Goal: Task Accomplishment & Management: Manage account settings

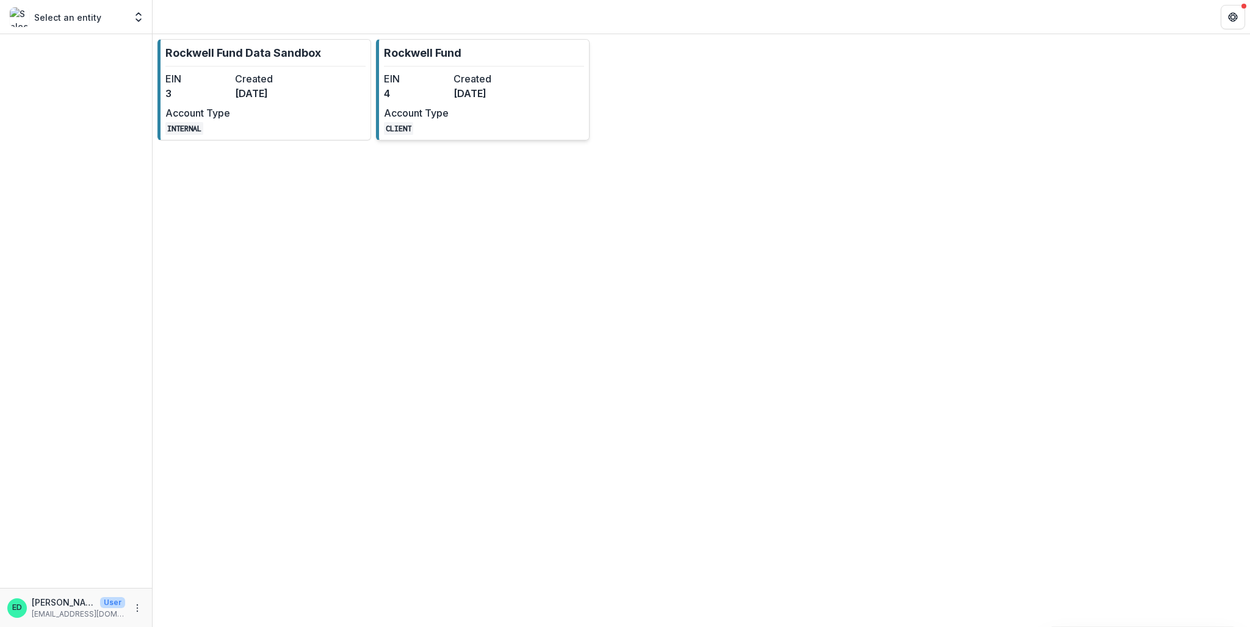
click at [452, 96] on div "EIN 4 Created [DATE] Account Type CLIENT" at bounding box center [451, 103] width 134 height 64
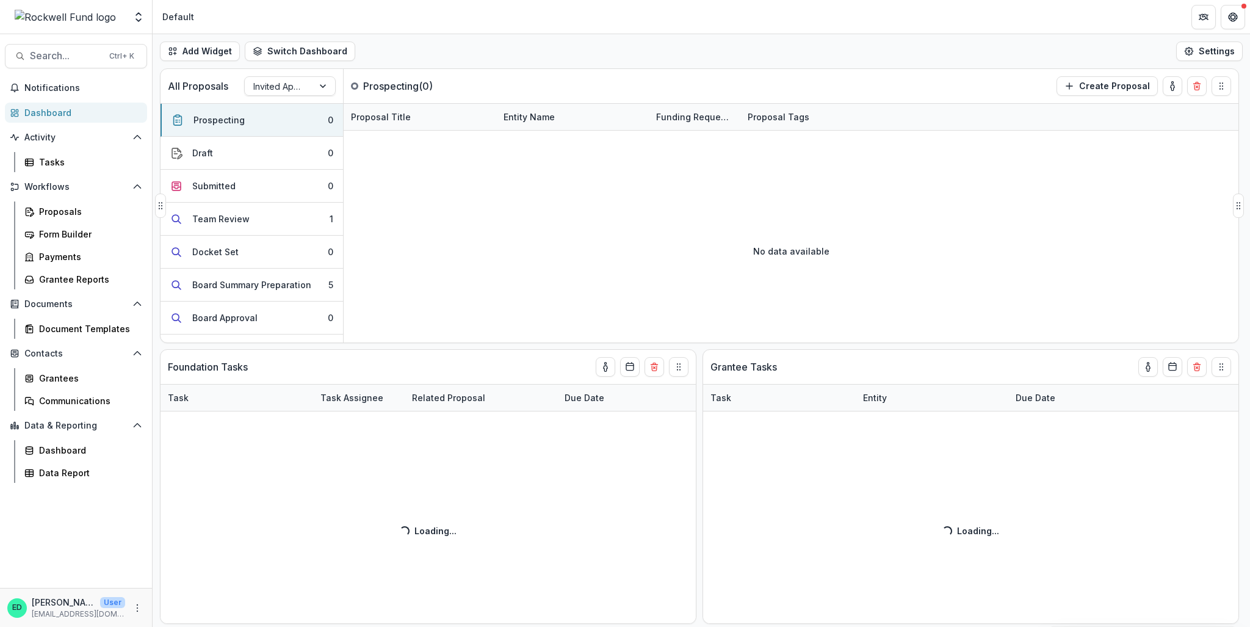
click at [313, 87] on div at bounding box center [324, 86] width 22 height 18
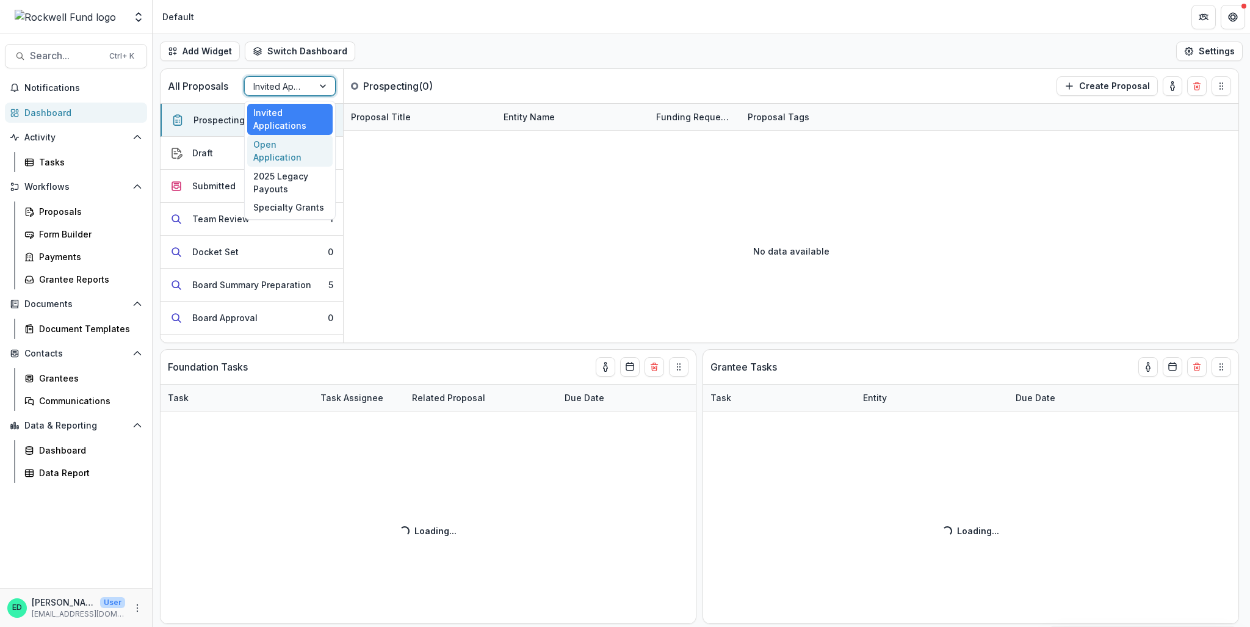
click at [303, 145] on div "Open Application" at bounding box center [289, 151] width 85 height 32
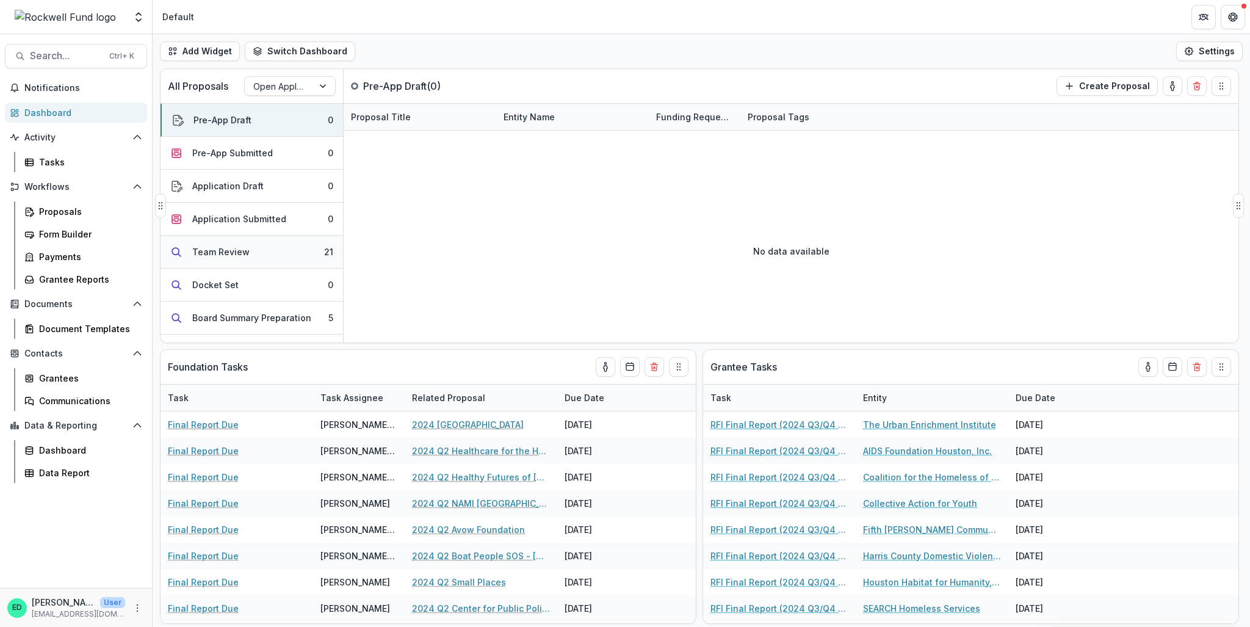
click at [305, 241] on button "Team Review 21" at bounding box center [252, 252] width 183 height 33
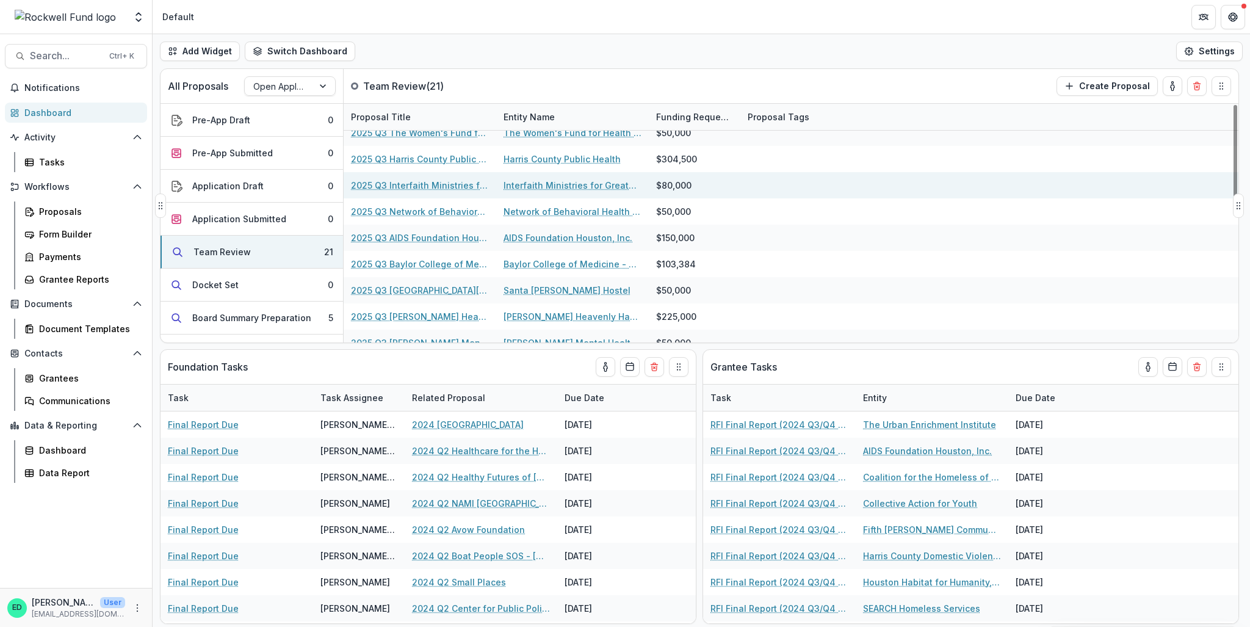
scroll to position [339, 0]
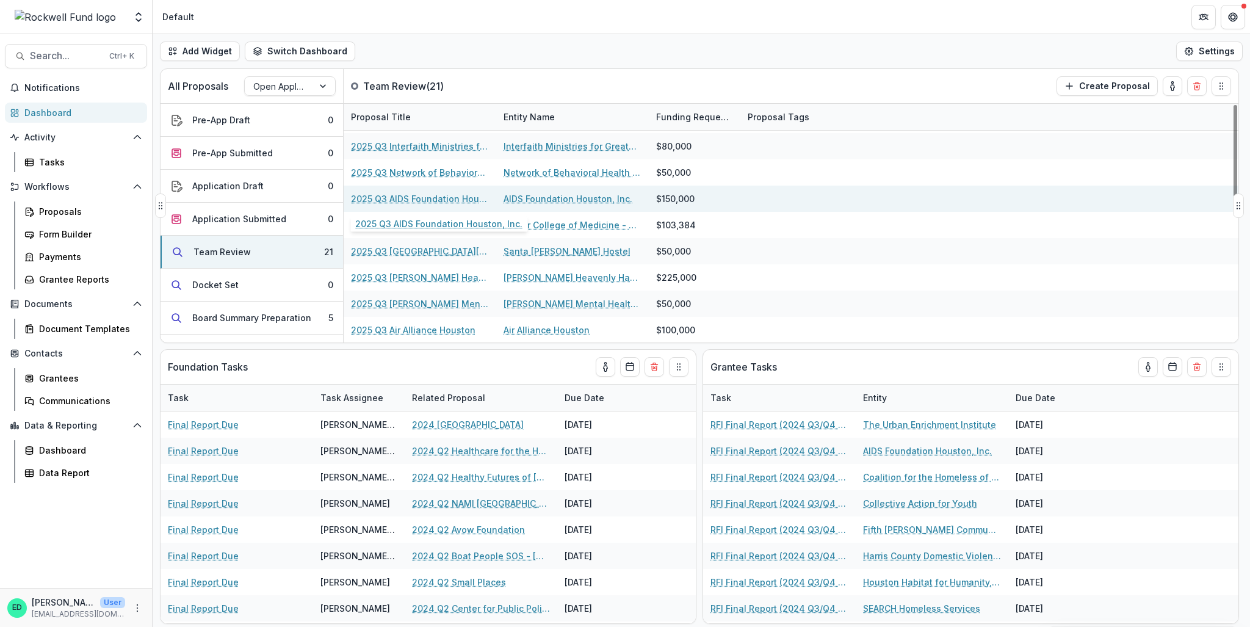
click at [430, 198] on link "2025 Q3 AIDS Foundation Houston, Inc." at bounding box center [420, 198] width 138 height 13
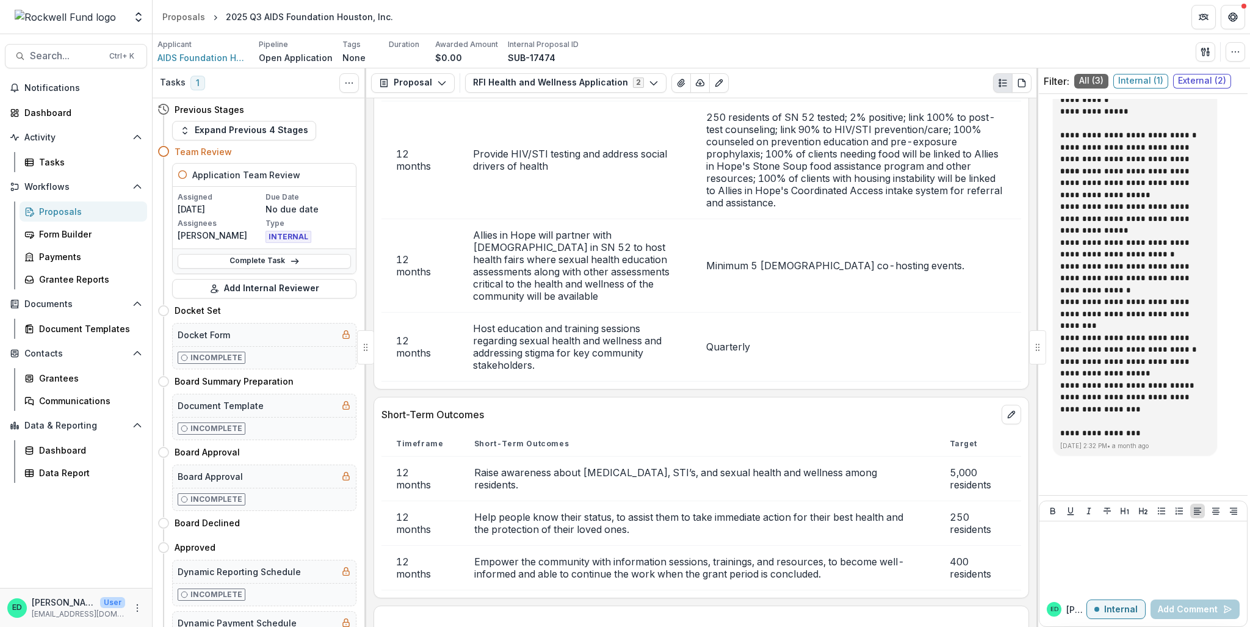
scroll to position [7403, 0]
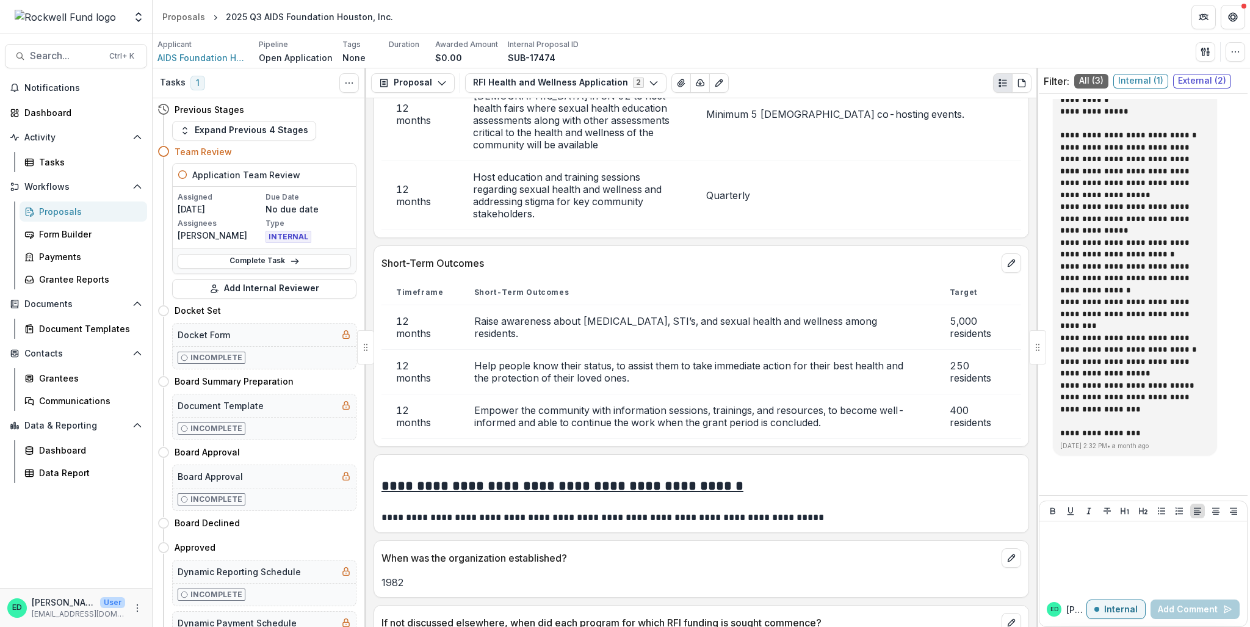
click at [616, 406] on td "Empower the community with information sessions, trainings, and resources, to b…" at bounding box center [698, 416] width 476 height 45
click at [614, 414] on td "Empower the community with information sessions, trainings, and resources, to b…" at bounding box center [698, 416] width 476 height 45
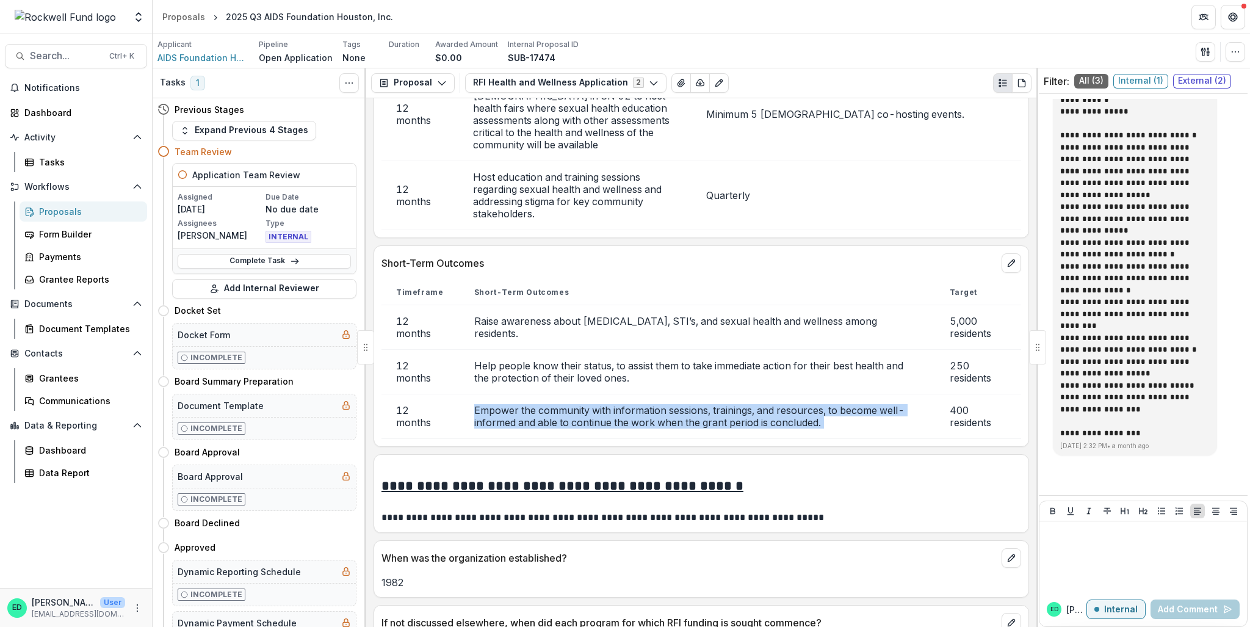
click at [614, 414] on td "Empower the community with information sessions, trainings, and resources, to b…" at bounding box center [698, 416] width 476 height 45
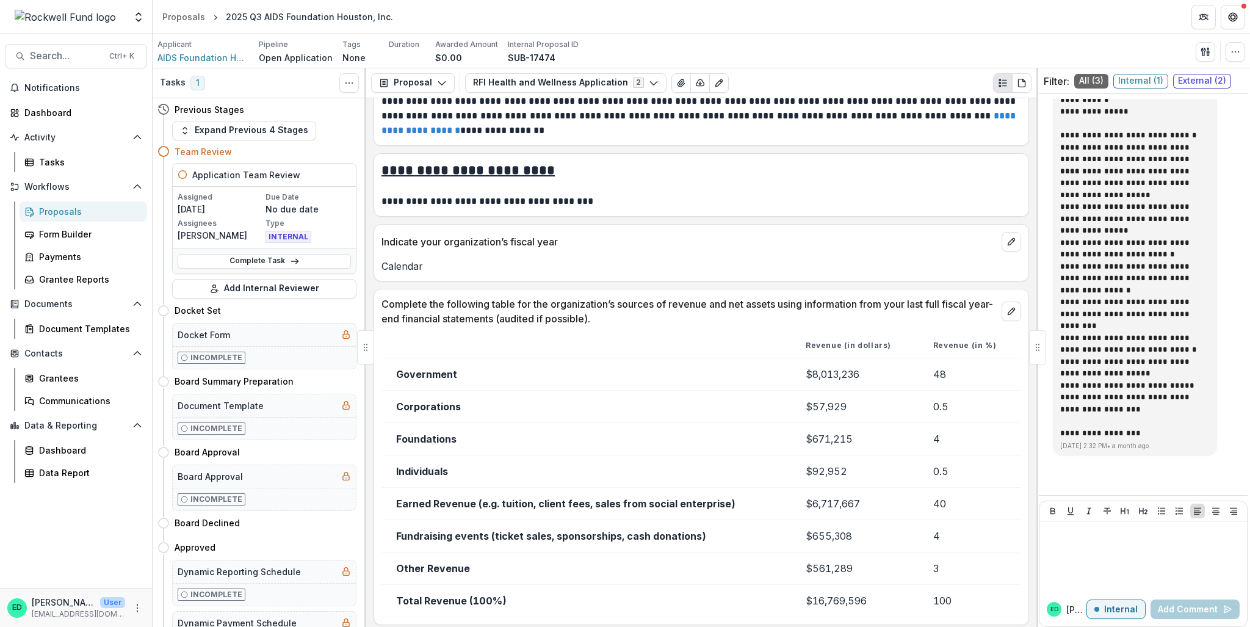
scroll to position [11921, 0]
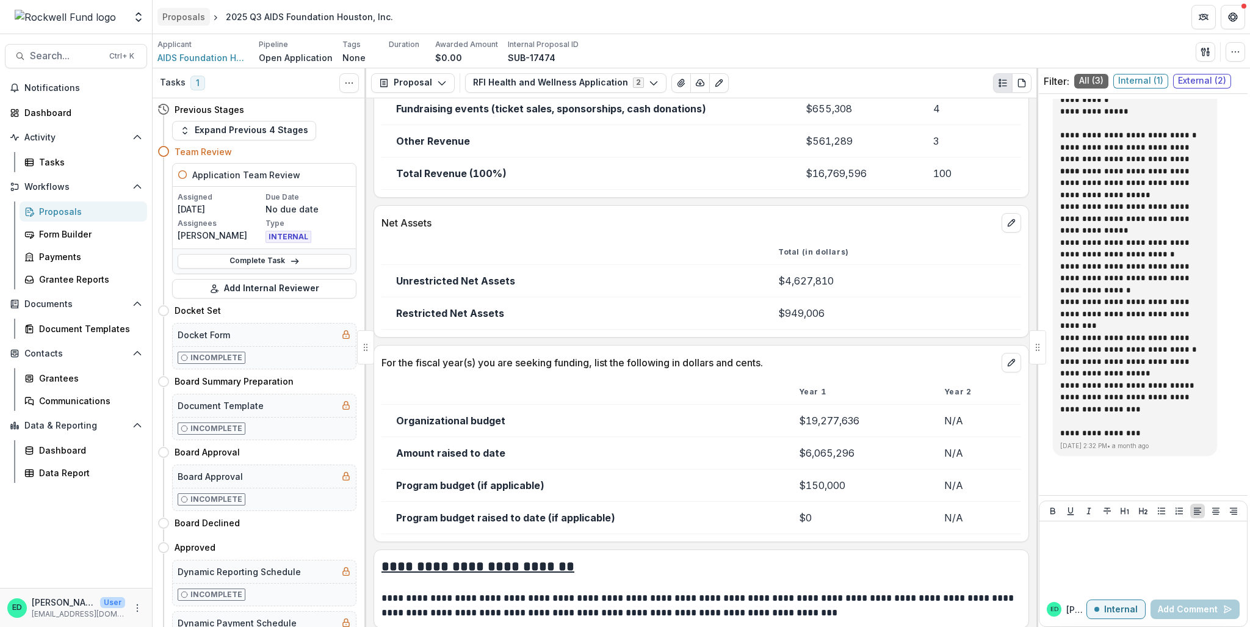
click at [178, 13] on div "Proposals" at bounding box center [183, 16] width 43 height 13
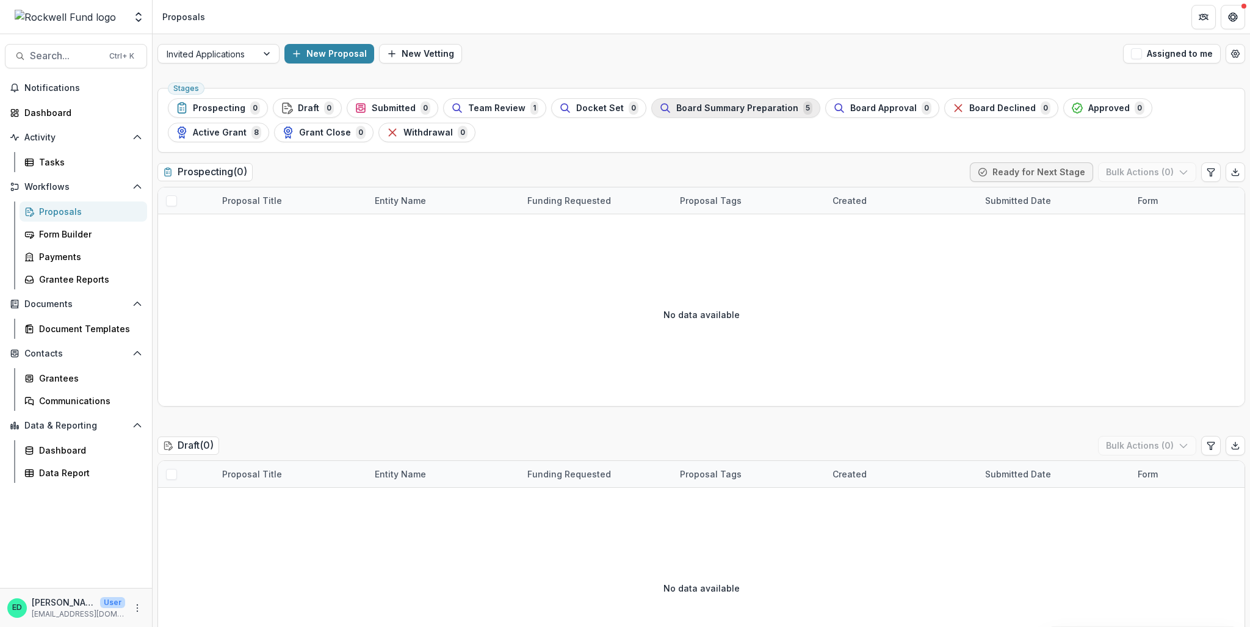
click at [762, 109] on span "Board Summary Preparation" at bounding box center [738, 108] width 122 height 10
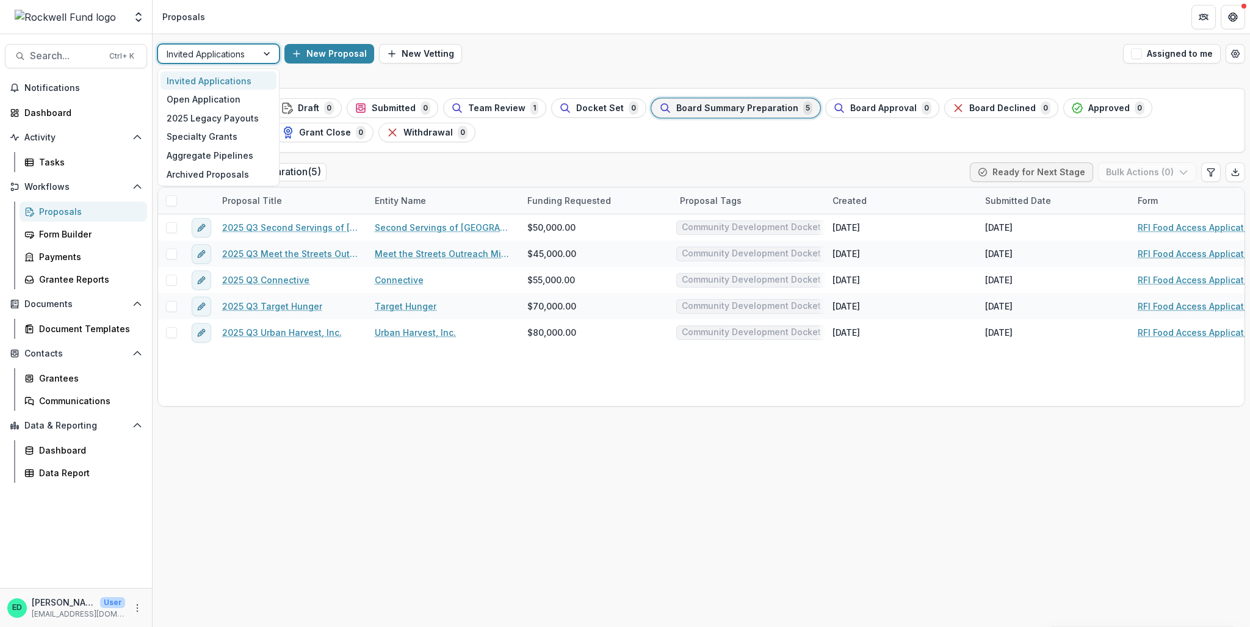
click at [248, 54] on div at bounding box center [208, 53] width 82 height 15
click at [221, 101] on div "Open Application" at bounding box center [219, 99] width 116 height 19
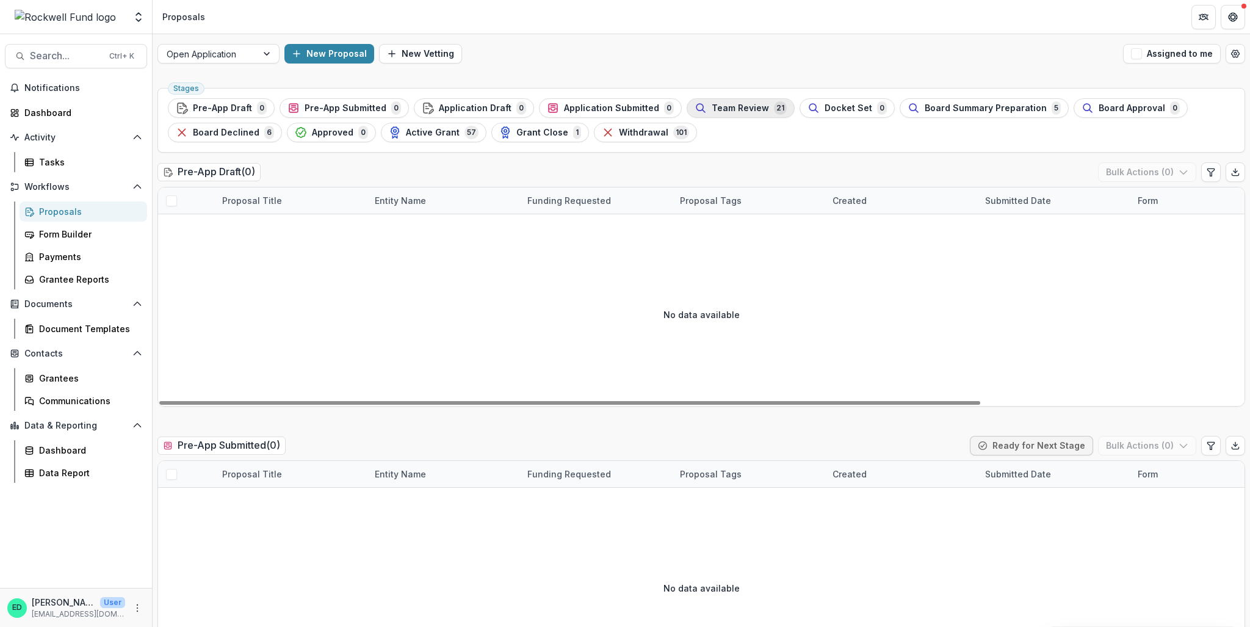
click at [725, 104] on span "Team Review" at bounding box center [740, 108] width 57 height 10
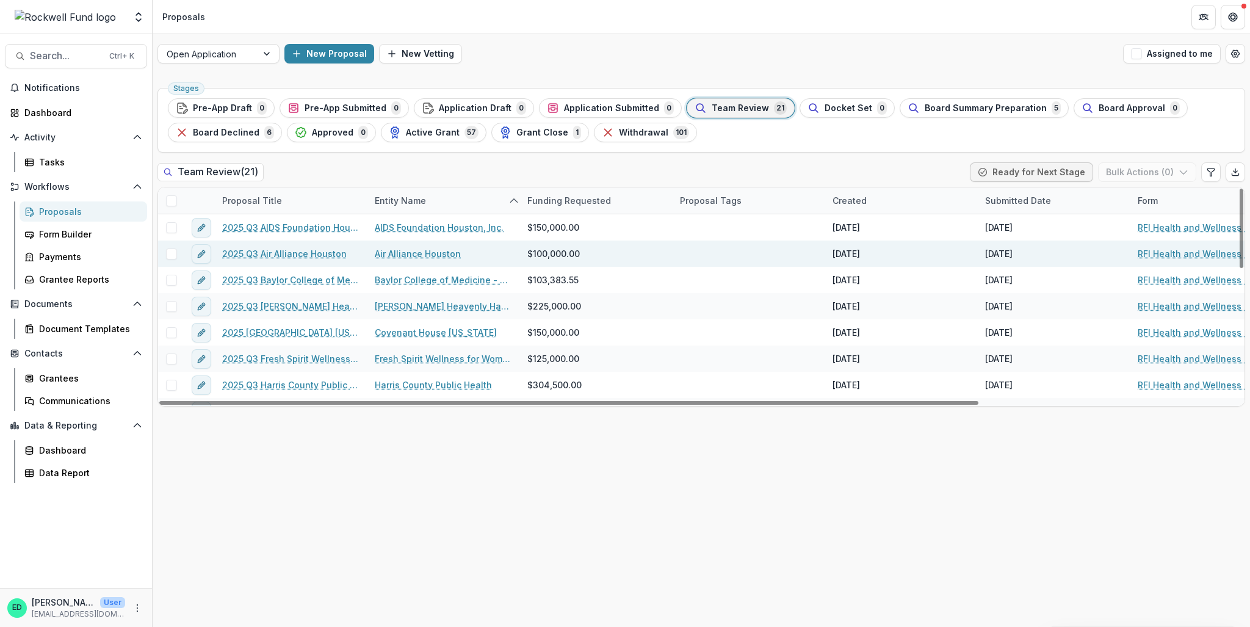
click at [276, 254] on link "2025 Q3 Air Alliance Houston" at bounding box center [284, 253] width 125 height 13
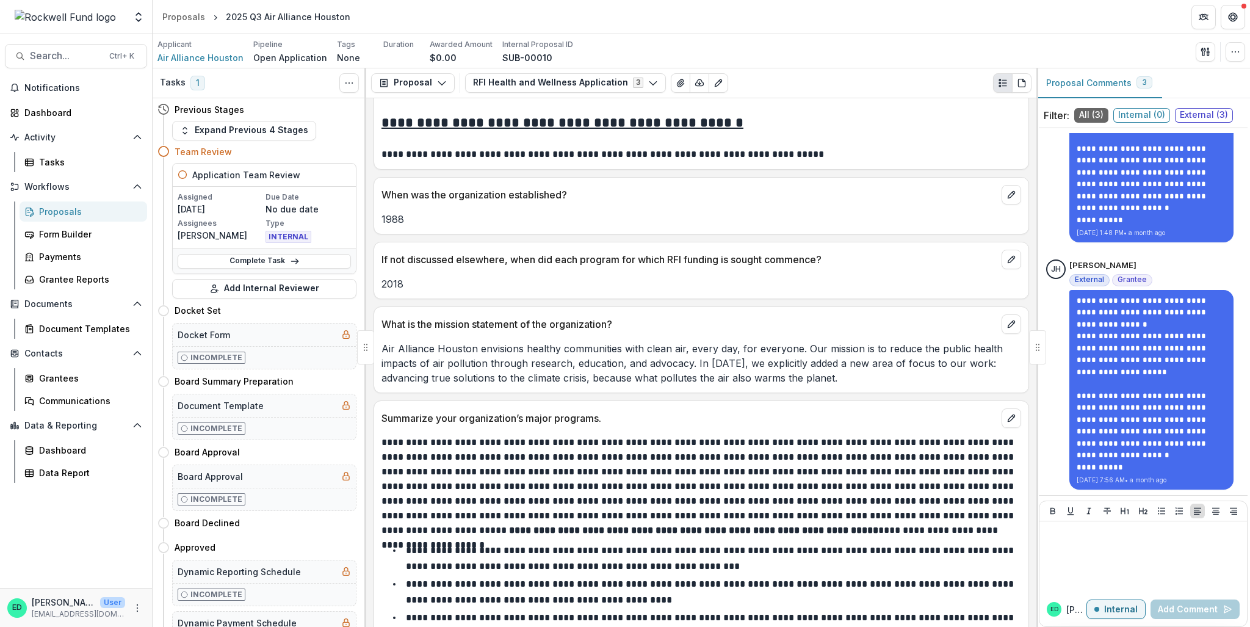
scroll to position [2439, 0]
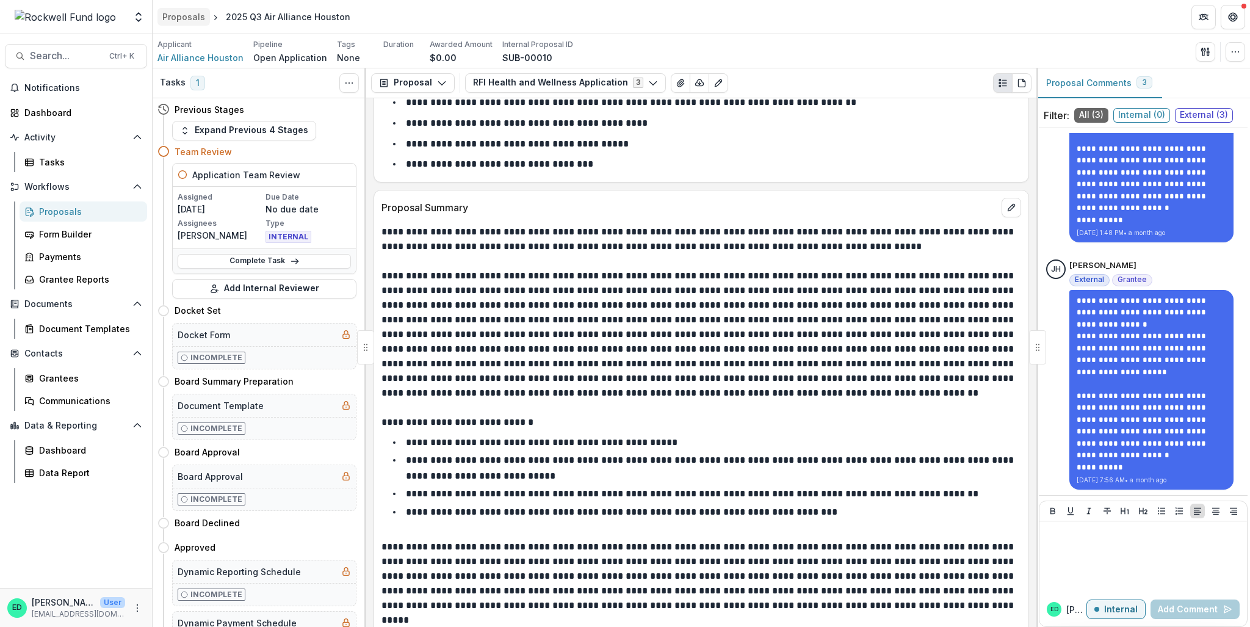
click at [180, 12] on div "Proposals" at bounding box center [183, 16] width 43 height 13
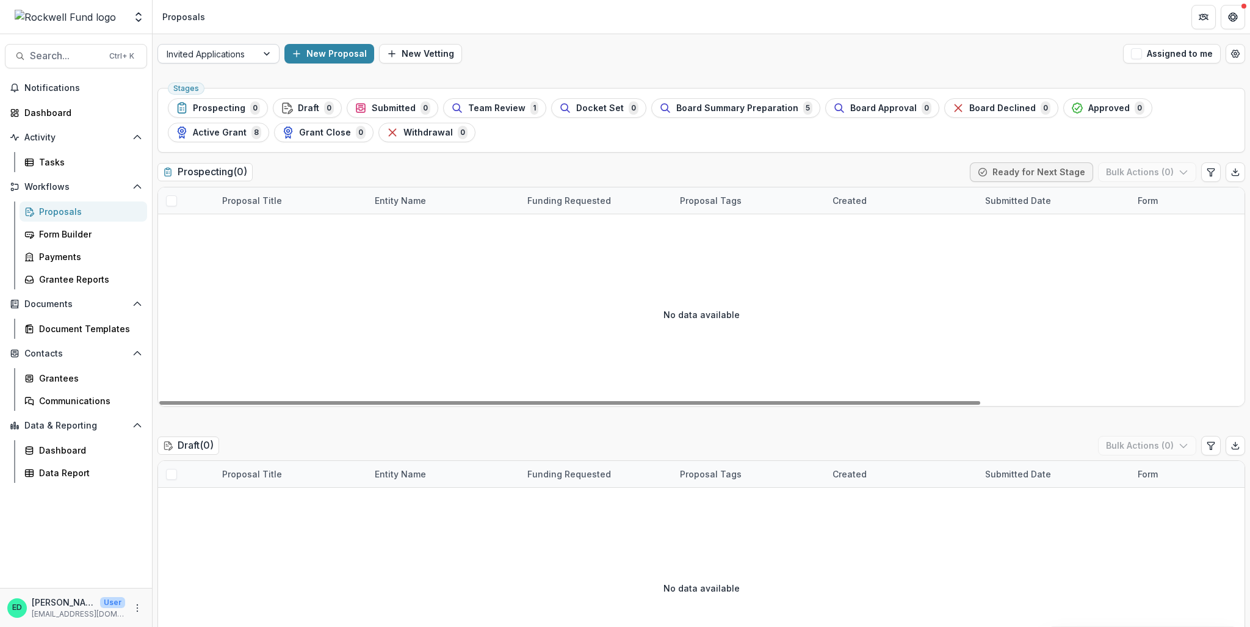
drag, startPoint x: 248, startPoint y: 61, endPoint x: 243, endPoint y: 47, distance: 14.9
click at [248, 61] on div at bounding box center [208, 53] width 82 height 15
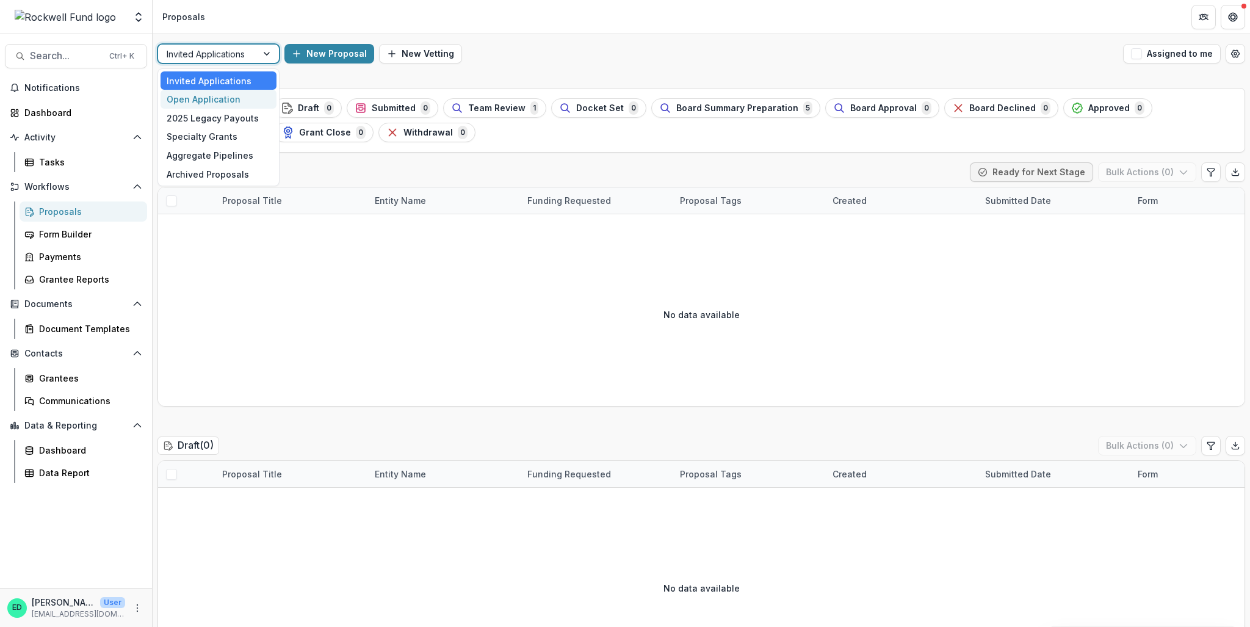
click at [230, 102] on div "Open Application" at bounding box center [219, 99] width 116 height 19
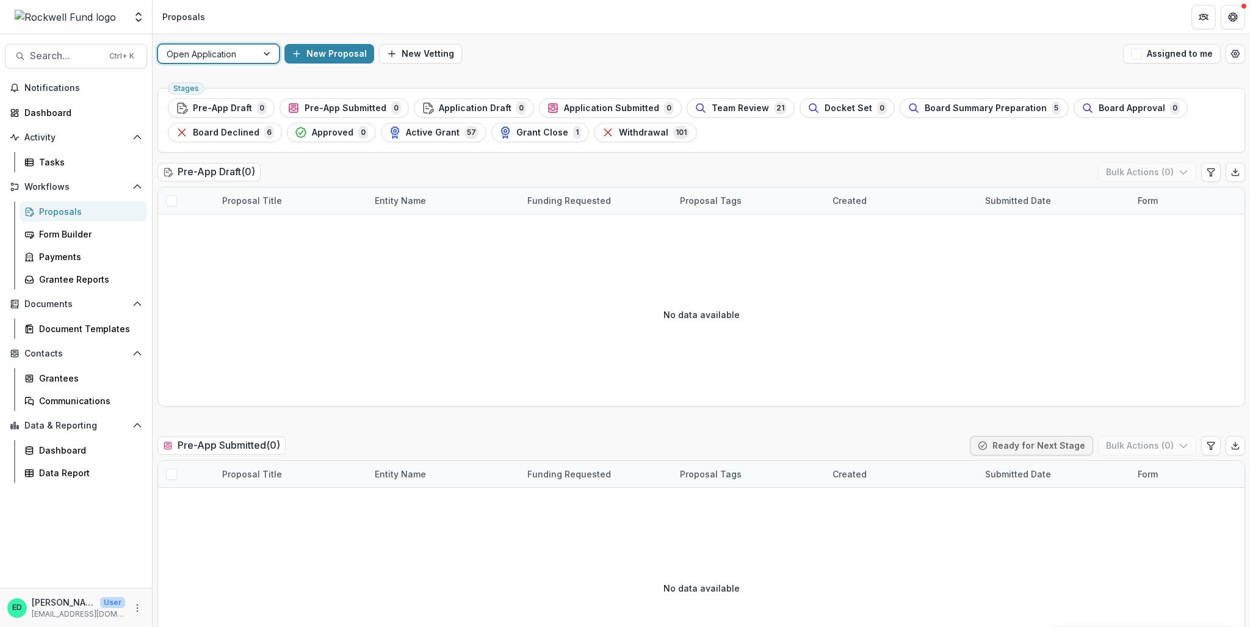
click at [247, 59] on div at bounding box center [208, 53] width 82 height 15
click at [673, 29] on header "Proposals" at bounding box center [702, 17] width 1098 height 34
click at [740, 107] on span "Team Review" at bounding box center [740, 108] width 57 height 10
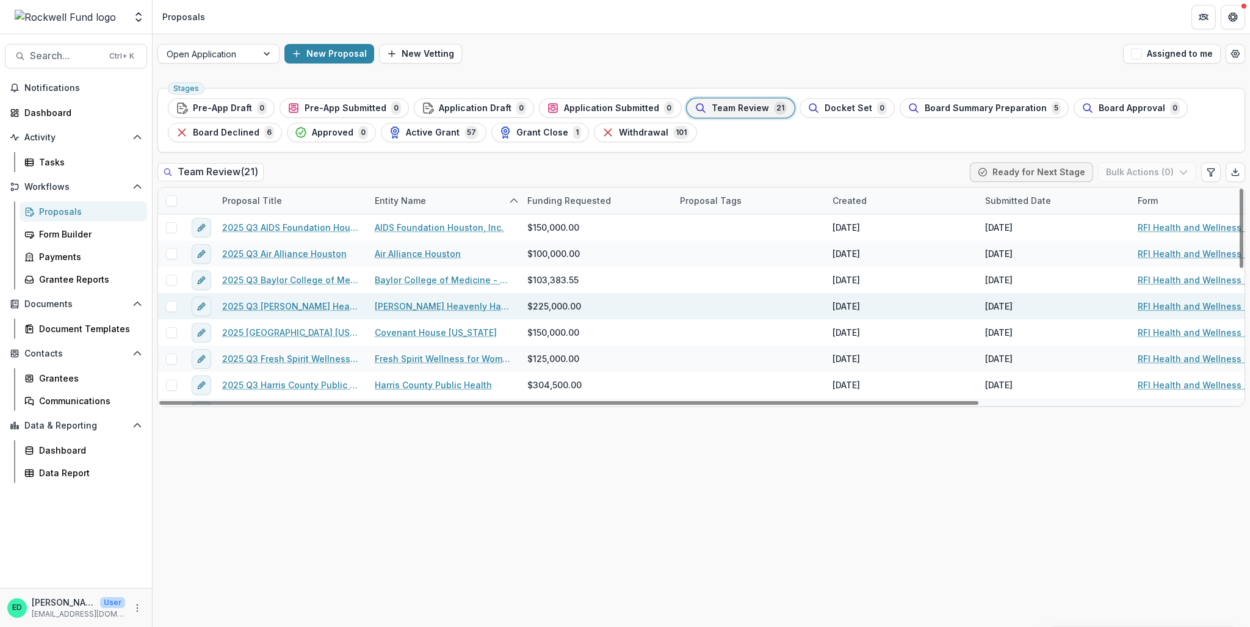
click at [318, 306] on link "2025 Q3 [PERSON_NAME] Heavenly Hands" at bounding box center [291, 306] width 138 height 13
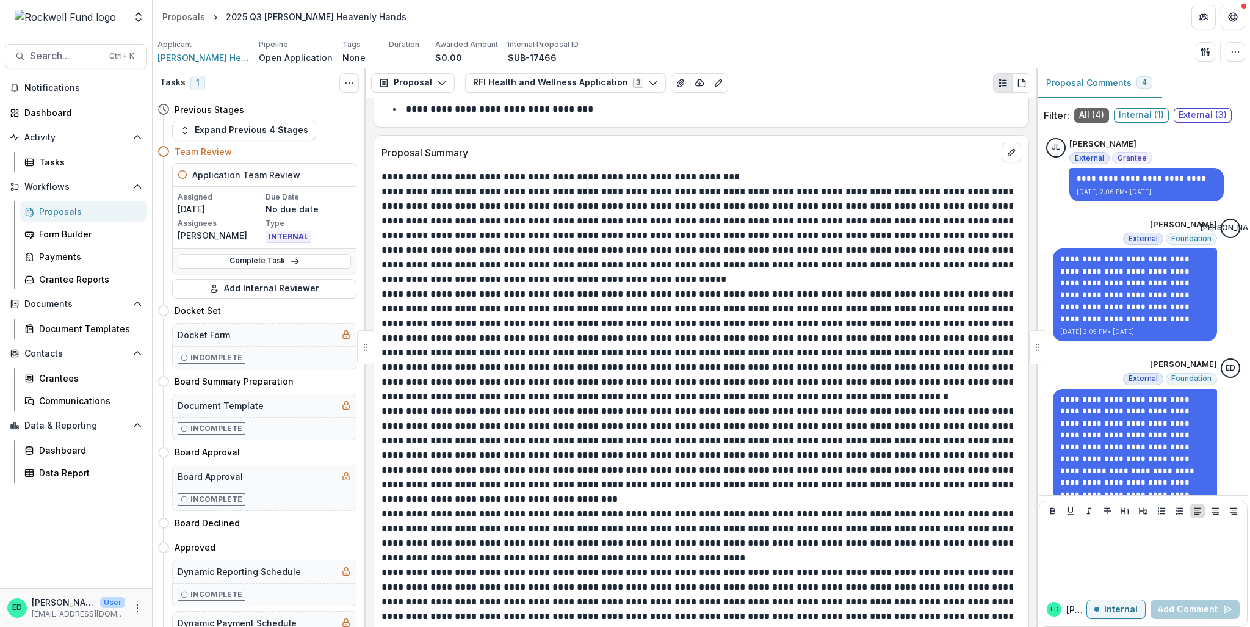
scroll to position [2503, 0]
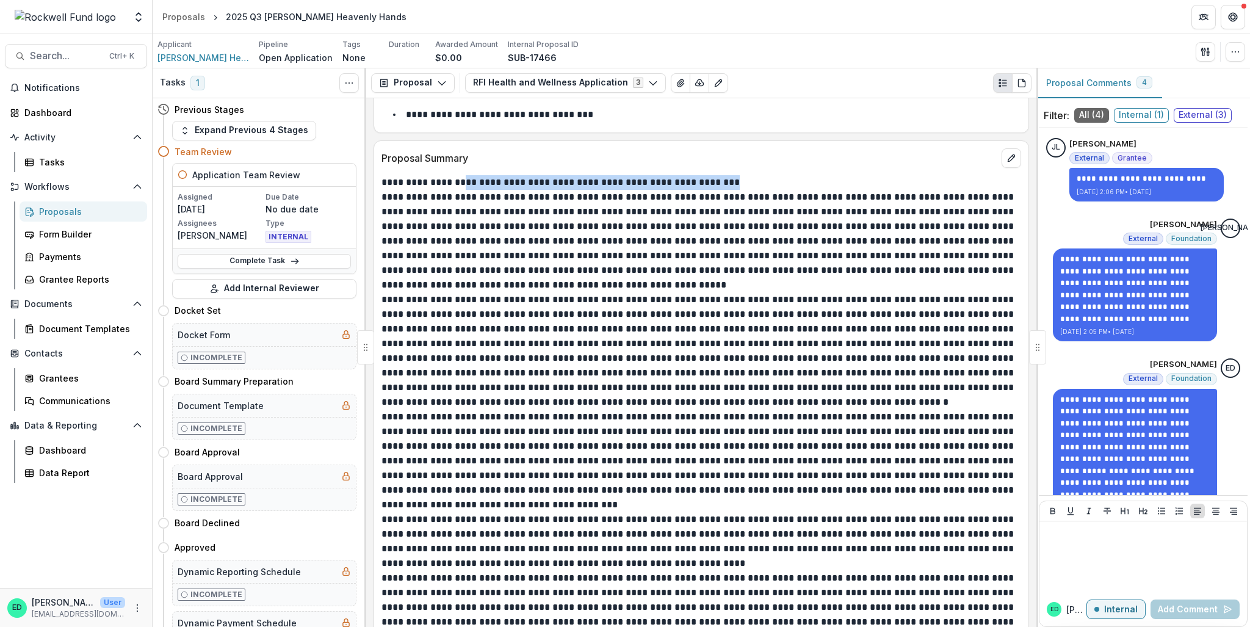
drag, startPoint x: 747, startPoint y: 184, endPoint x: 466, endPoint y: 184, distance: 280.9
click at [466, 184] on p "**********" at bounding box center [700, 182] width 637 height 15
copy p "**********"
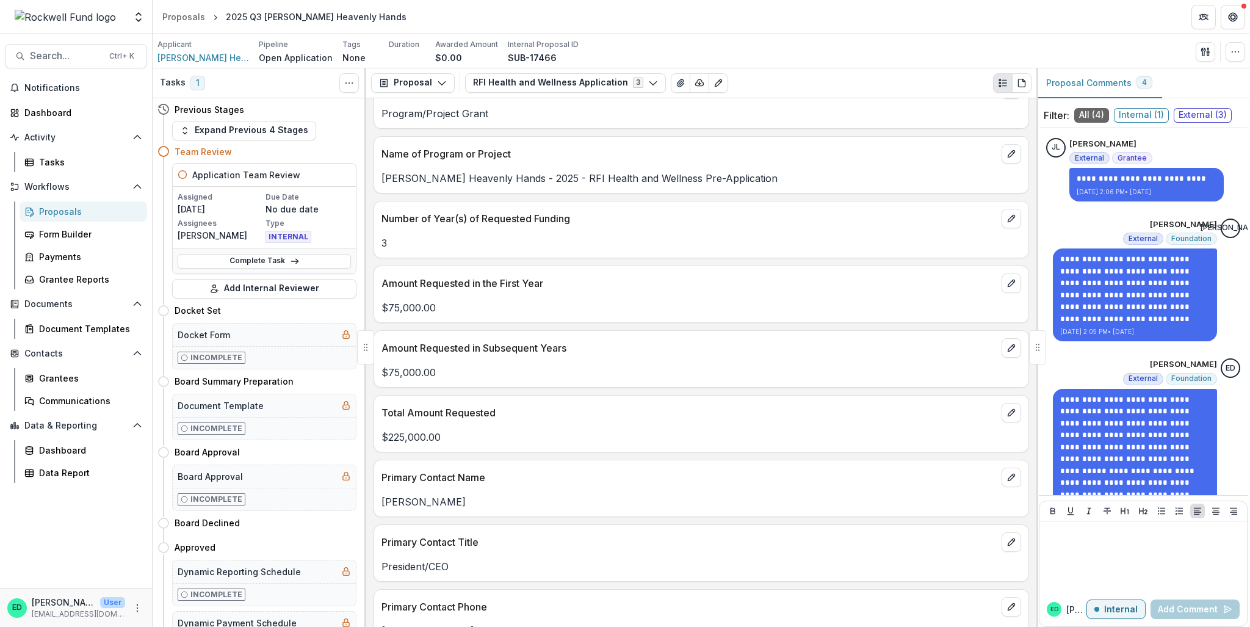
scroll to position [1526, 0]
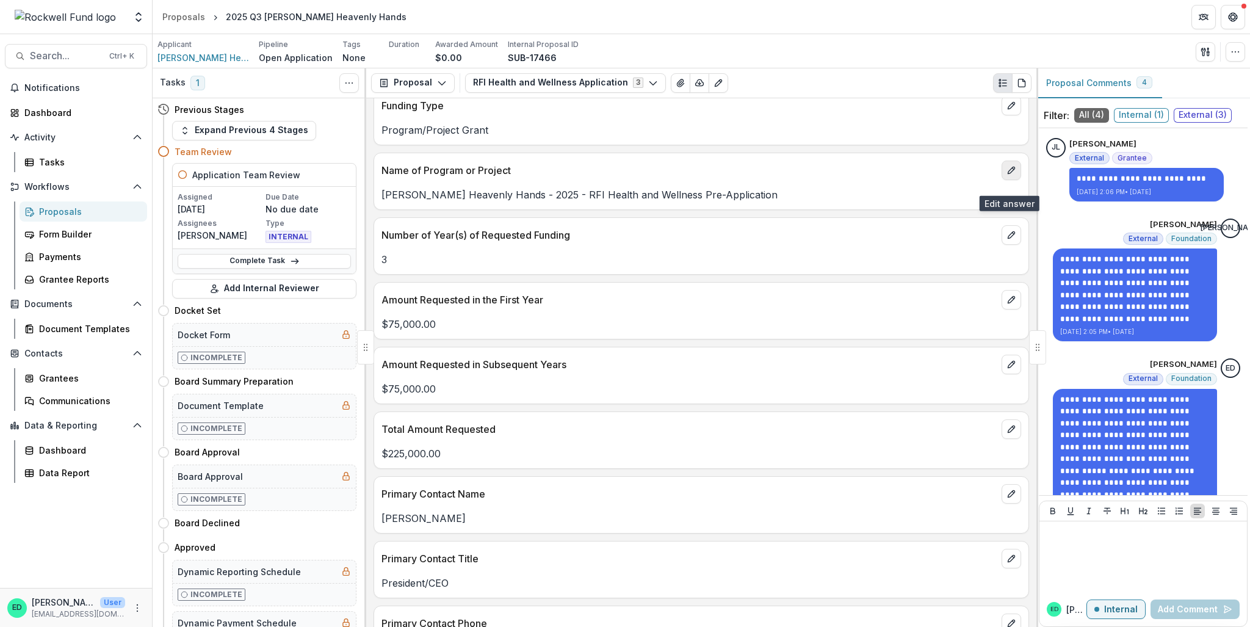
click at [1008, 174] on icon "edit" at bounding box center [1011, 170] width 7 height 7
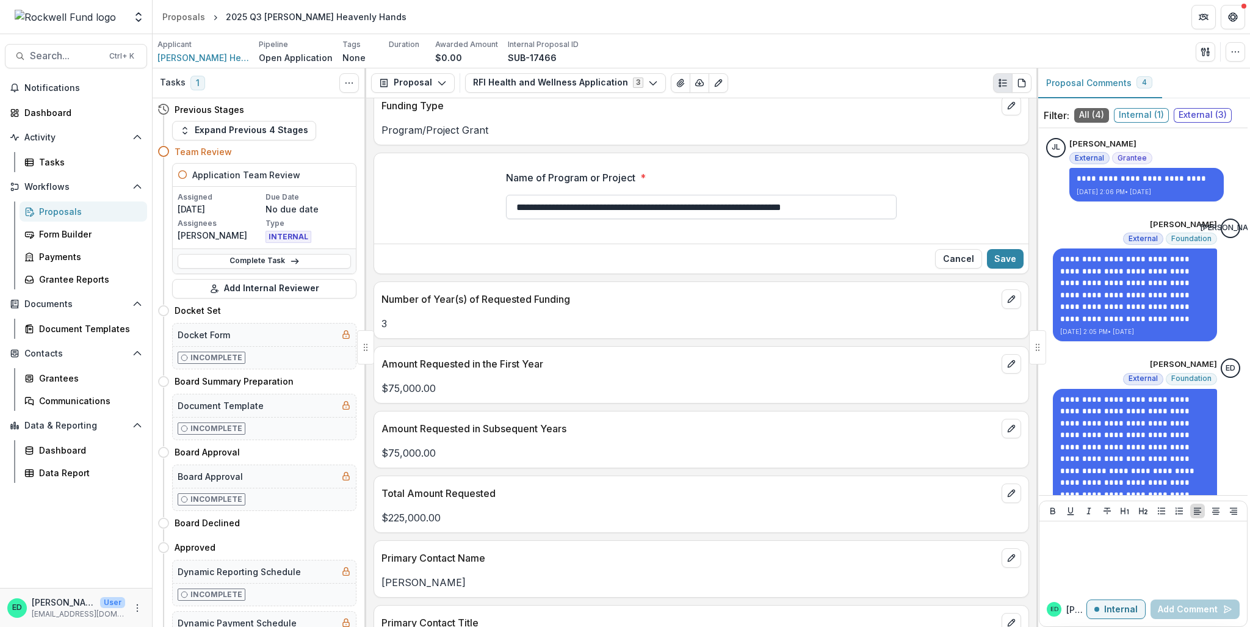
click at [744, 206] on input "**********" at bounding box center [701, 207] width 391 height 24
paste input "**********"
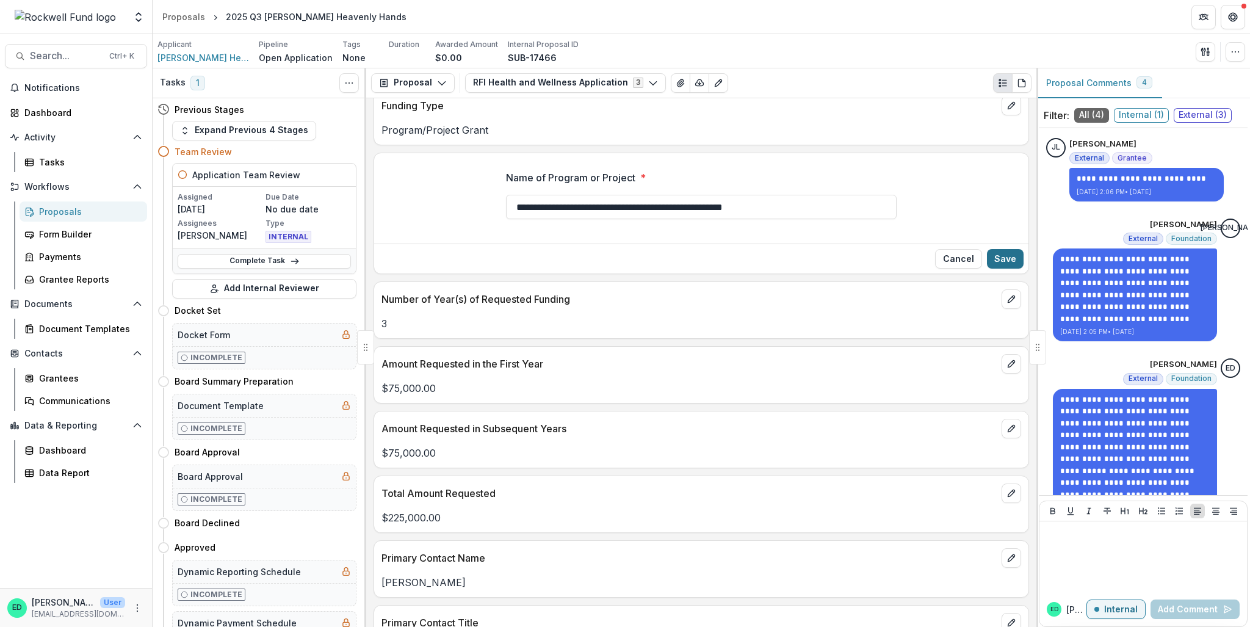
type input "**********"
click at [1001, 269] on button "Save" at bounding box center [1005, 259] width 37 height 20
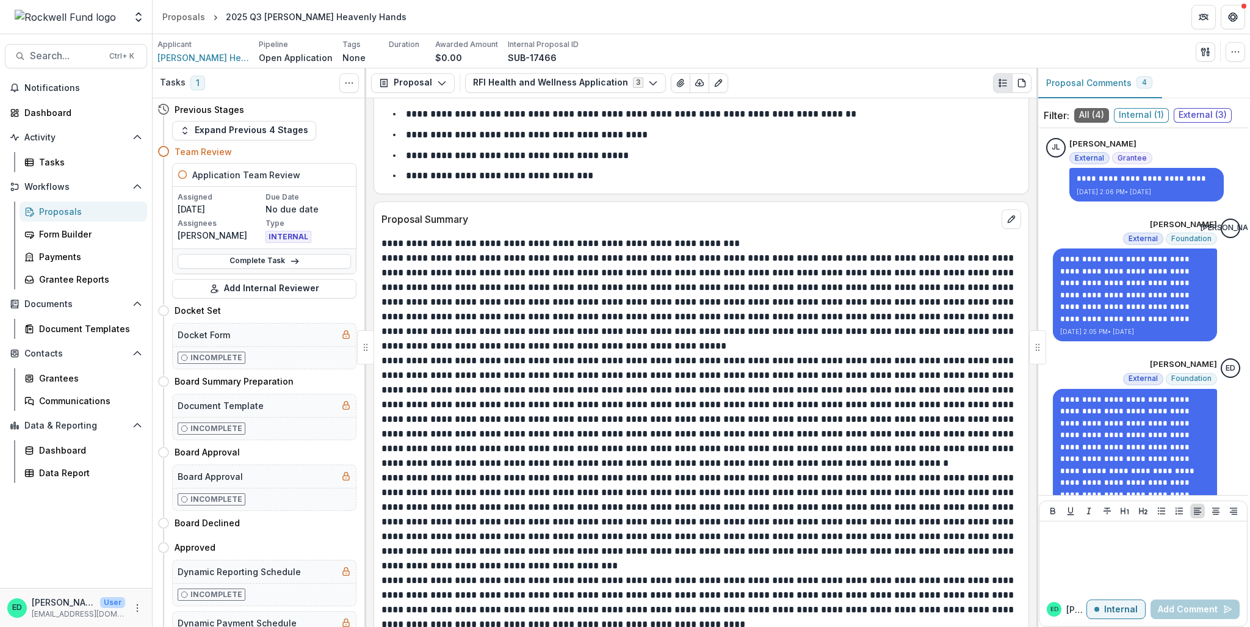
scroll to position [2564, 0]
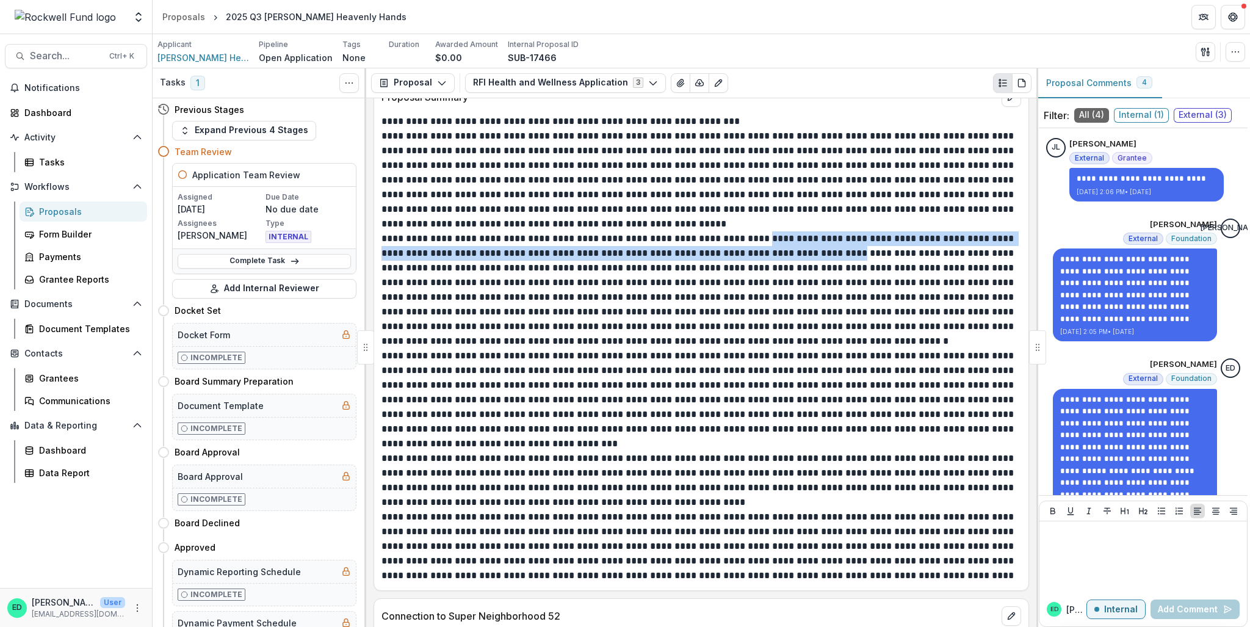
drag, startPoint x: 776, startPoint y: 247, endPoint x: 851, endPoint y: 263, distance: 76.3
click at [851, 263] on p at bounding box center [700, 289] width 637 height 117
copy p "**********"
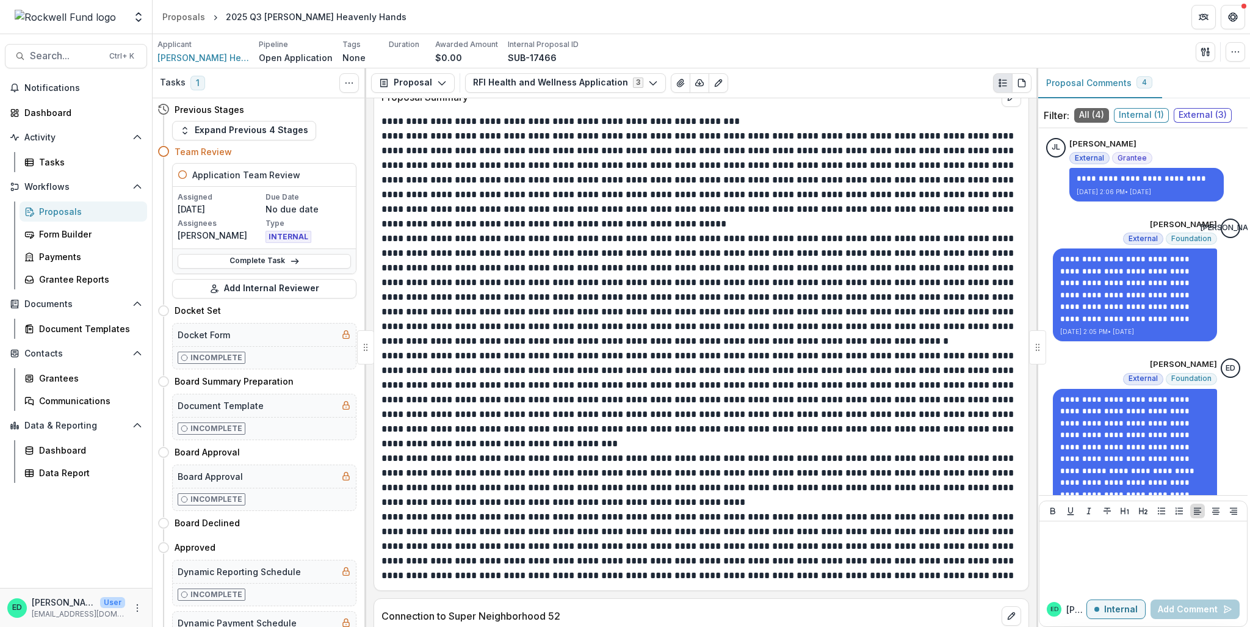
click at [598, 282] on p at bounding box center [700, 289] width 637 height 117
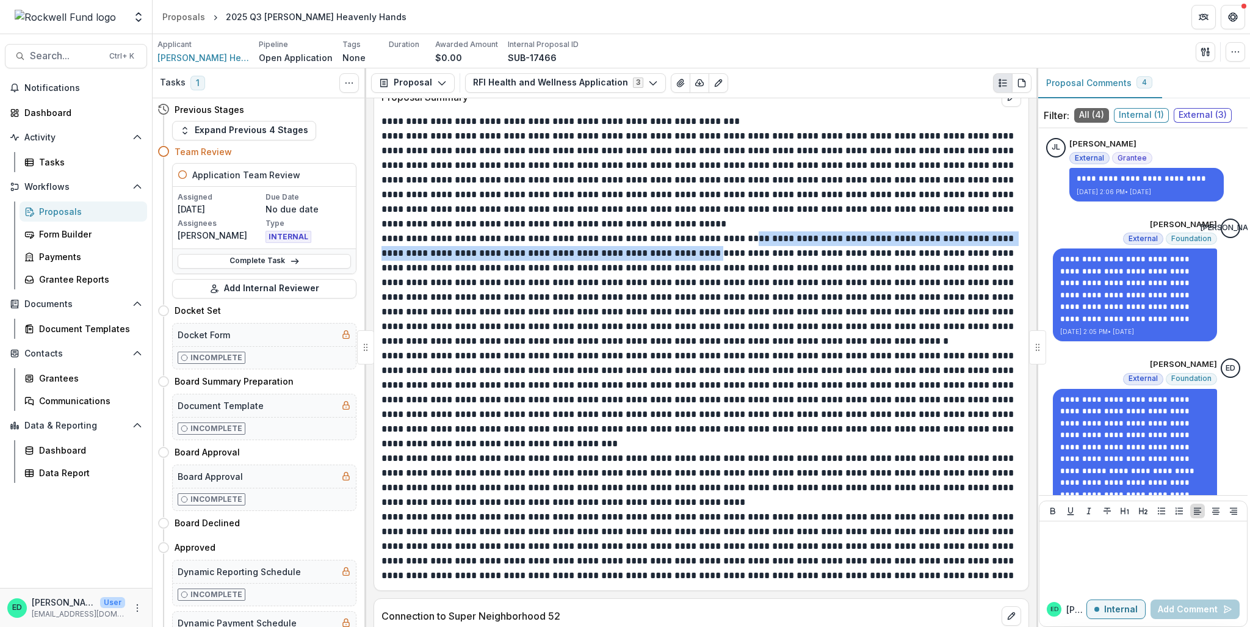
drag, startPoint x: 764, startPoint y: 244, endPoint x: 706, endPoint y: 260, distance: 60.7
click at [706, 260] on p at bounding box center [700, 289] width 637 height 117
copy p "**********"
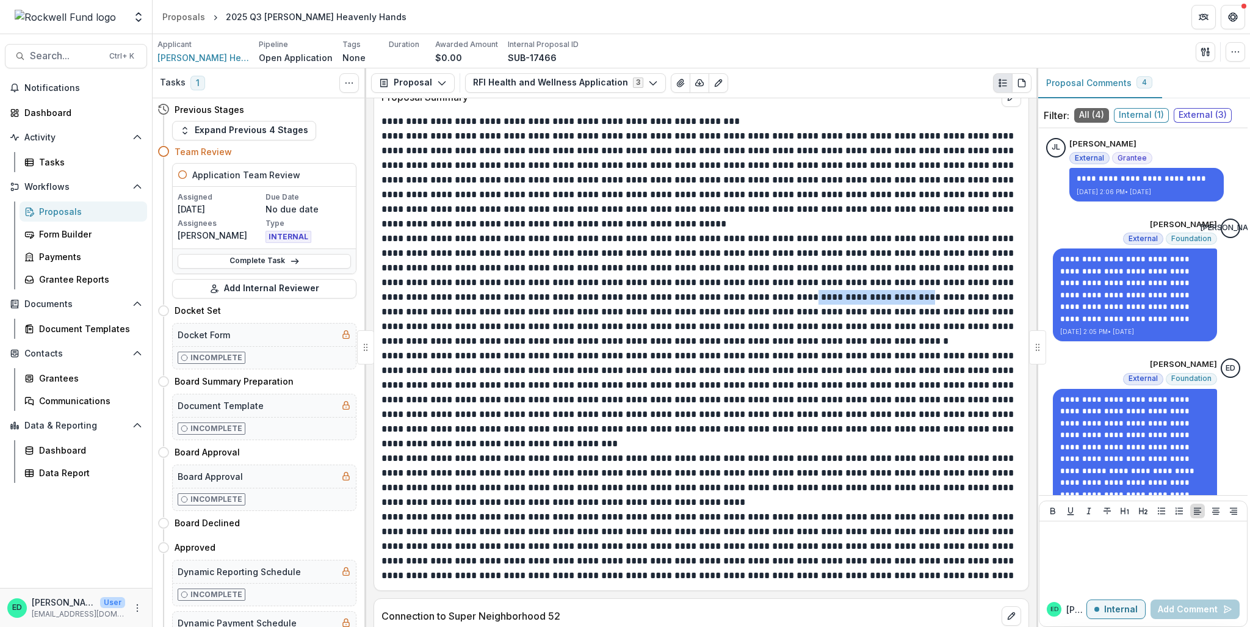
drag, startPoint x: 812, startPoint y: 303, endPoint x: 929, endPoint y: 301, distance: 117.2
click at [929, 301] on p at bounding box center [700, 289] width 637 height 117
copy p "**********"
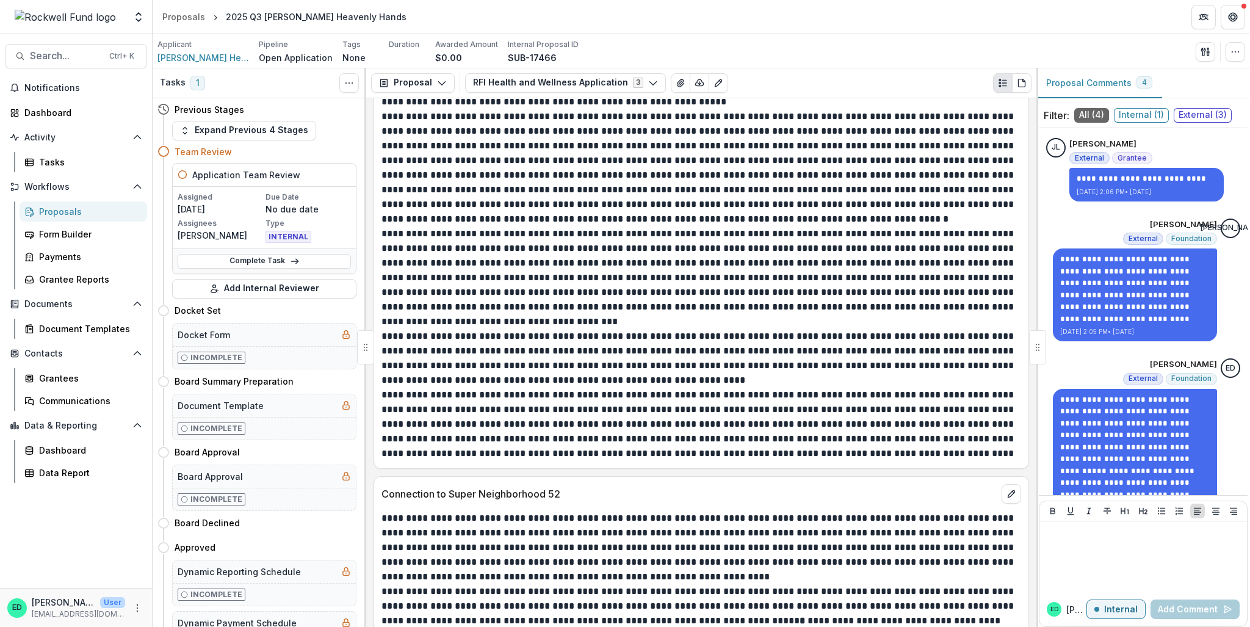
click at [456, 400] on p "**********" at bounding box center [700, 424] width 637 height 73
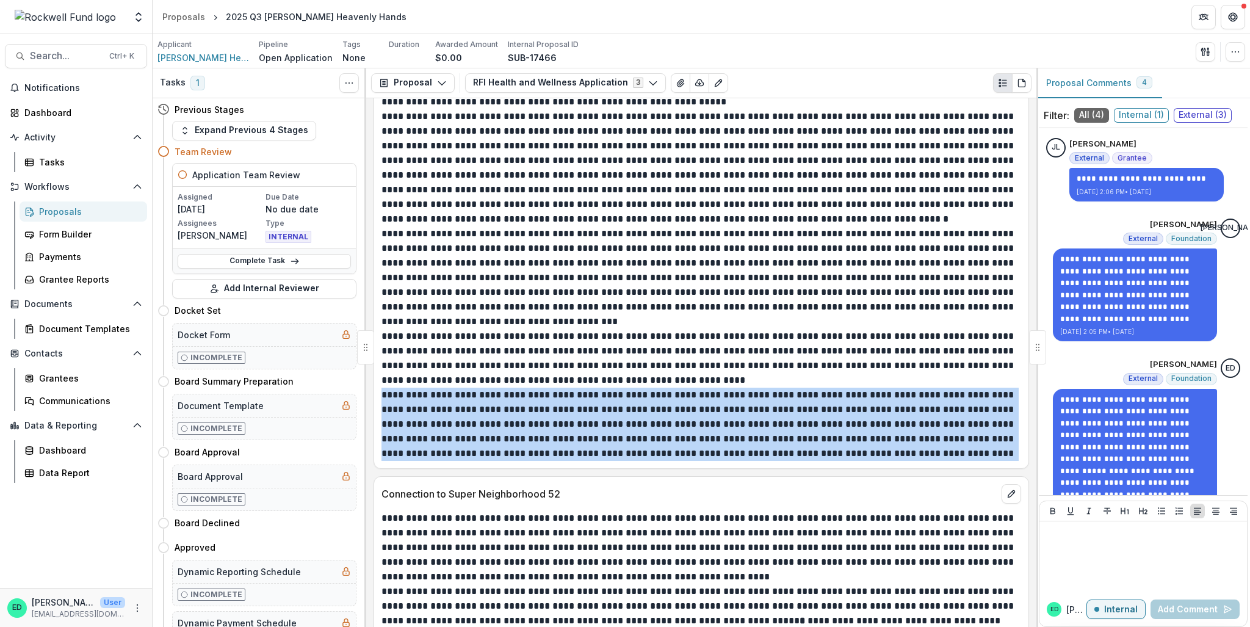
click at [456, 400] on p "**********" at bounding box center [700, 424] width 637 height 73
click at [605, 413] on p "**********" at bounding box center [700, 424] width 637 height 73
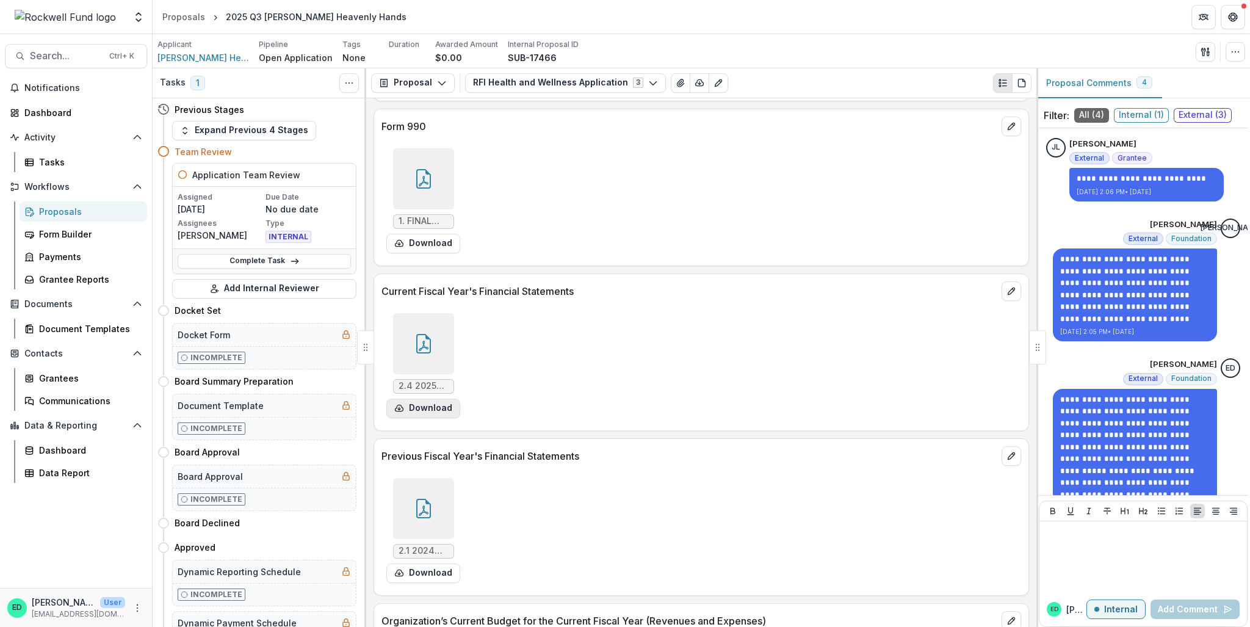
scroll to position [7327, 0]
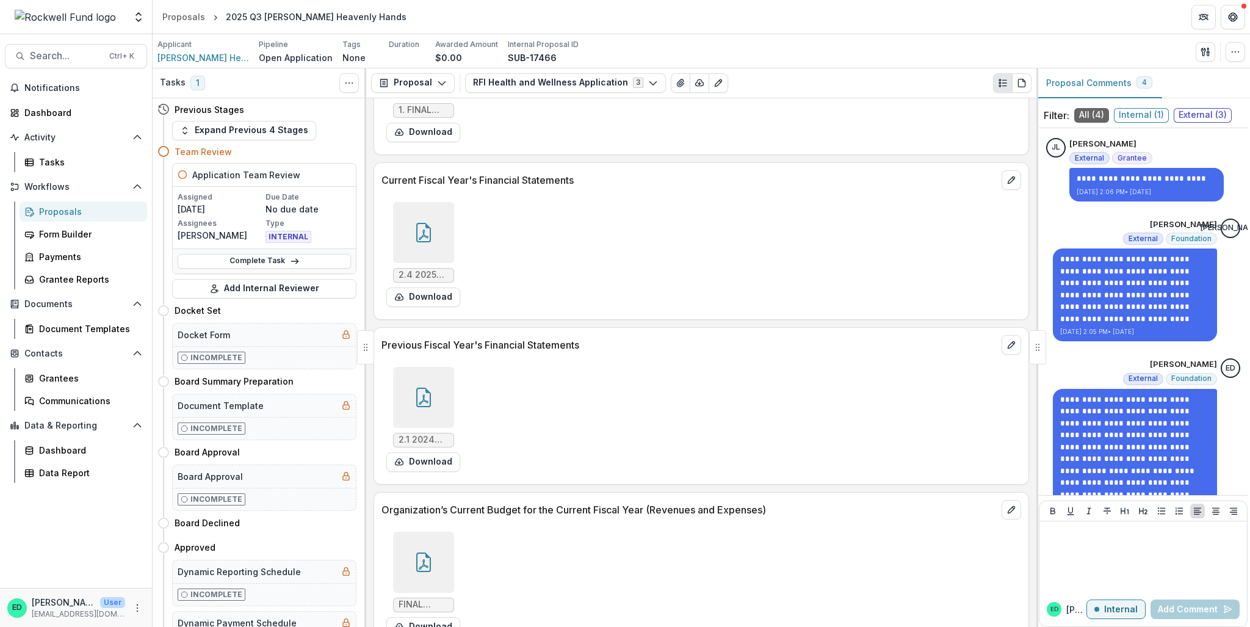
click at [396, 397] on div at bounding box center [423, 397] width 61 height 61
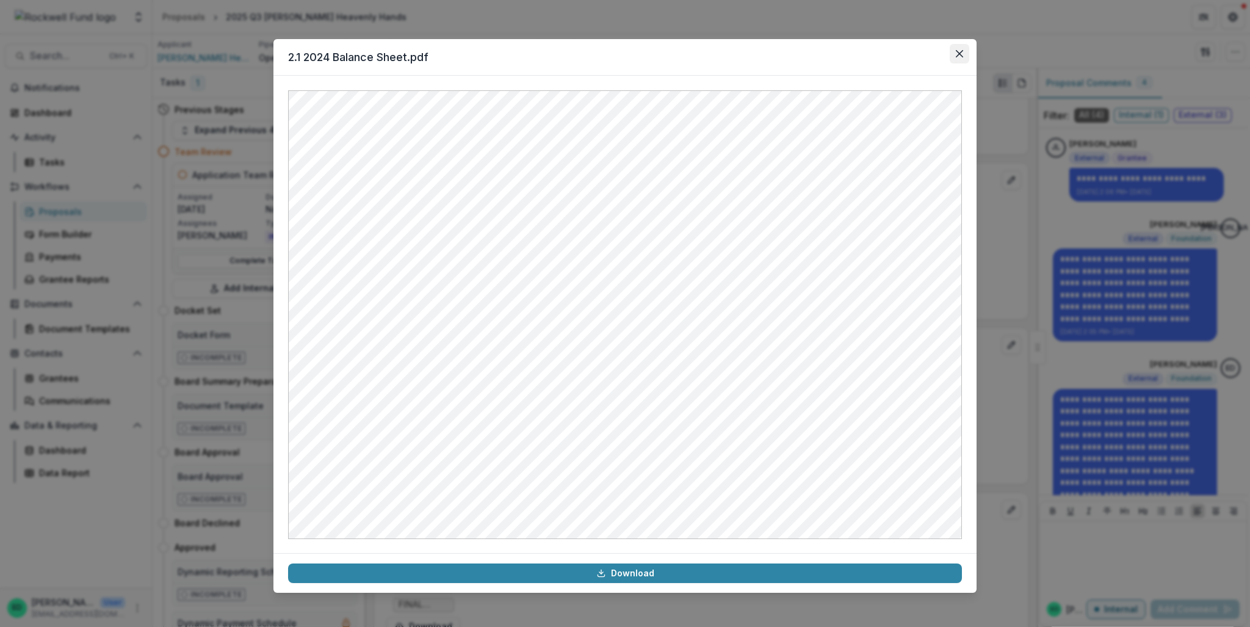
click at [968, 56] on button "Close" at bounding box center [960, 54] width 20 height 20
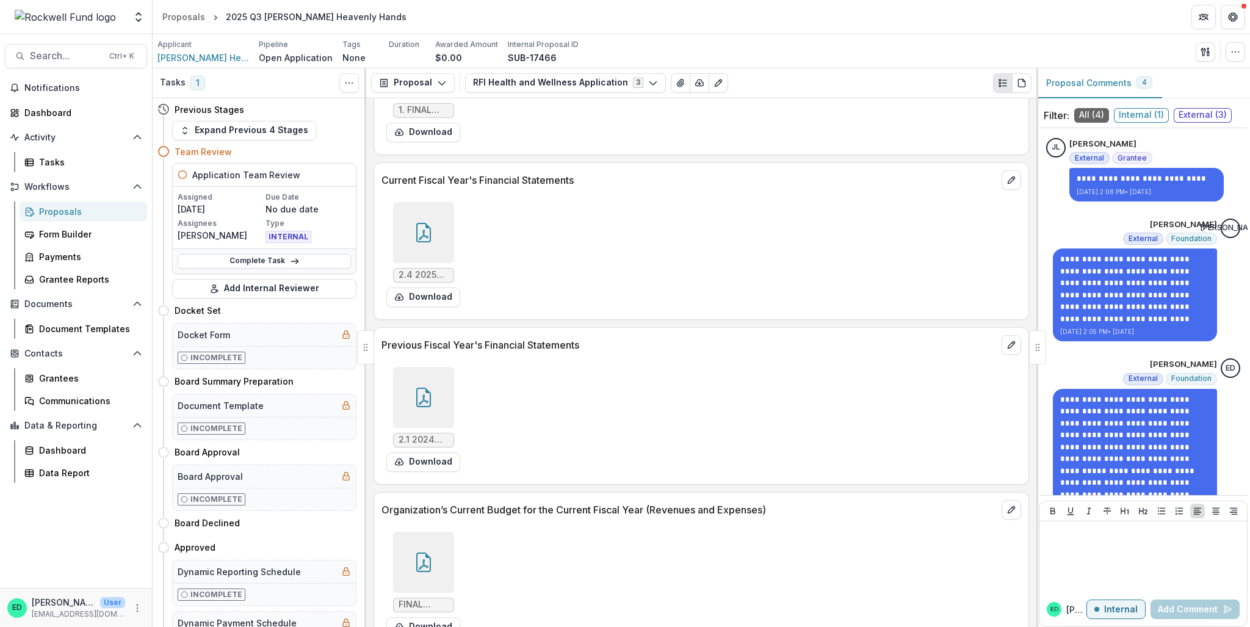
scroll to position [7632, 0]
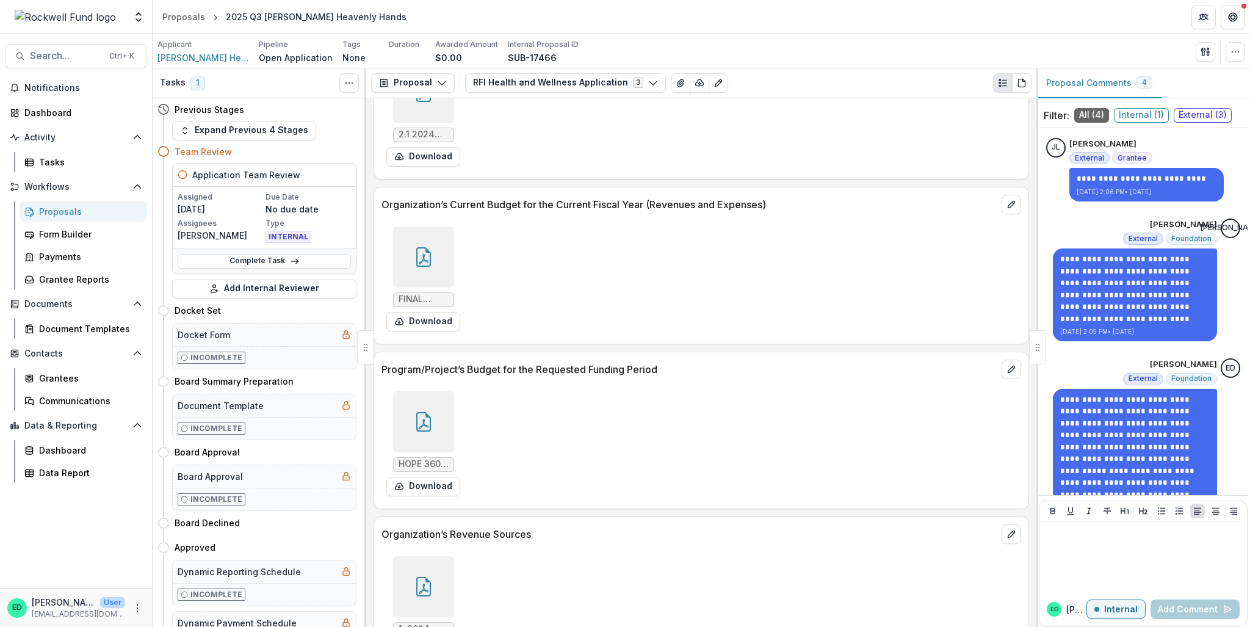
click at [419, 426] on icon at bounding box center [424, 424] width 10 height 10
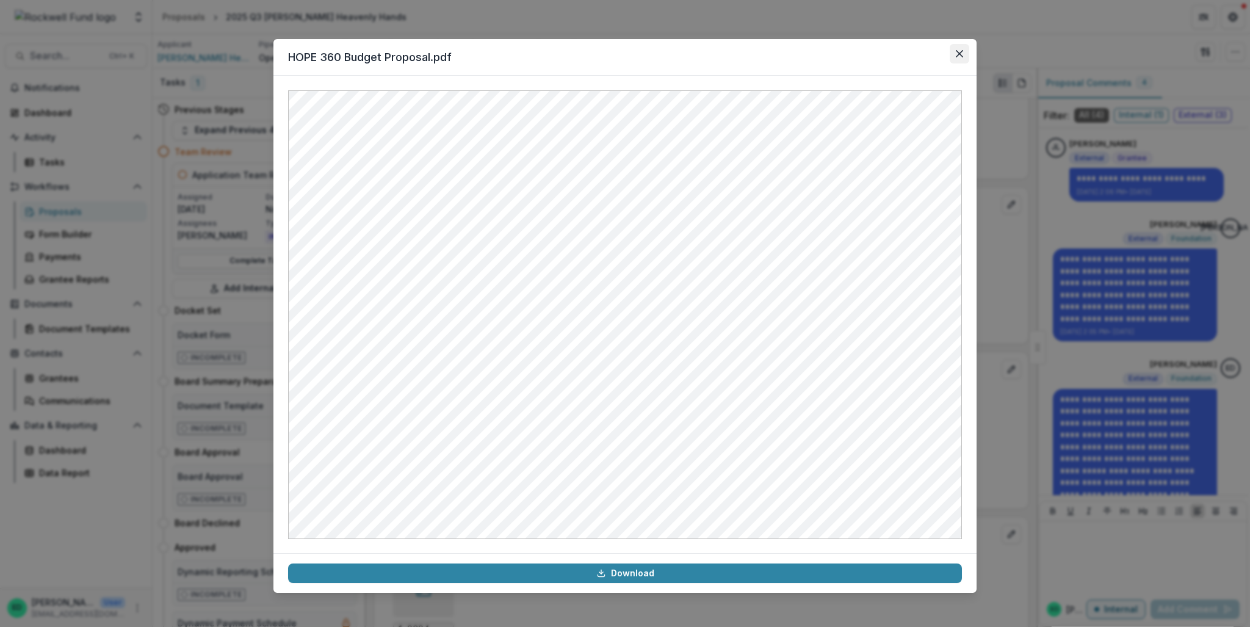
click at [950, 55] on button "Close" at bounding box center [960, 54] width 20 height 20
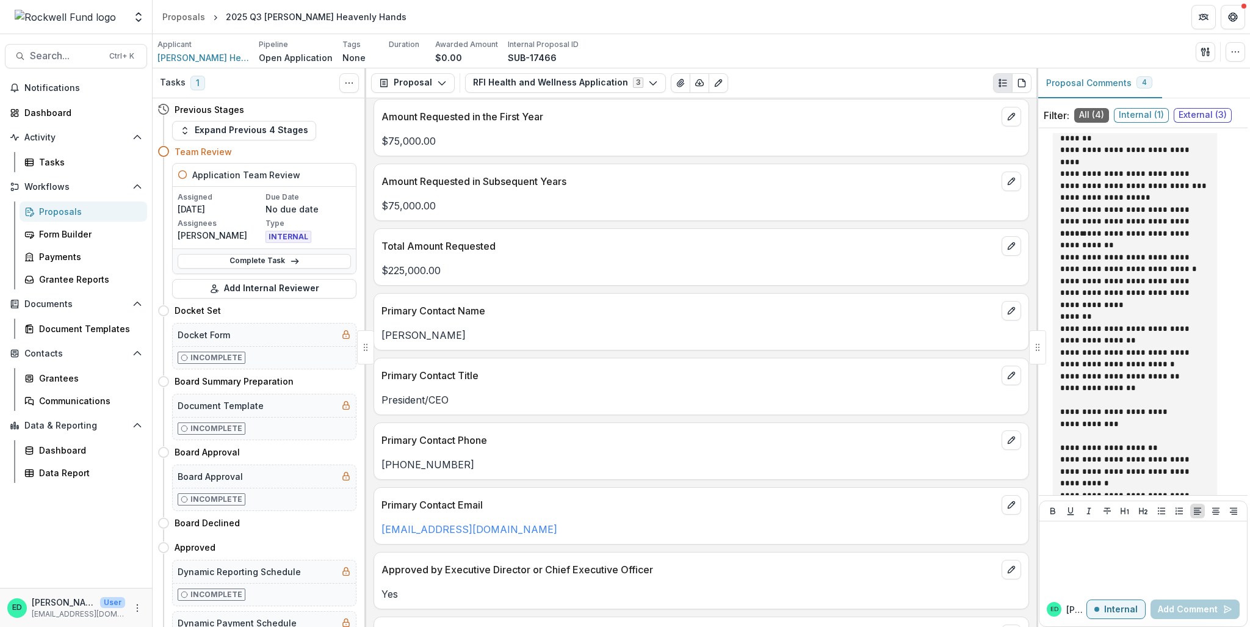
scroll to position [1282, 0]
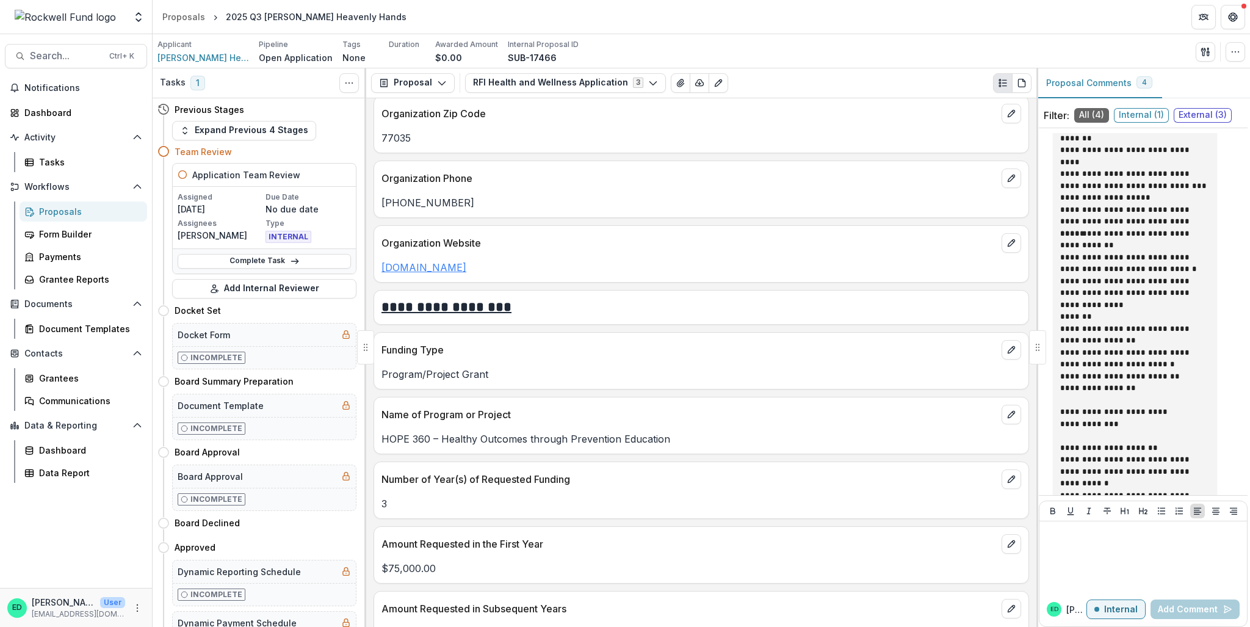
click at [465, 274] on link "www.bethelsheavenlyhands.org" at bounding box center [424, 267] width 85 height 12
click at [178, 22] on div "Proposals" at bounding box center [183, 16] width 43 height 13
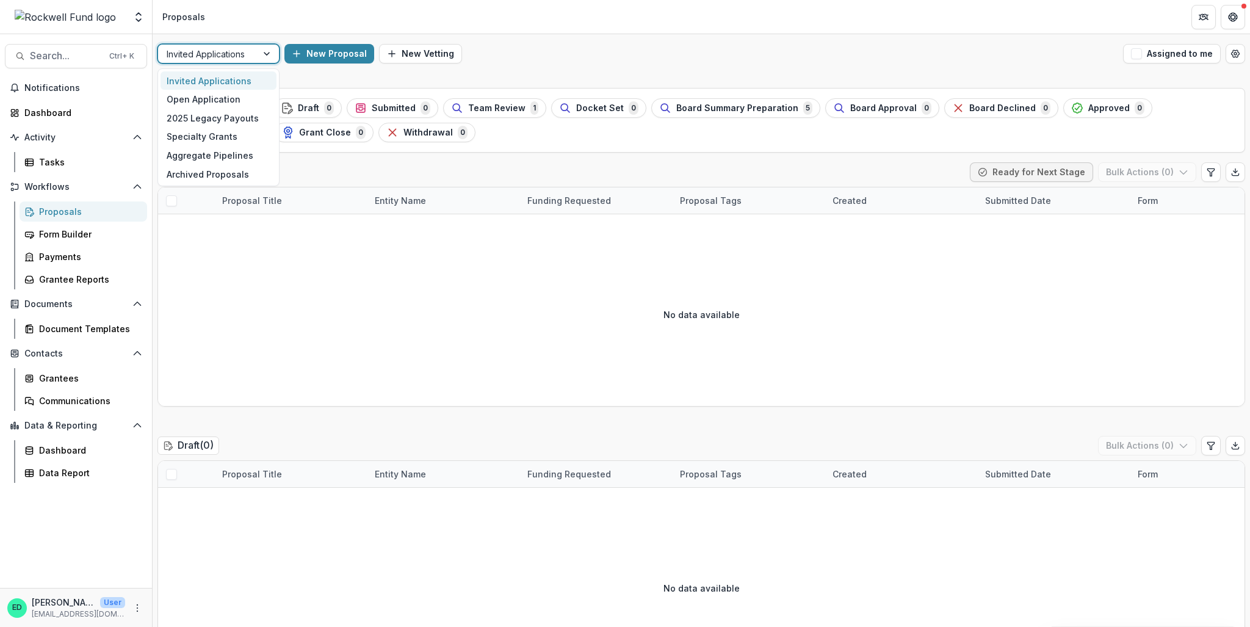
click at [259, 56] on div at bounding box center [268, 54] width 22 height 18
click at [245, 95] on div "Open Application" at bounding box center [219, 99] width 116 height 19
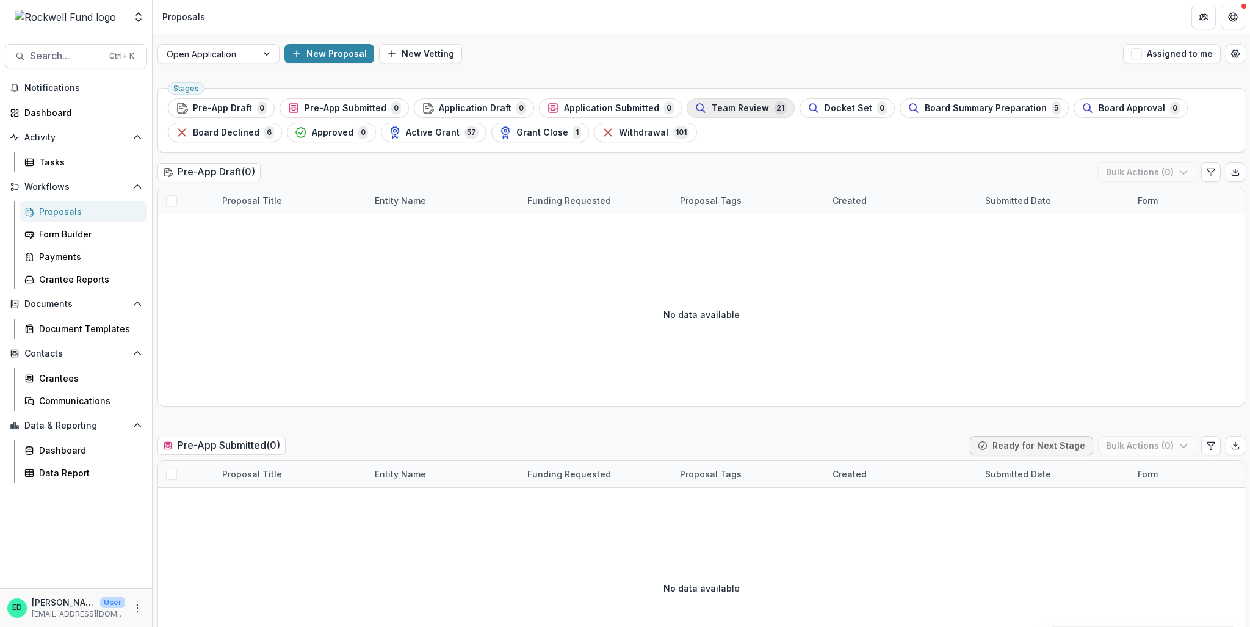
click at [742, 107] on span "Team Review" at bounding box center [740, 108] width 57 height 10
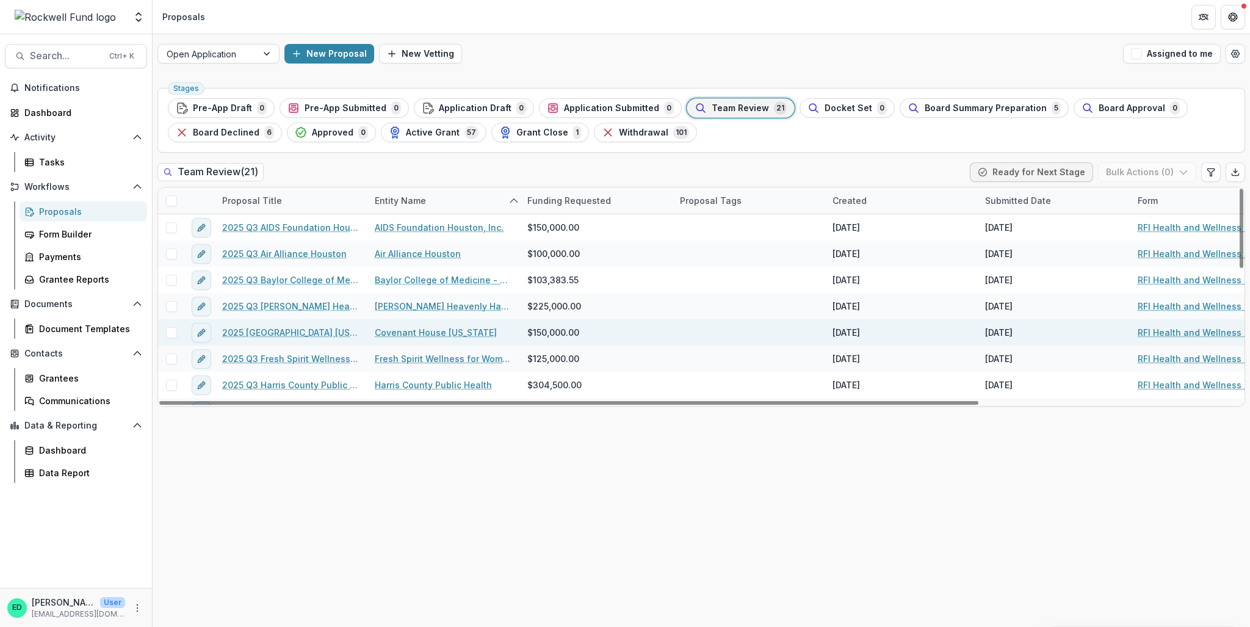
click at [289, 328] on link "2025 [GEOGRAPHIC_DATA] [US_STATE]" at bounding box center [291, 332] width 138 height 13
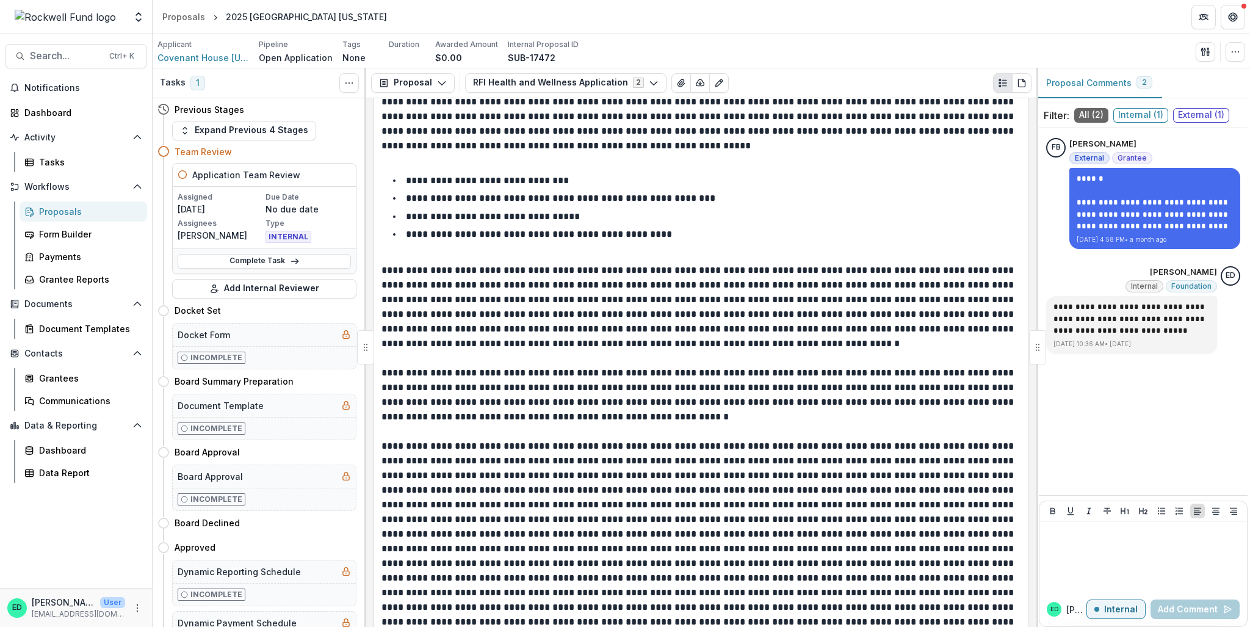
scroll to position [2687, 0]
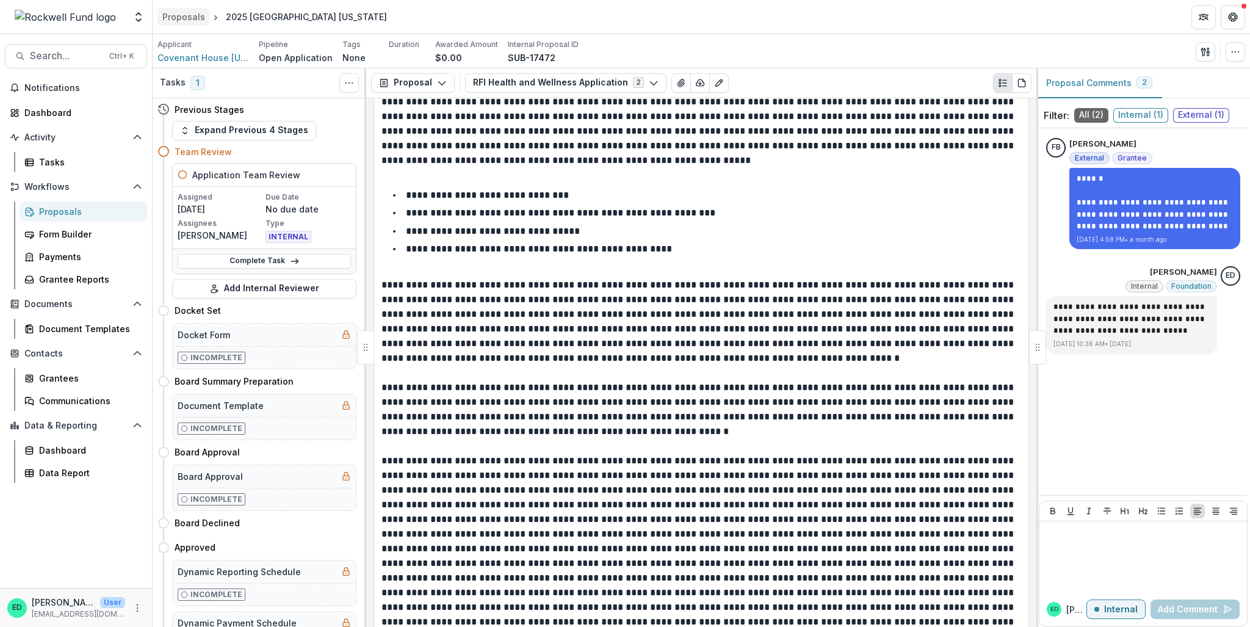
click at [168, 17] on div "Proposals" at bounding box center [183, 16] width 43 height 13
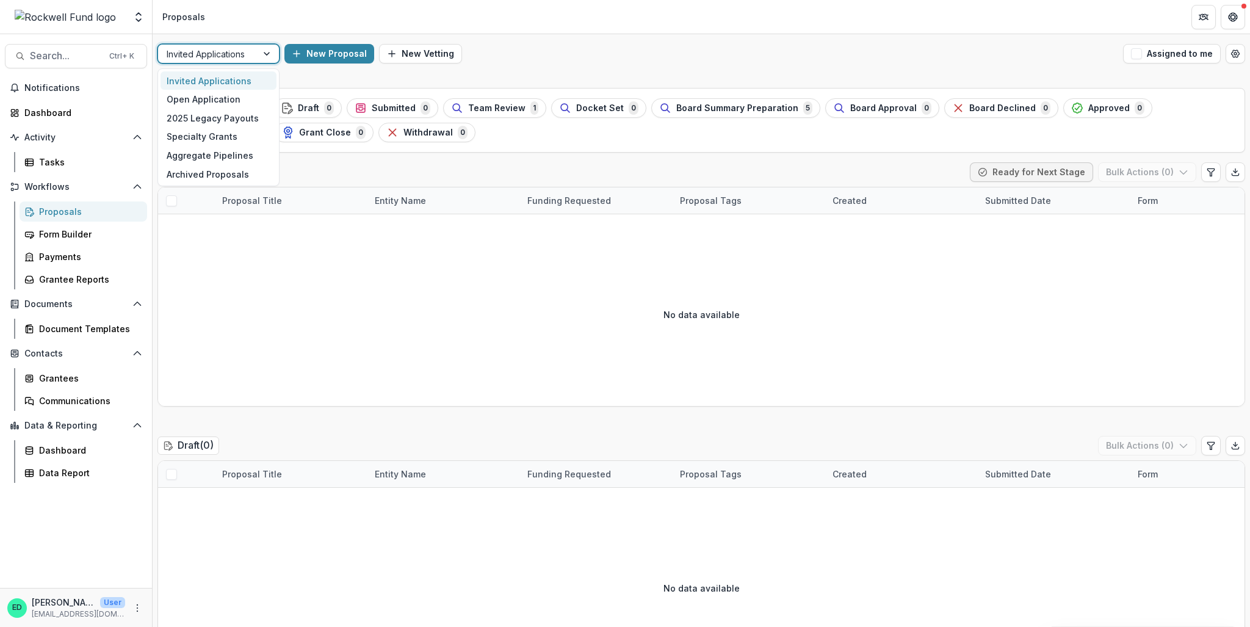
click at [193, 50] on div at bounding box center [208, 53] width 82 height 15
click at [205, 99] on div "Open Application" at bounding box center [219, 99] width 116 height 19
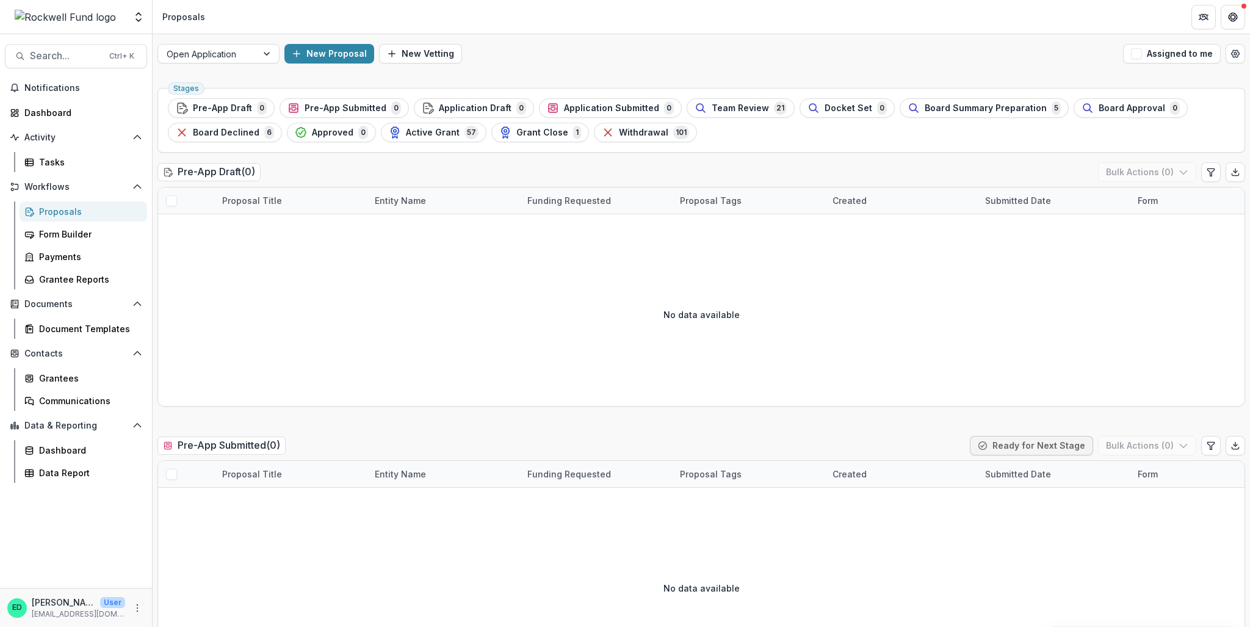
click at [716, 118] on ul "Stages Pre-App Draft 0 Pre-App Submitted 0 Application Draft 0 Application Subm…" at bounding box center [701, 120] width 1067 height 44
click at [713, 107] on span "Team Review" at bounding box center [740, 108] width 57 height 10
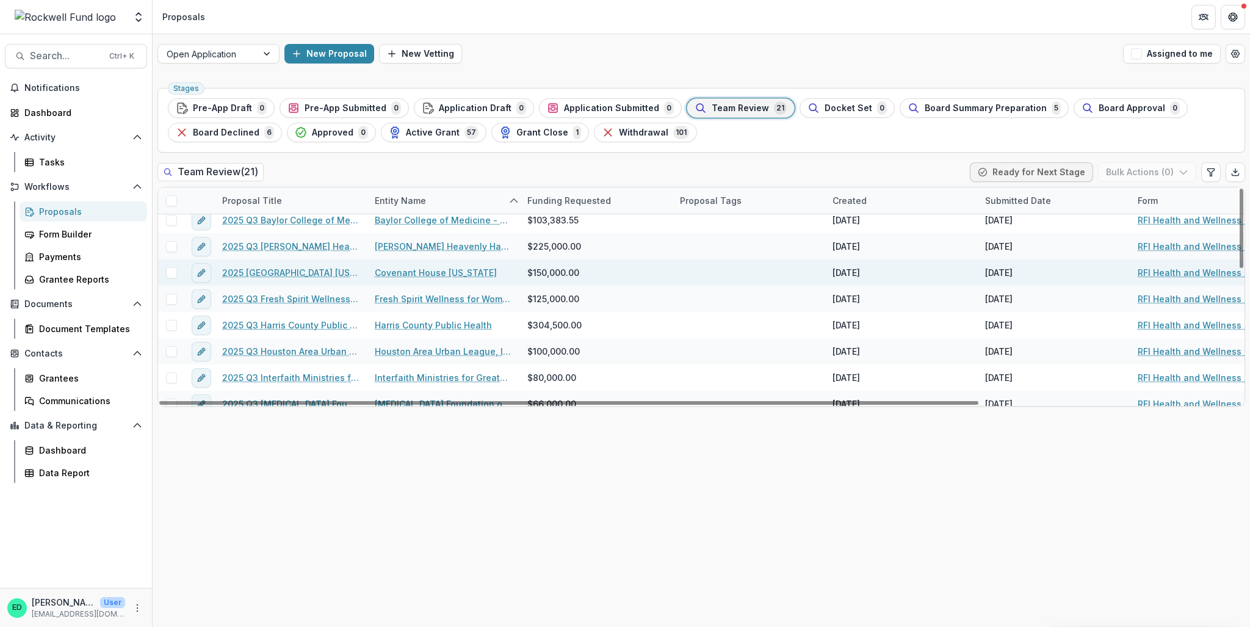
scroll to position [122, 0]
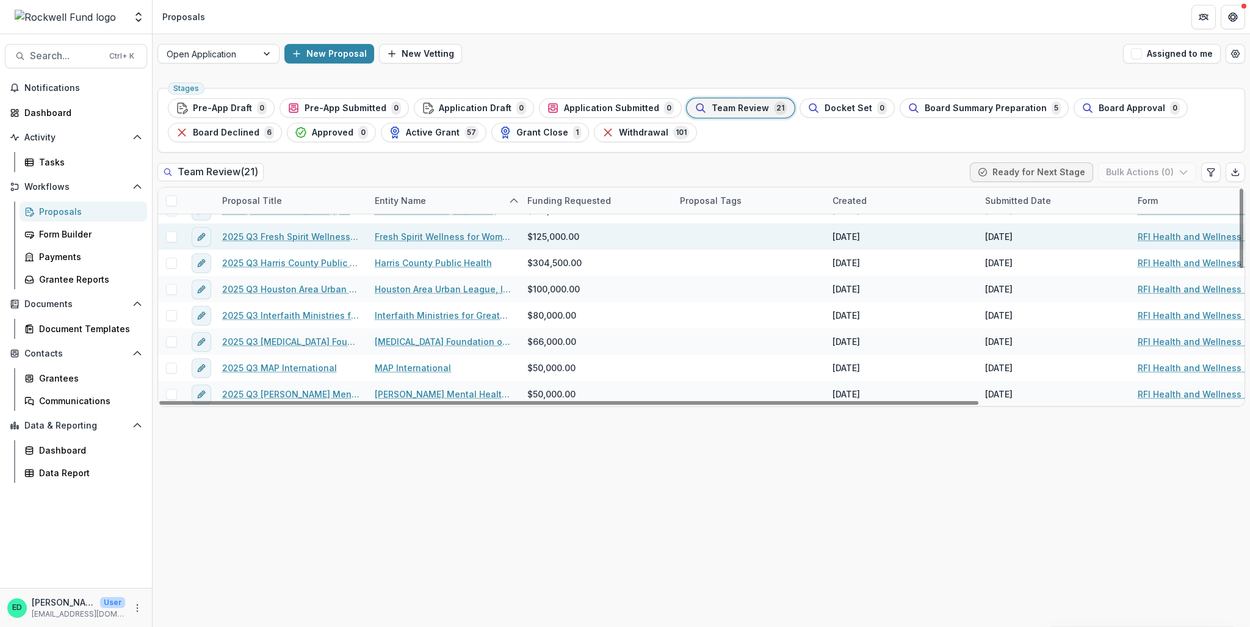
click at [285, 234] on link "2025 Q3 Fresh Spirit Wellness for Women, Inc." at bounding box center [291, 236] width 138 height 13
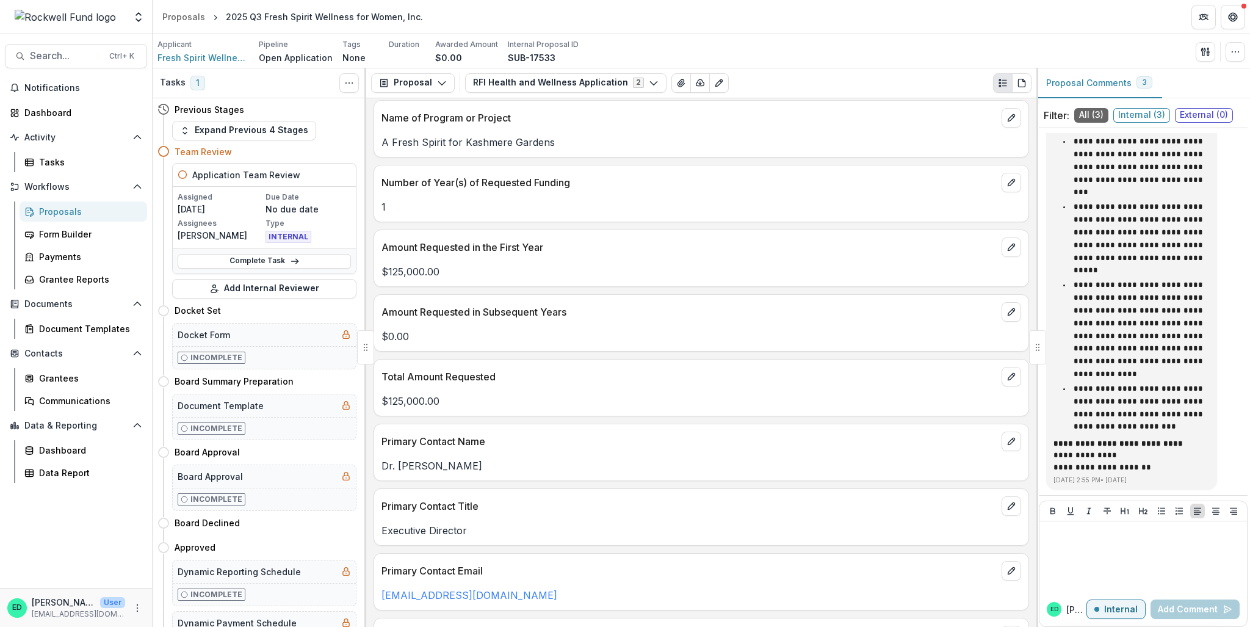
scroll to position [1465, 0]
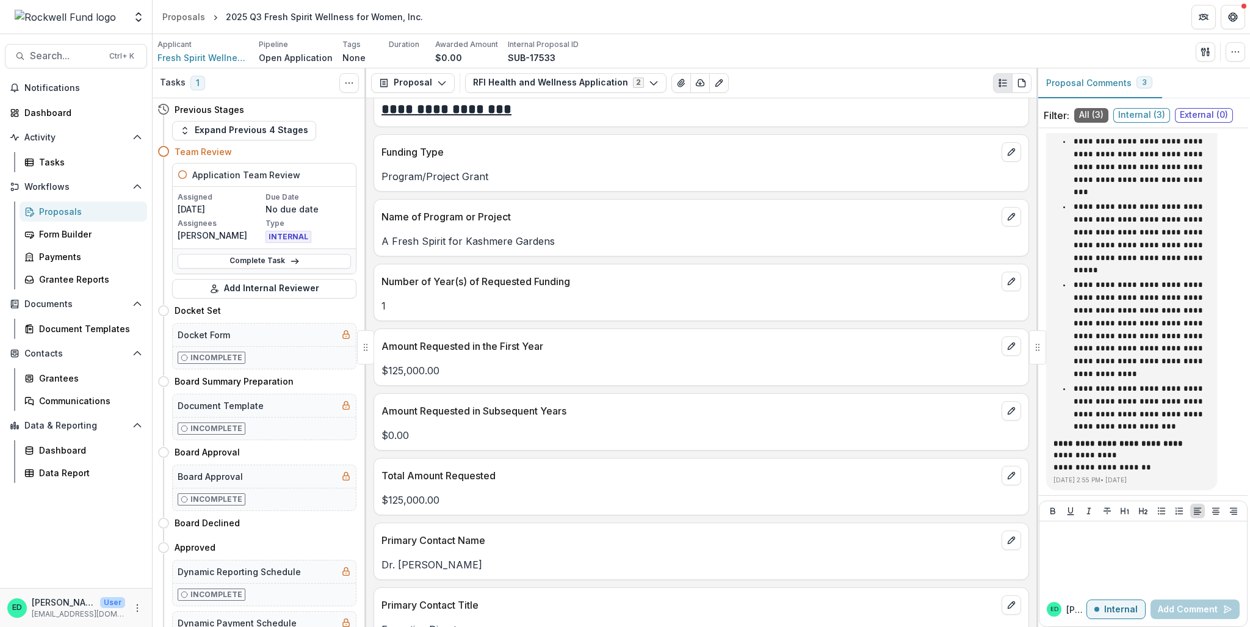
click at [502, 249] on p "A Fresh Spirit for Kashmere Gardens" at bounding box center [702, 241] width 640 height 15
copy p "A Fresh Spirit for Kashmere Gardens"
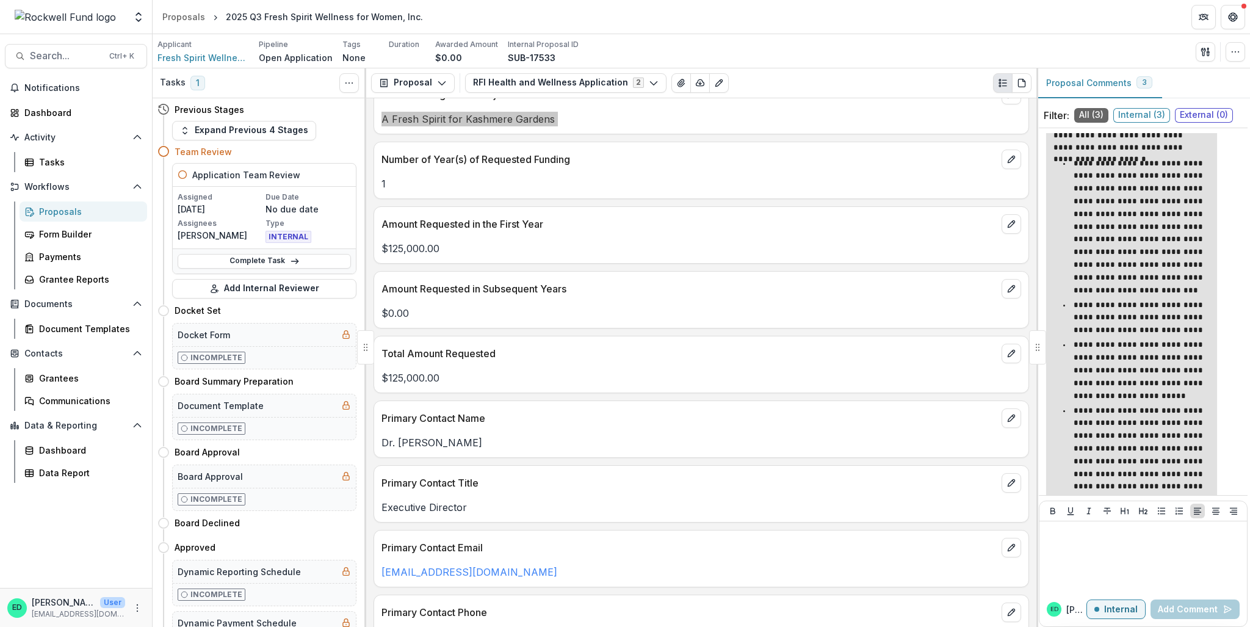
scroll to position [353, 0]
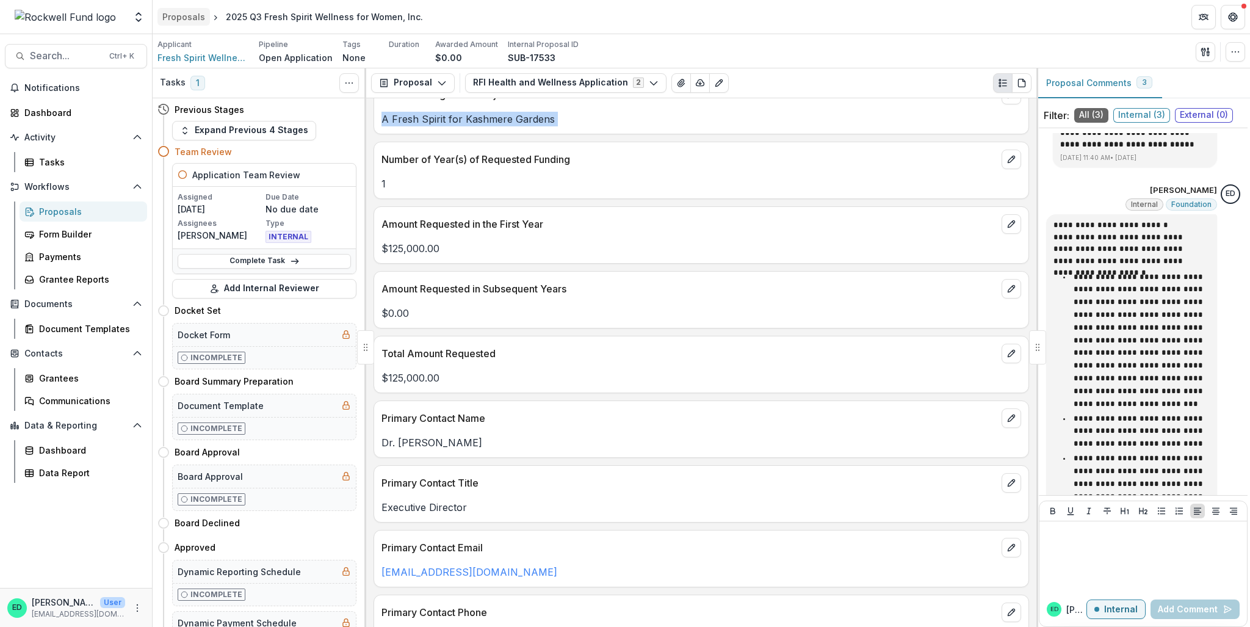
click at [174, 17] on div "Proposals" at bounding box center [183, 16] width 43 height 13
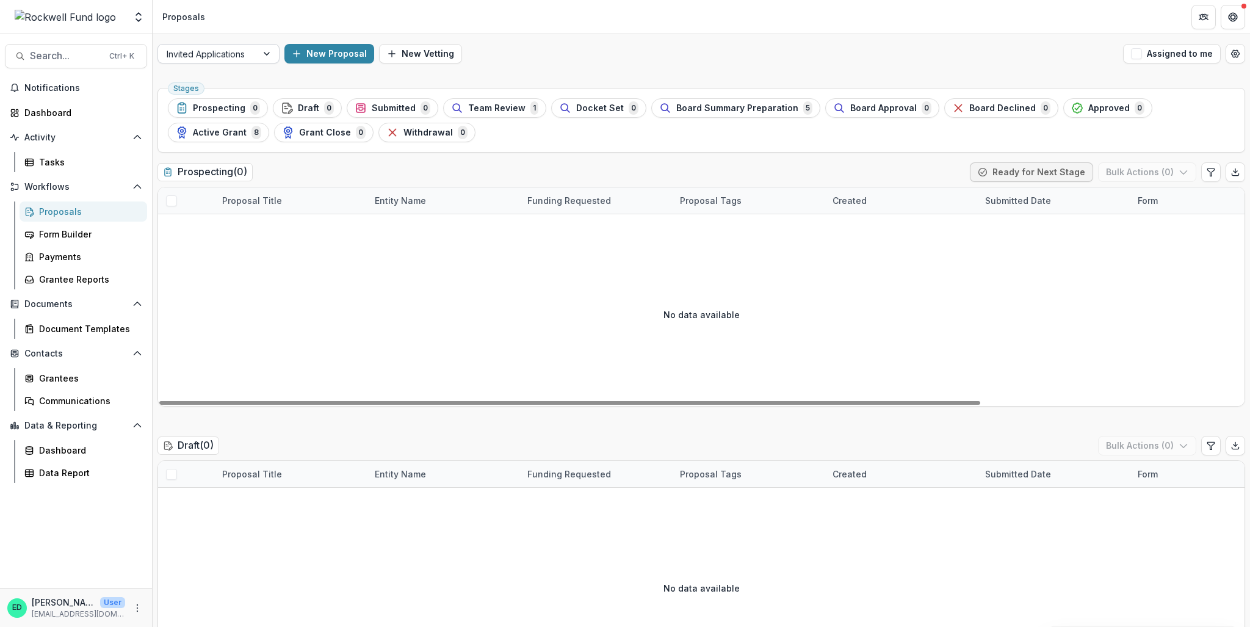
click at [264, 49] on div at bounding box center [268, 54] width 22 height 18
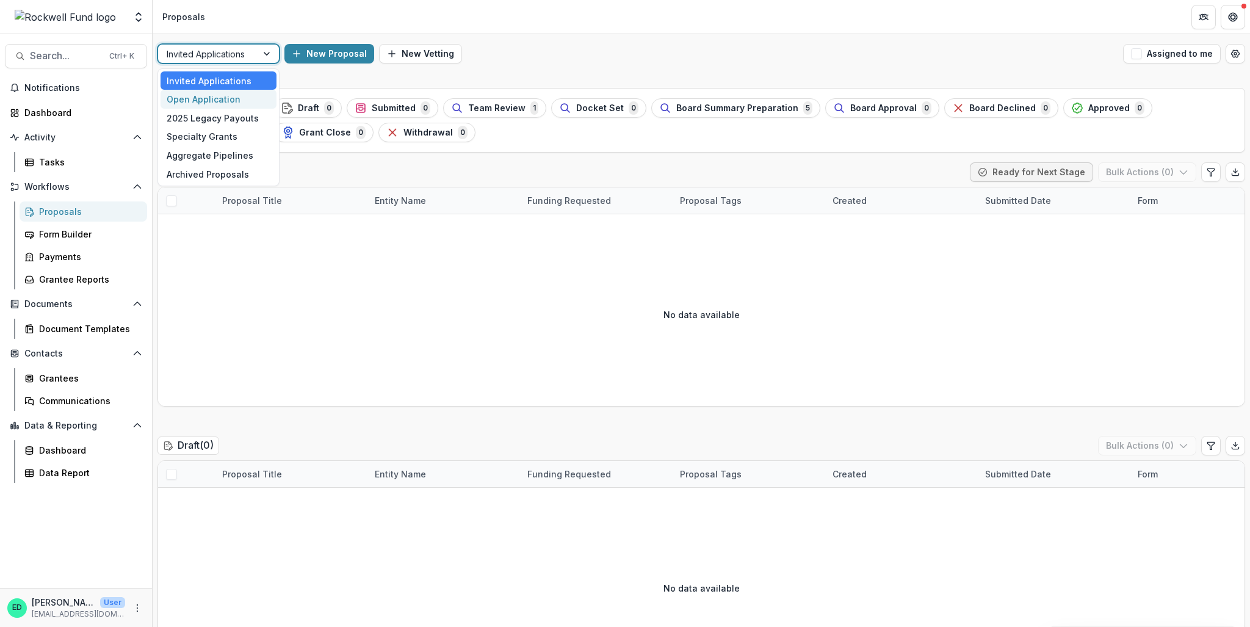
click at [244, 93] on div "Open Application" at bounding box center [219, 99] width 116 height 19
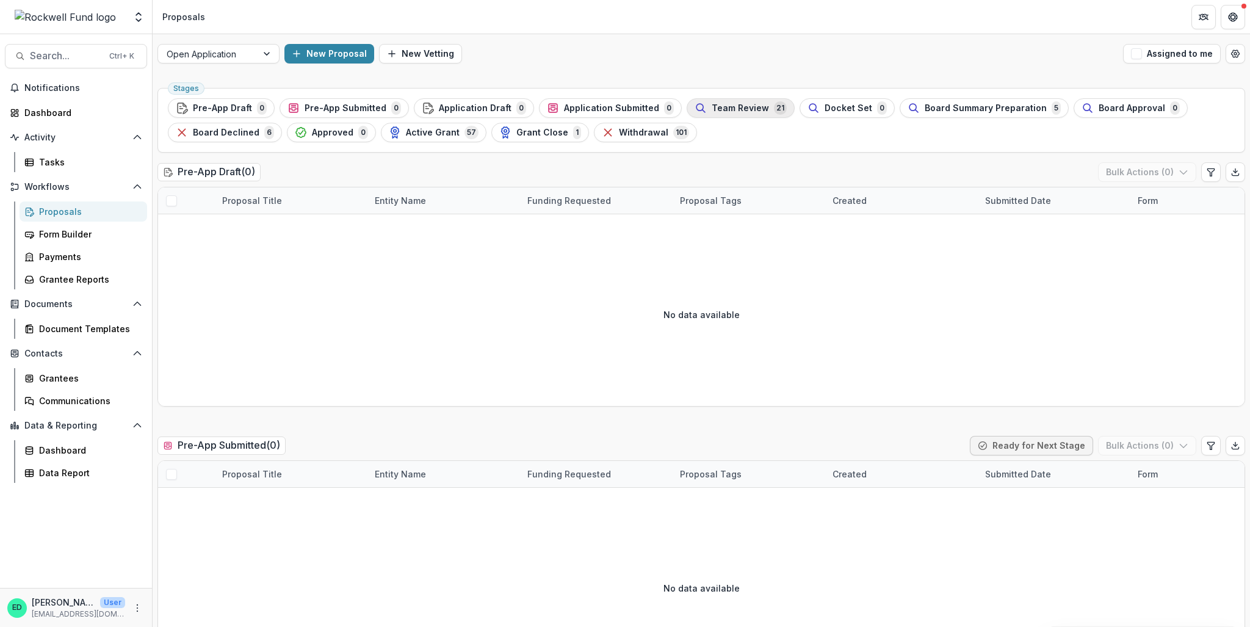
click at [725, 103] on span "Team Review" at bounding box center [740, 108] width 57 height 10
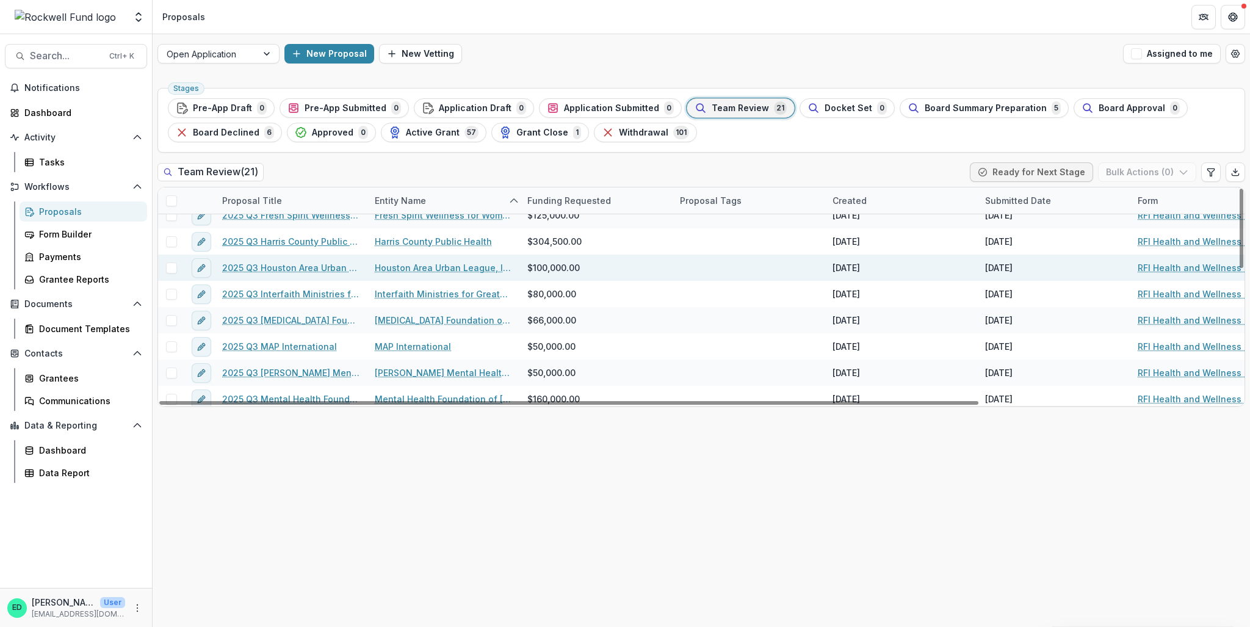
scroll to position [115, 0]
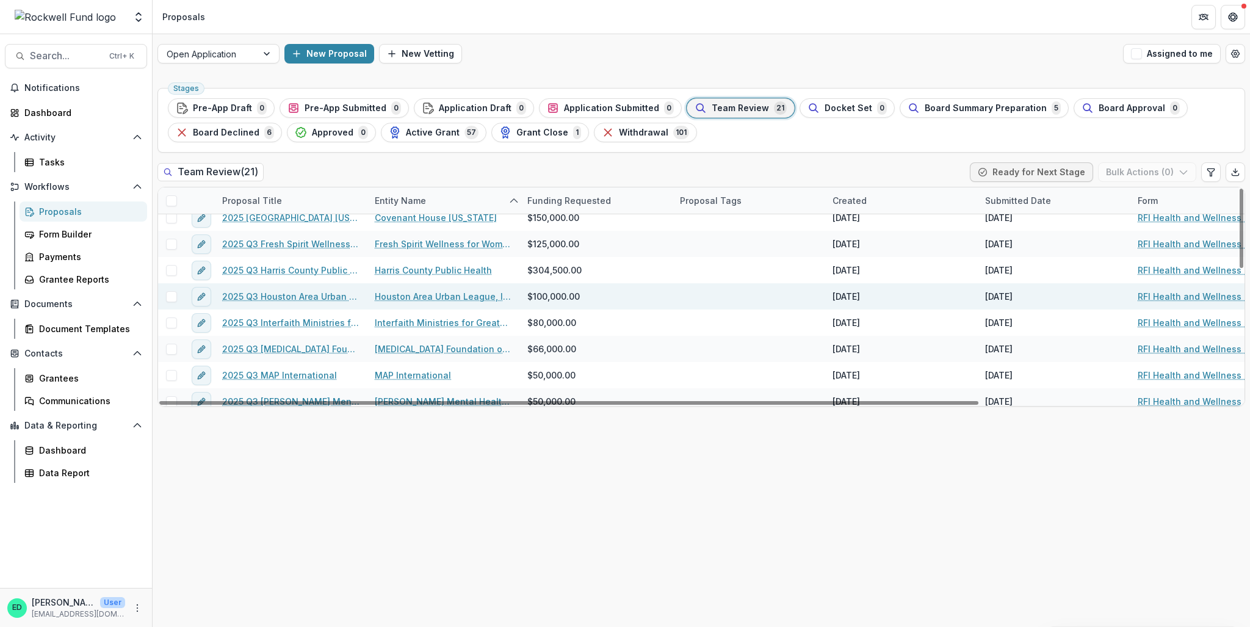
click at [311, 294] on link "2025 Q3 Houston Area Urban League" at bounding box center [291, 296] width 138 height 13
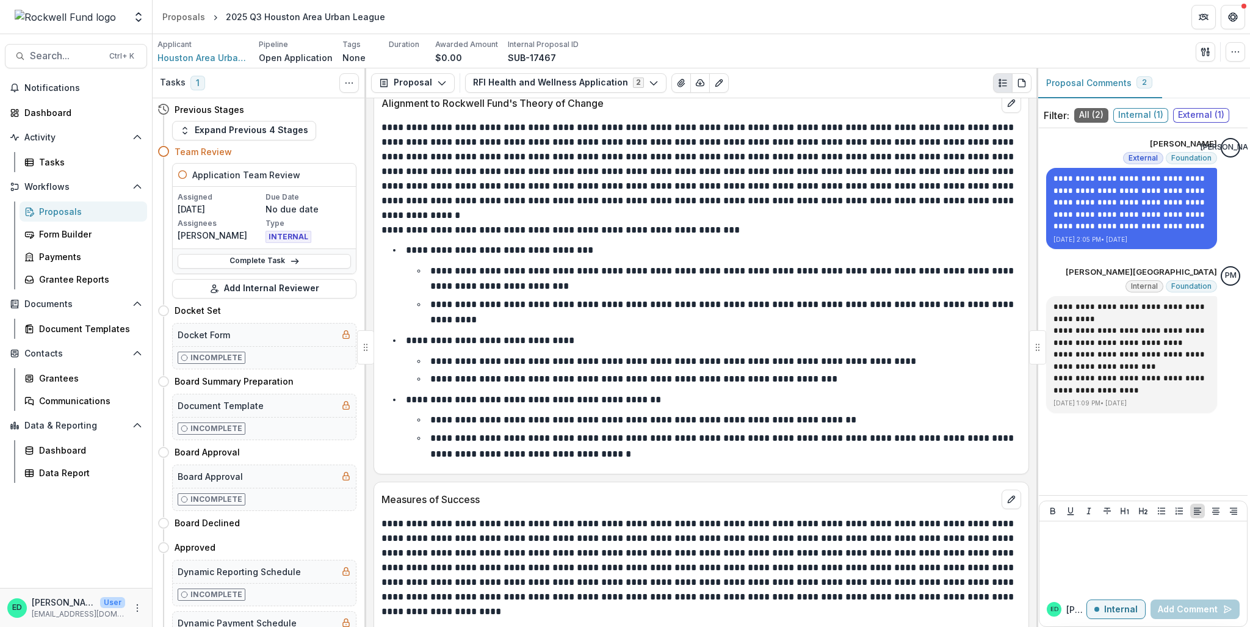
scroll to position [3786, 0]
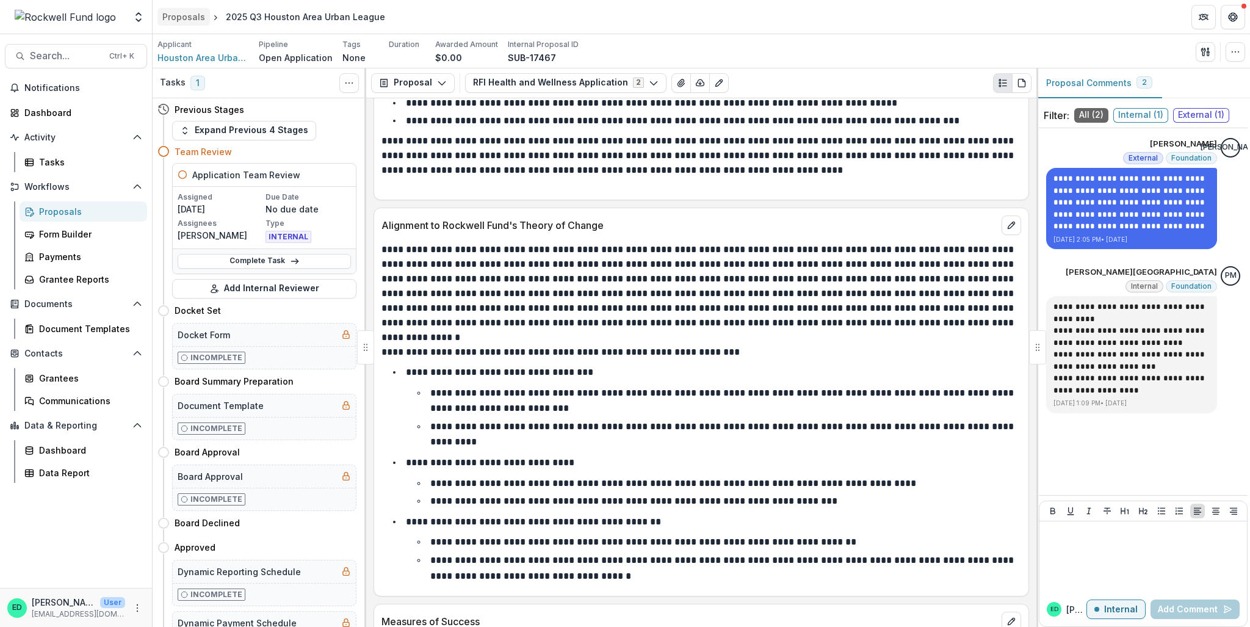
click at [184, 24] on link "Proposals" at bounding box center [184, 17] width 53 height 18
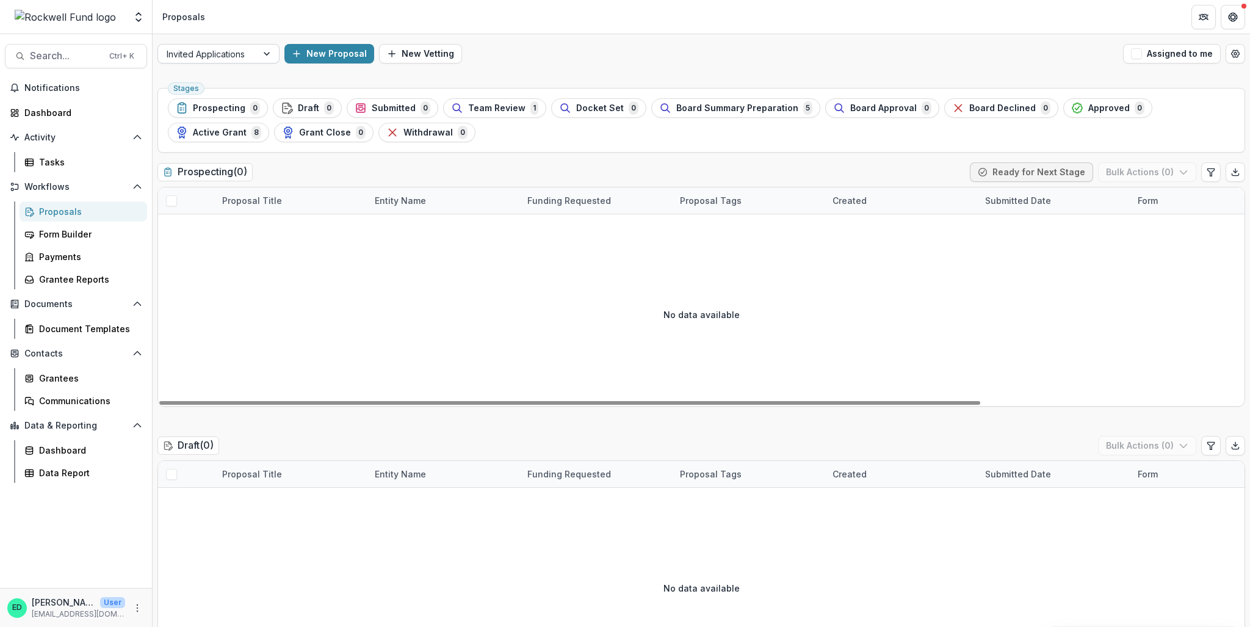
click at [260, 57] on div at bounding box center [268, 54] width 22 height 18
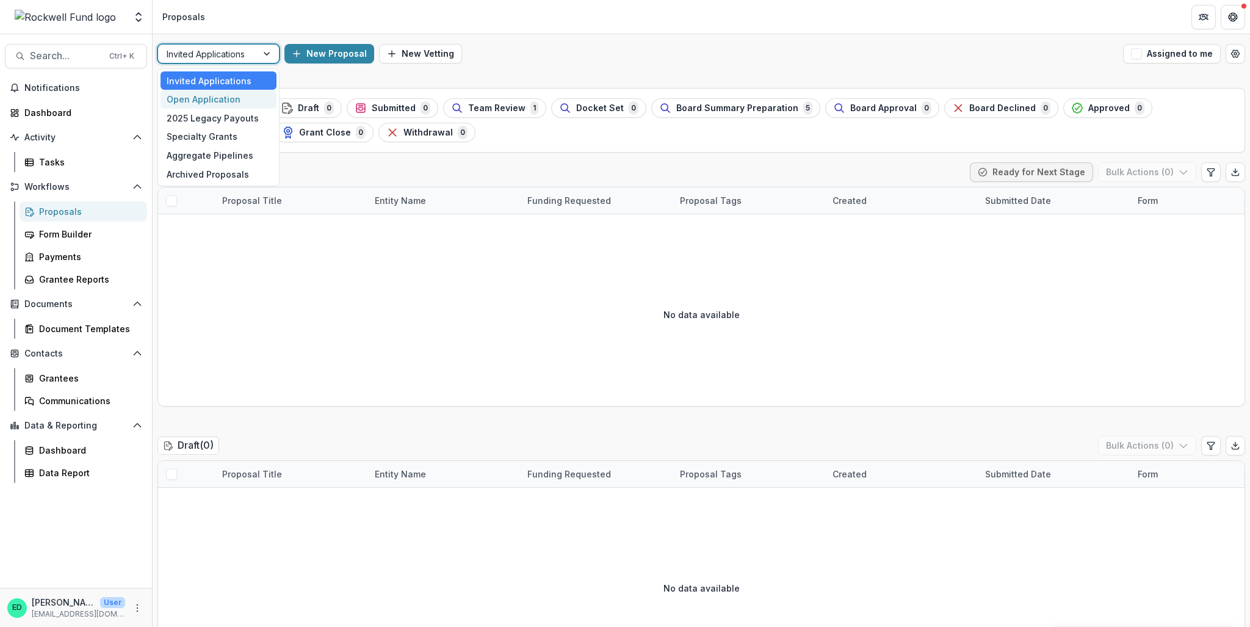
click at [239, 103] on div "Open Application" at bounding box center [219, 99] width 116 height 19
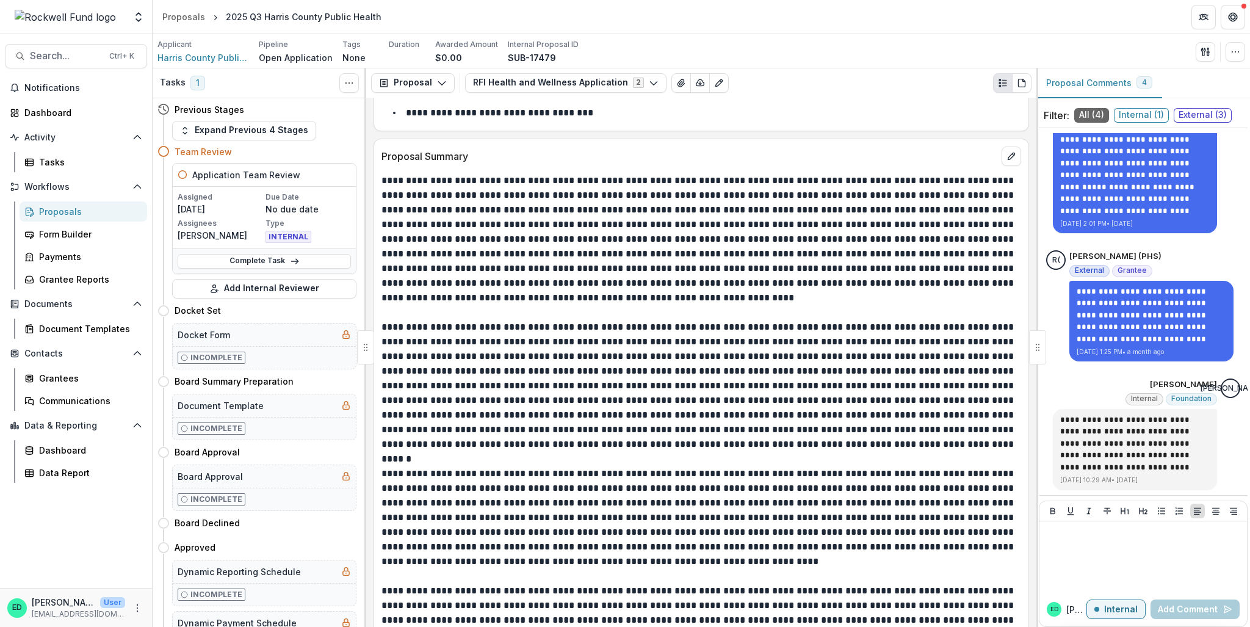
scroll to position [2626, 0]
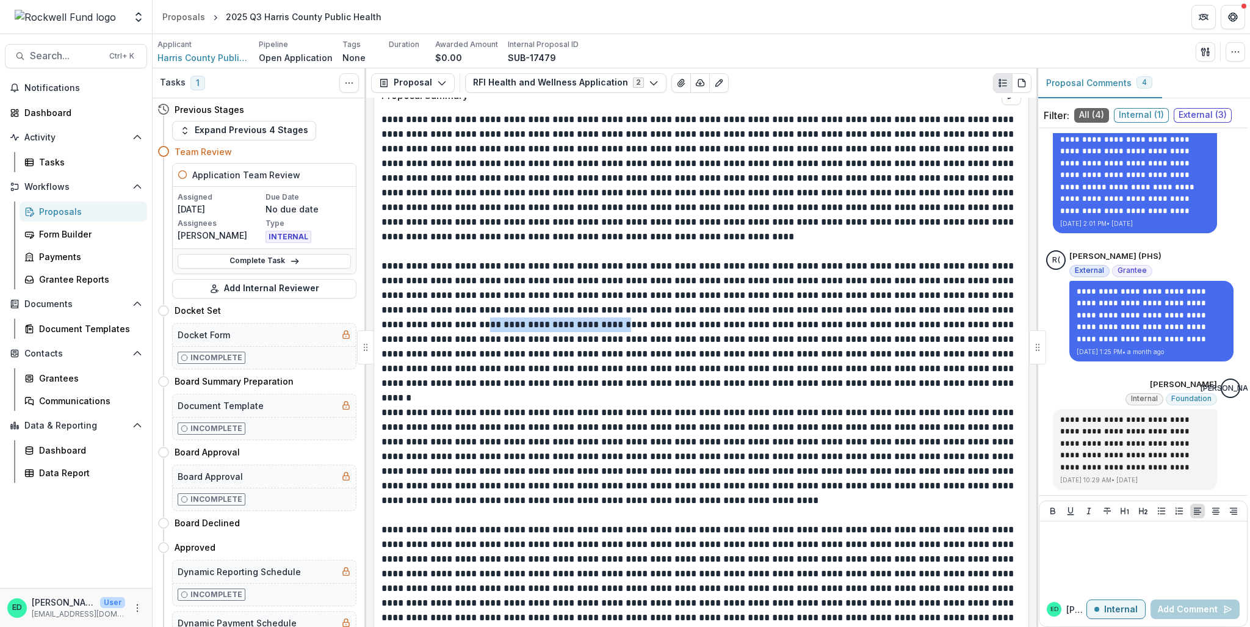
drag, startPoint x: 490, startPoint y: 333, endPoint x: 636, endPoint y: 336, distance: 146.6
click at [636, 336] on p at bounding box center [700, 325] width 637 height 132
drag, startPoint x: 932, startPoint y: 149, endPoint x: 509, endPoint y: 156, distance: 422.6
click at [509, 156] on p at bounding box center [700, 178] width 637 height 132
drag, startPoint x: 476, startPoint y: 168, endPoint x: 493, endPoint y: 156, distance: 20.7
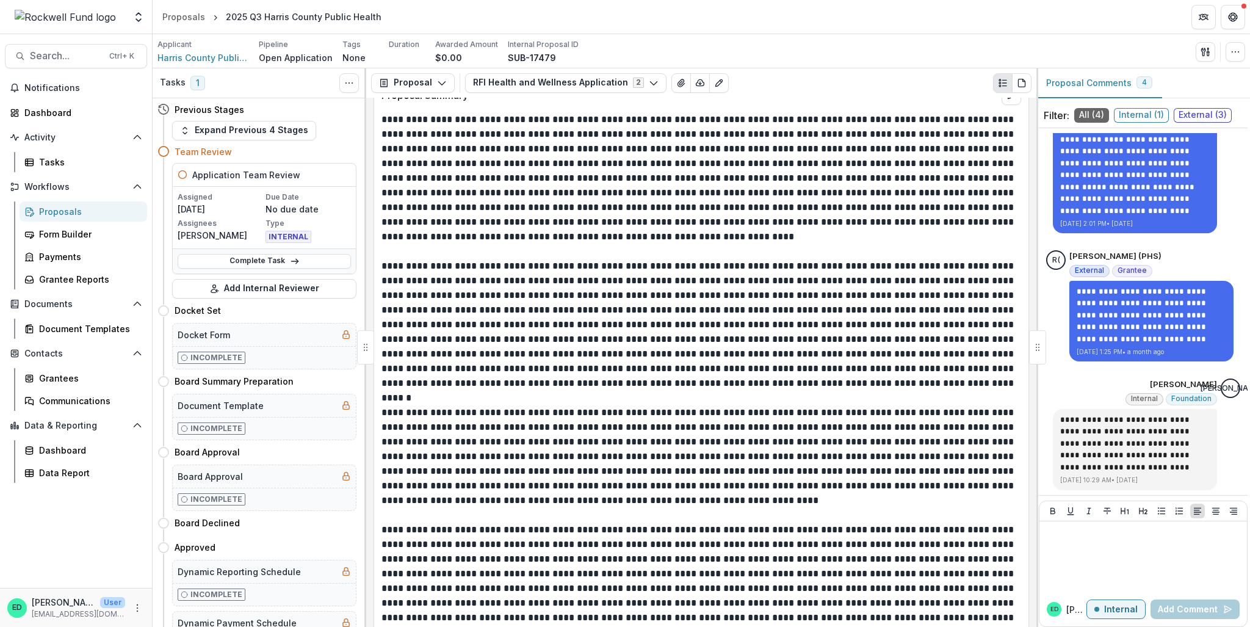
click at [481, 157] on p at bounding box center [700, 178] width 637 height 132
drag, startPoint x: 901, startPoint y: 145, endPoint x: 510, endPoint y: 159, distance: 391.0
click at [510, 159] on p at bounding box center [700, 178] width 637 height 132
copy p "**********"
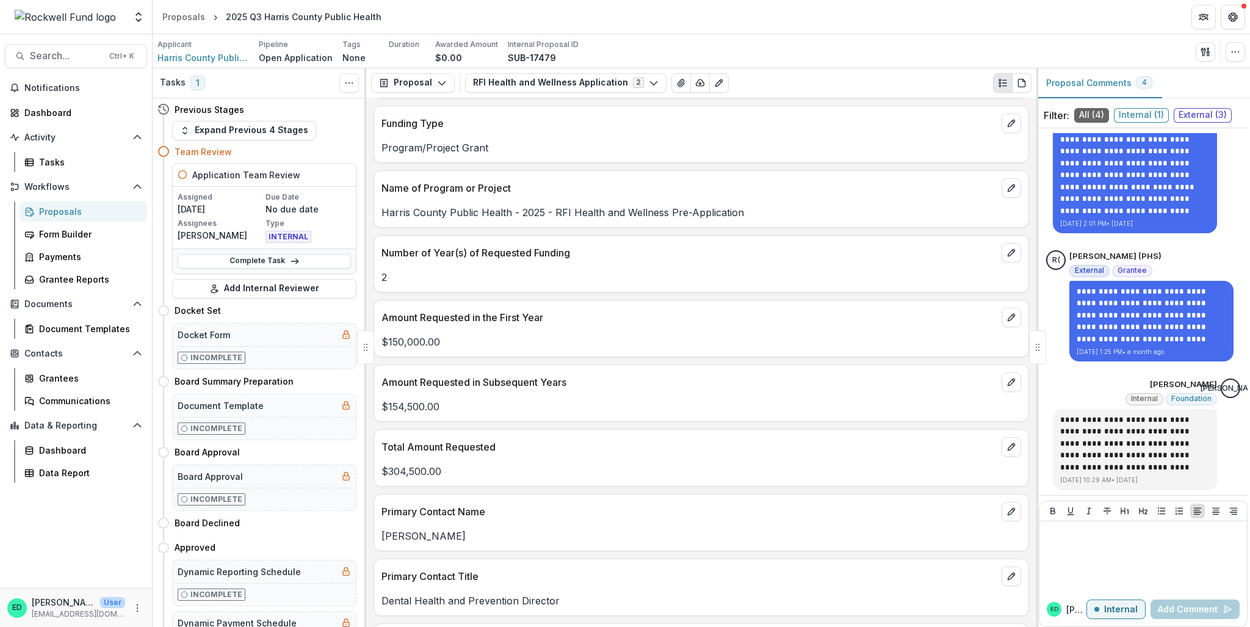
scroll to position [1588, 0]
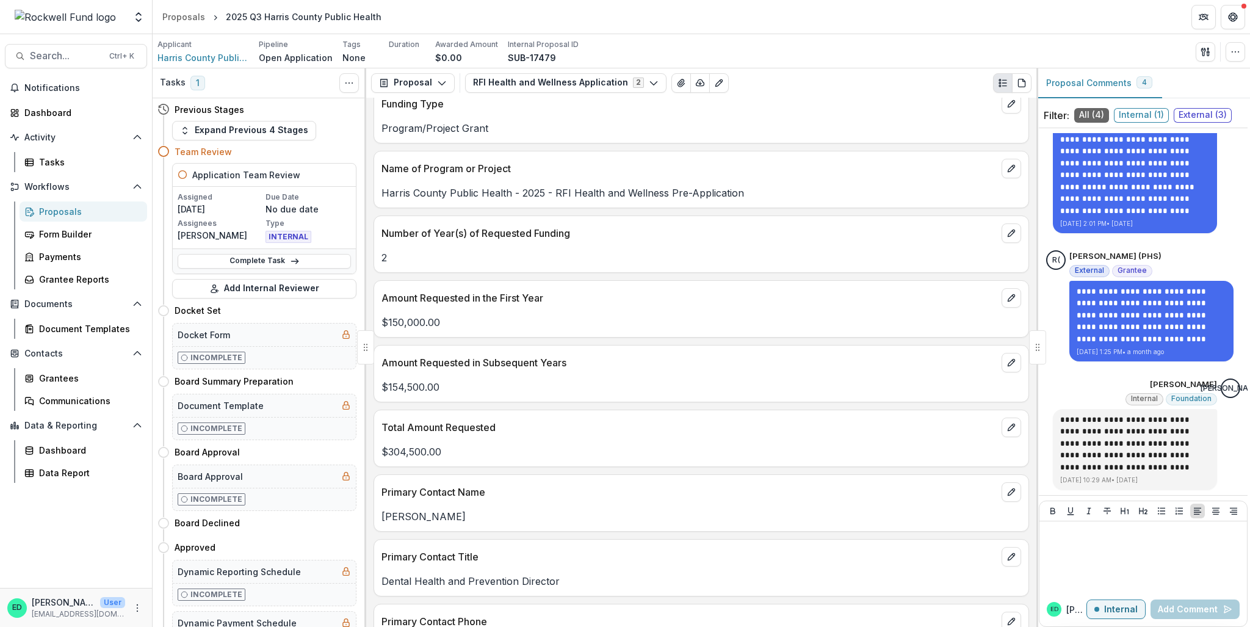
click at [1006, 190] on div "Harris County Public Health - 2025 - RFI Health and Wellness Pre-Application" at bounding box center [701, 189] width 655 height 22
click at [1009, 173] on icon "edit" at bounding box center [1012, 169] width 10 height 10
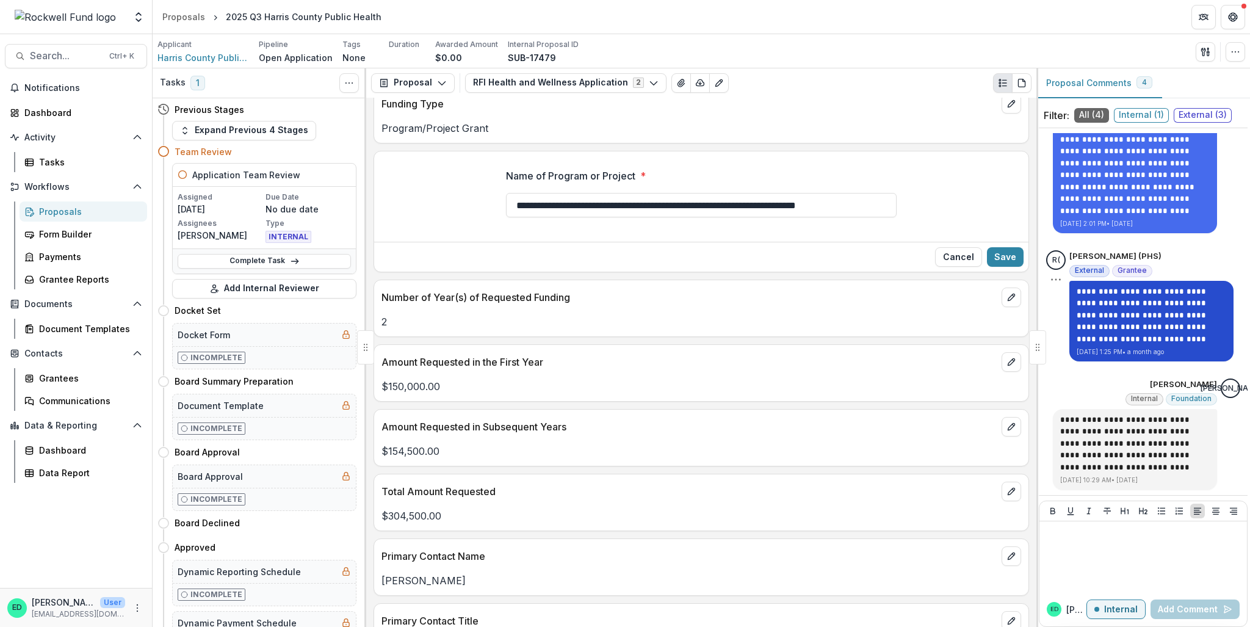
scroll to position [34, 0]
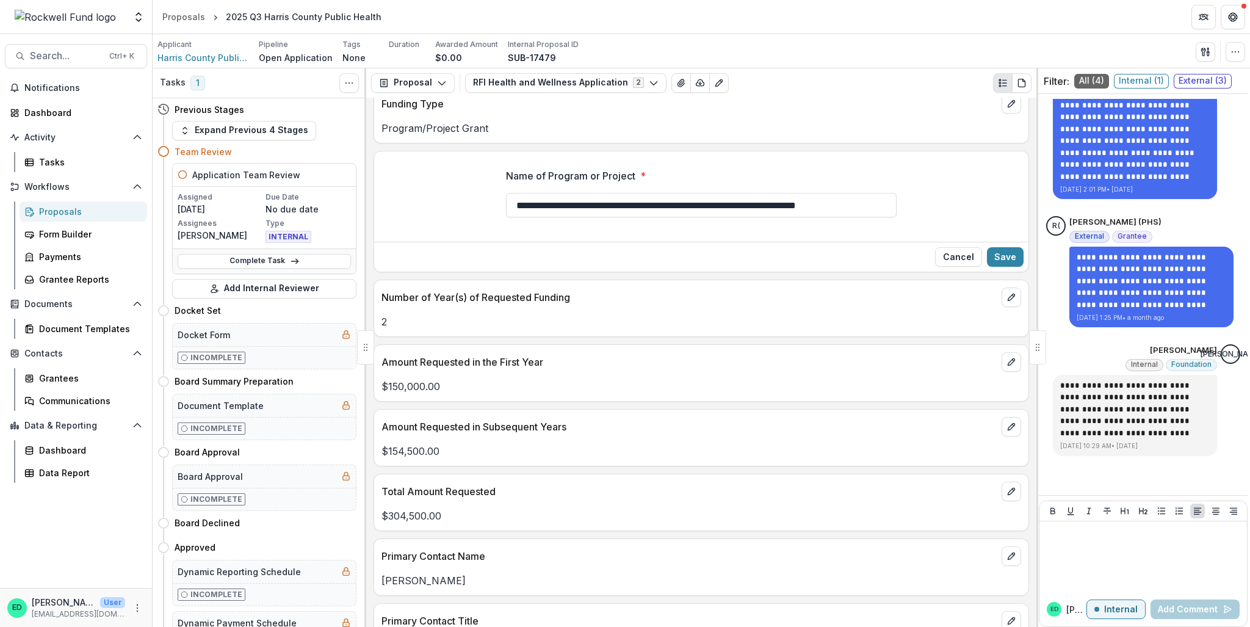
click at [586, 193] on div at bounding box center [701, 190] width 391 height 5
click at [579, 217] on input "**********" at bounding box center [701, 205] width 391 height 24
paste input "**********"
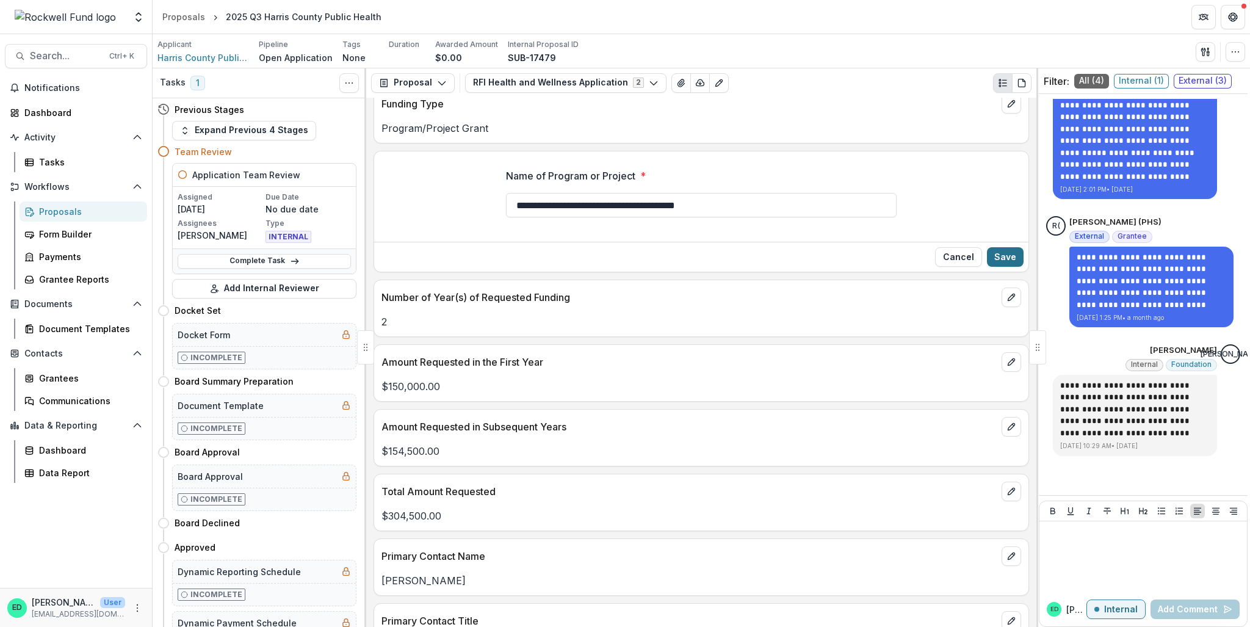
type input "**********"
click at [987, 267] on button "Save" at bounding box center [1005, 257] width 37 height 20
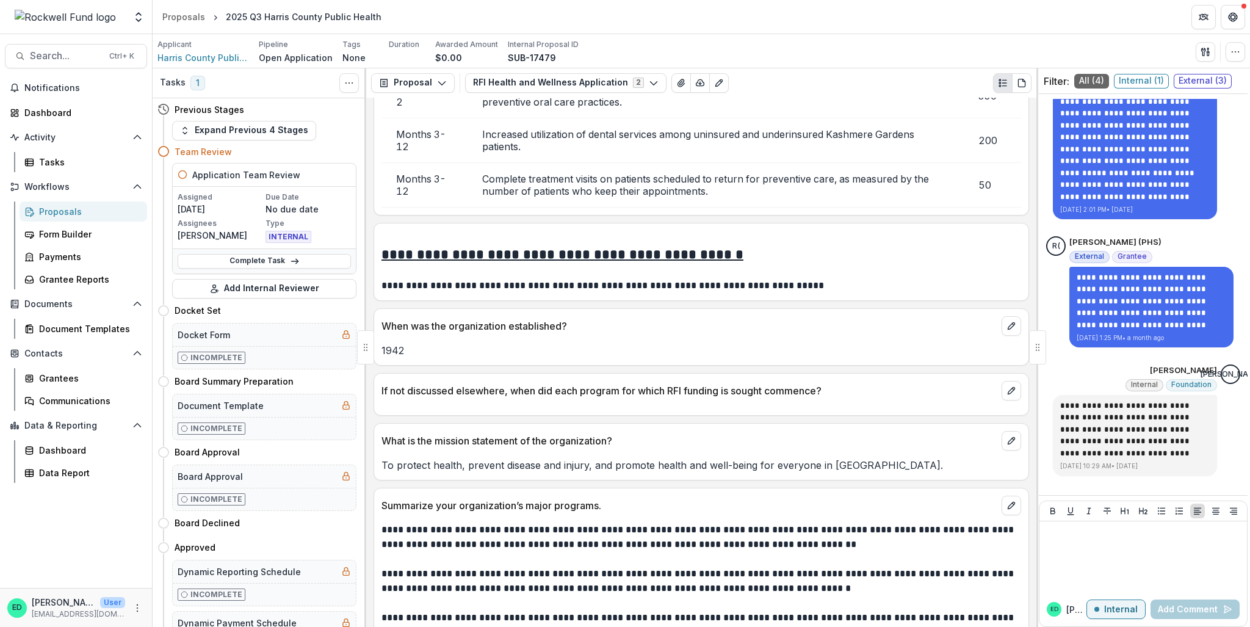
scroll to position [4396, 0]
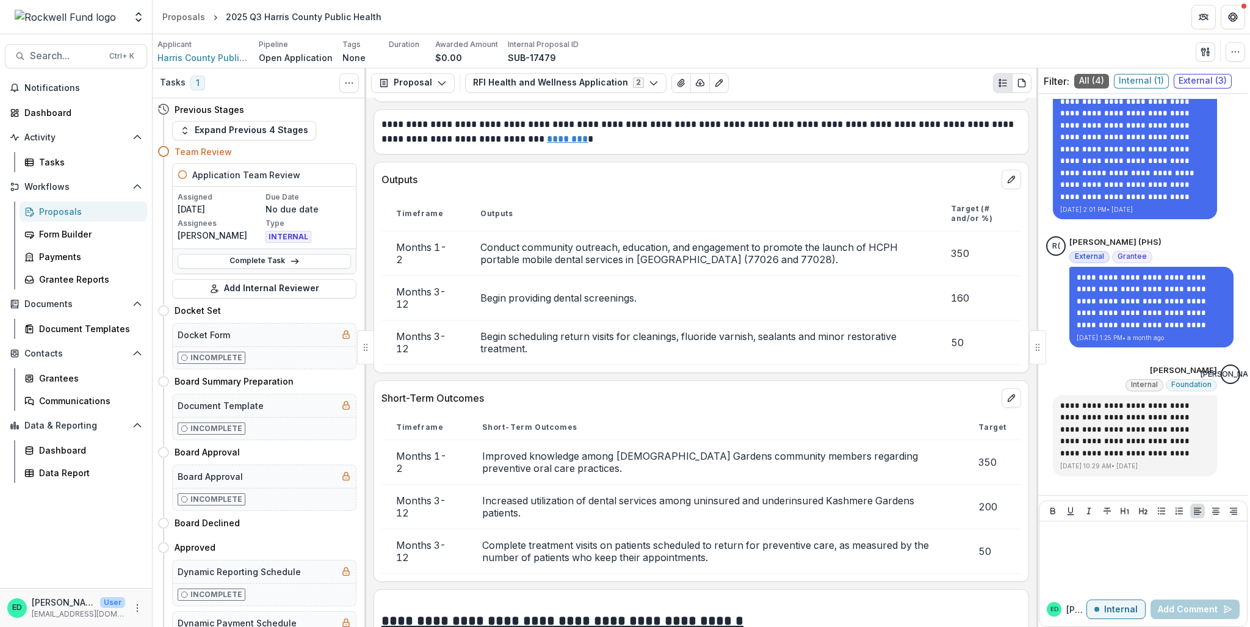
click at [772, 504] on td "Increased utilization of dental services among uninsured and underinsured Kashm…" at bounding box center [716, 506] width 496 height 45
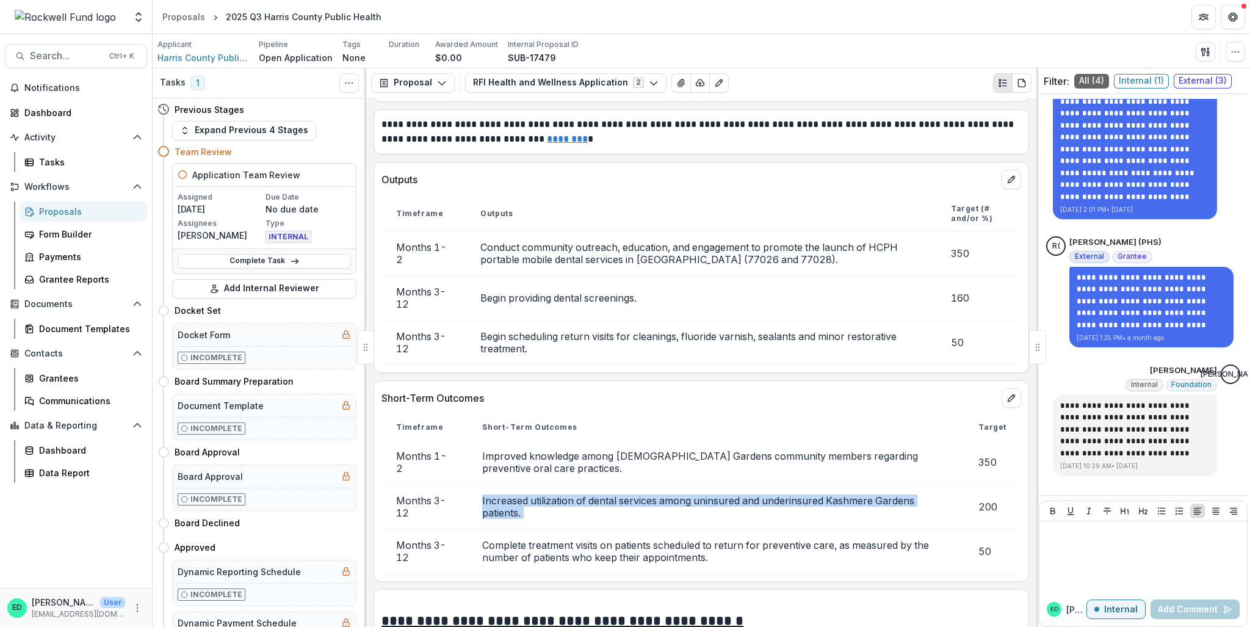
click at [687, 508] on td "Increased utilization of dental services among uninsured and underinsured Kashm…" at bounding box center [716, 506] width 496 height 45
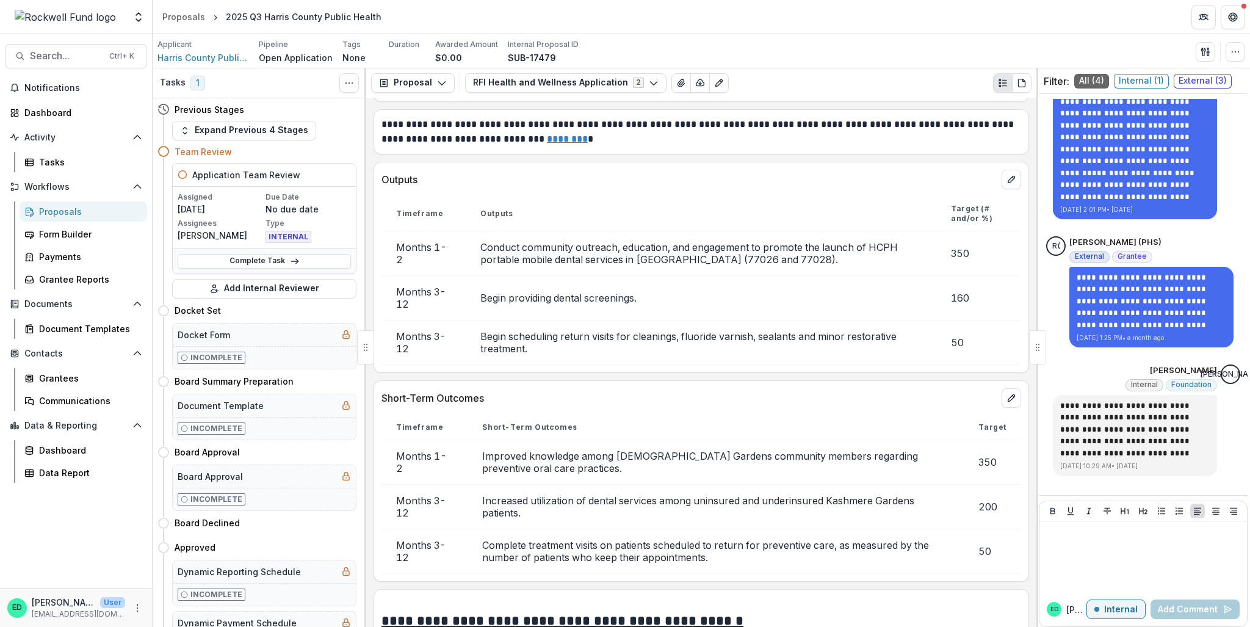
click at [677, 561] on td "Complete treatment visits on patients scheduled to return for preventive care, …" at bounding box center [716, 551] width 496 height 45
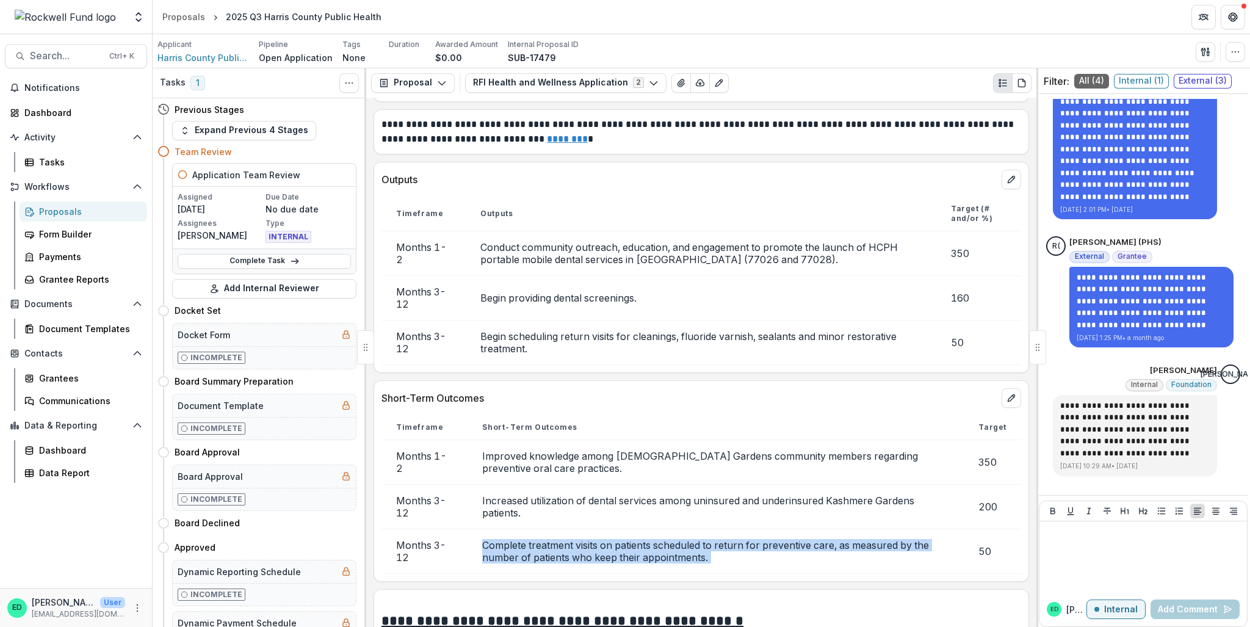
click at [677, 561] on td "Complete treatment visits on patients scheduled to return for preventive care, …" at bounding box center [716, 551] width 496 height 45
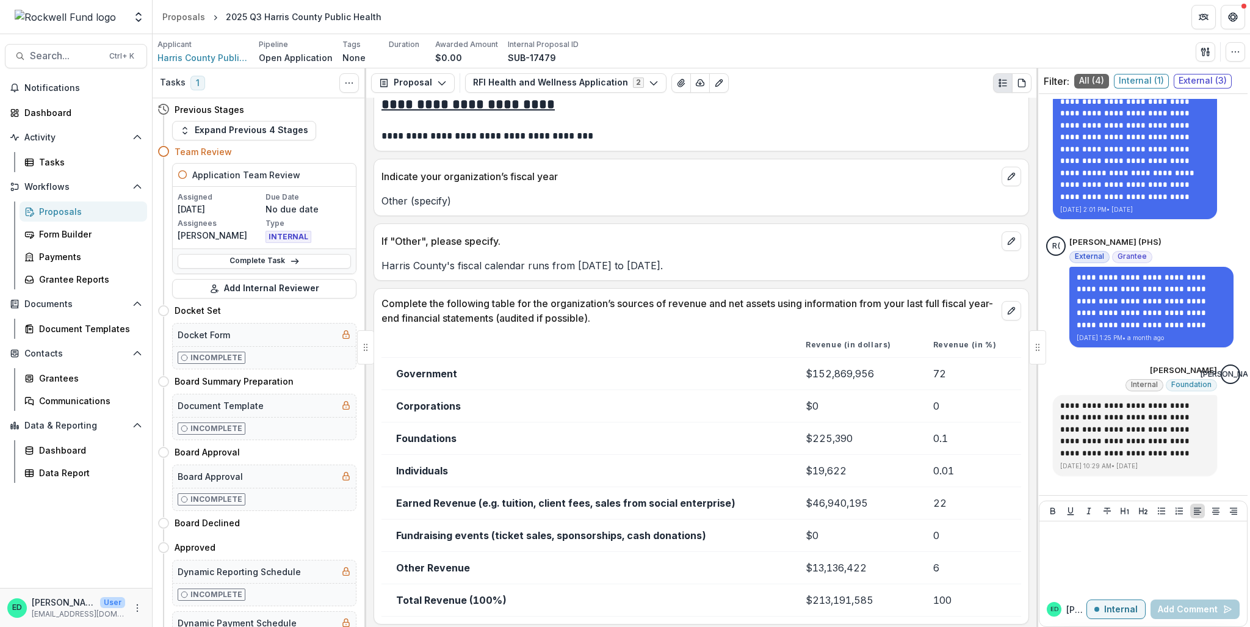
scroll to position [6760, 0]
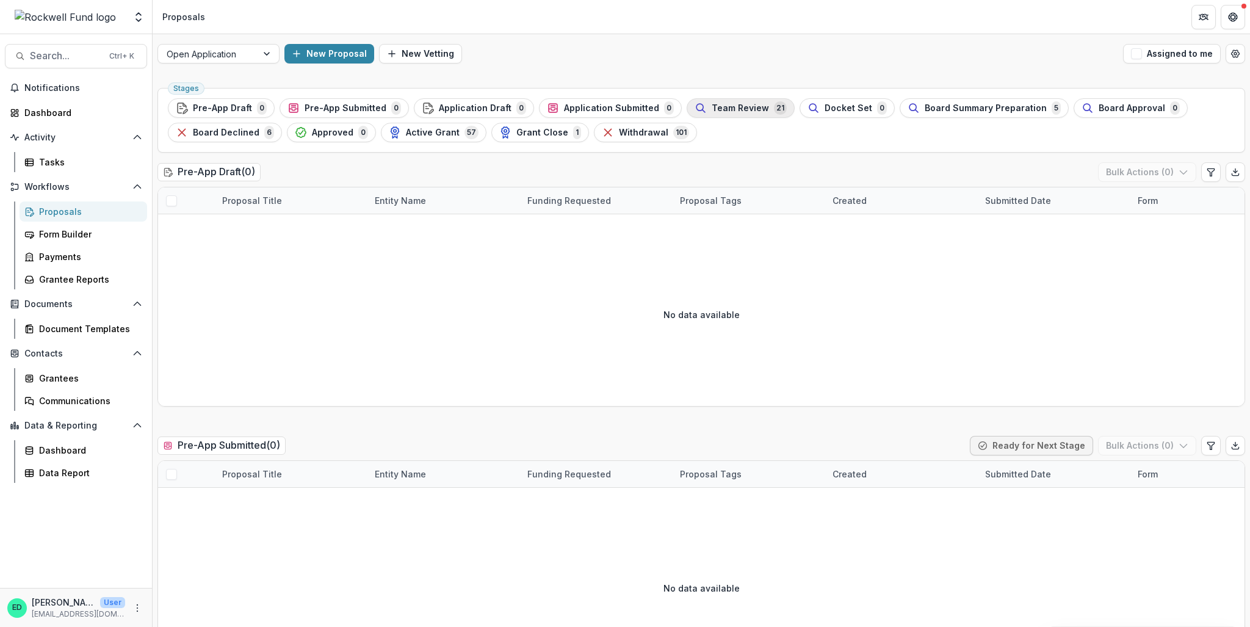
click at [755, 103] on div "Team Review 21" at bounding box center [741, 107] width 92 height 13
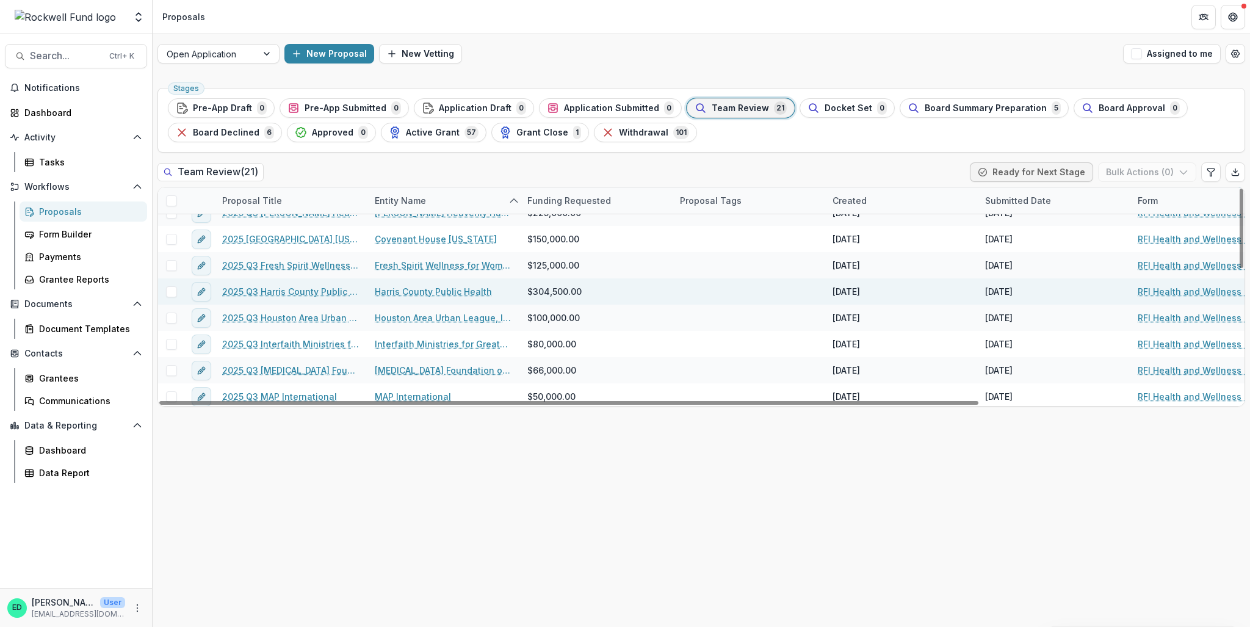
scroll to position [122, 0]
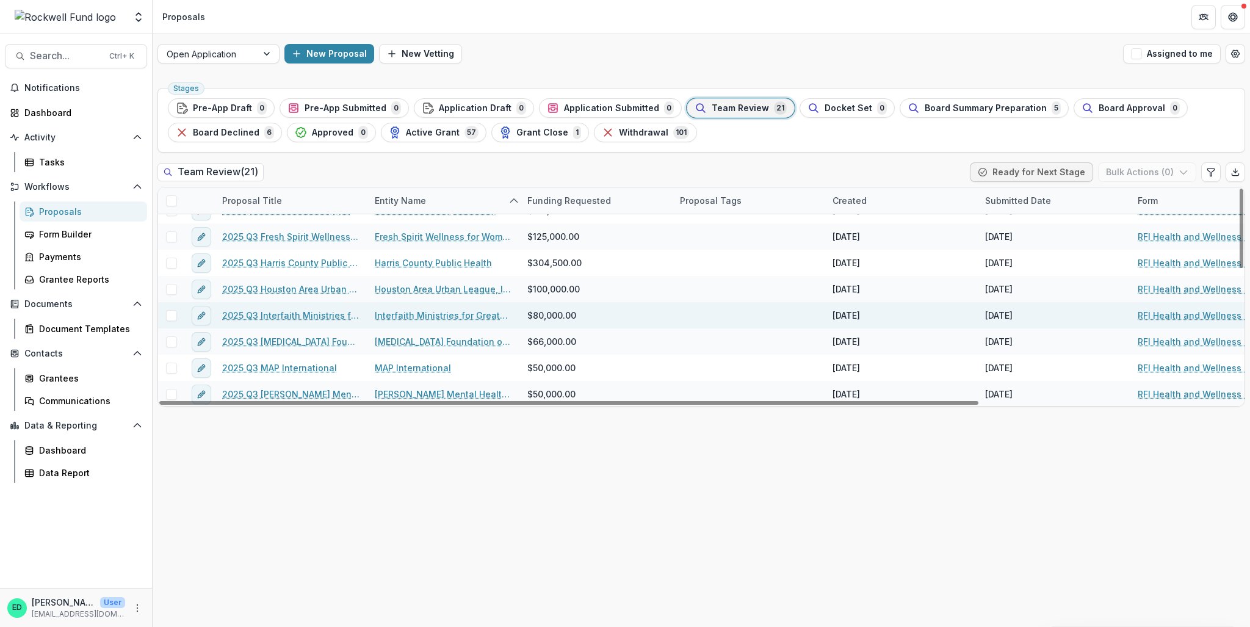
click at [298, 319] on link "2025 Q3 Interfaith Ministries for [GEOGRAPHIC_DATA]" at bounding box center [291, 315] width 138 height 13
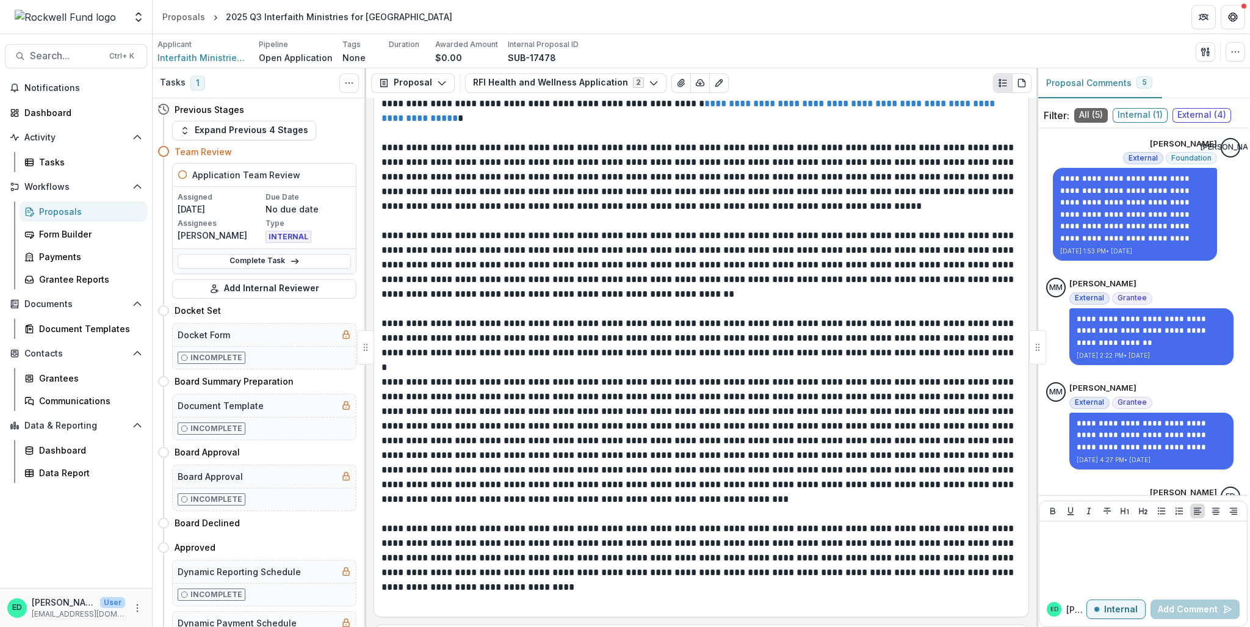
scroll to position [2442, 0]
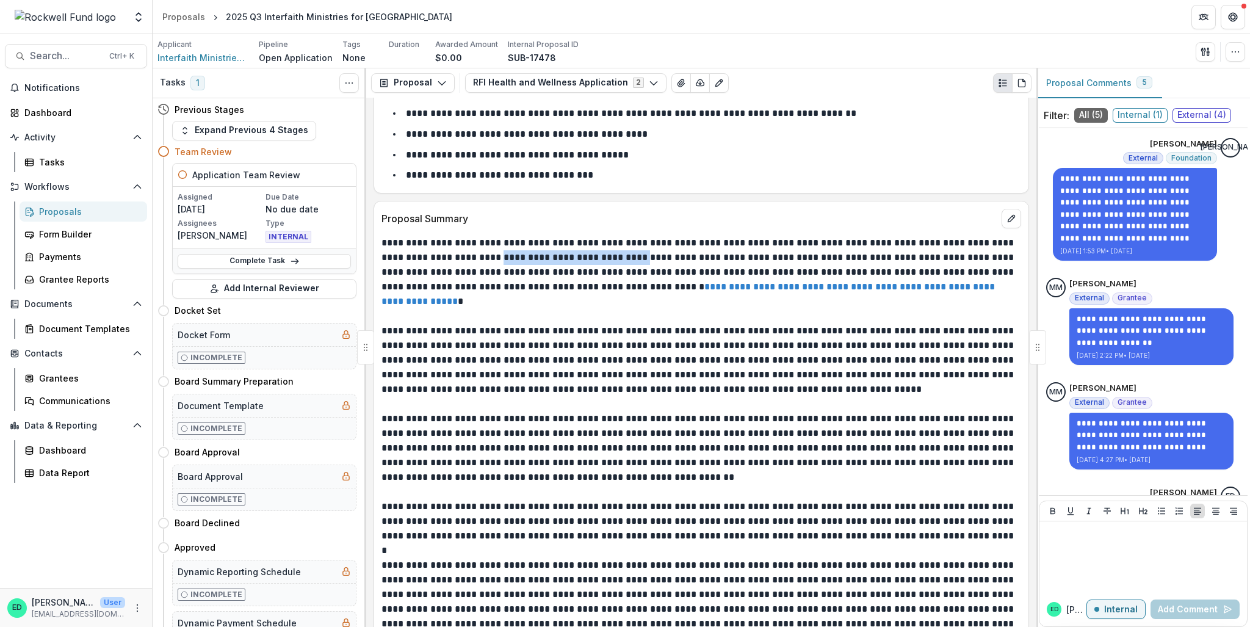
drag, startPoint x: 530, startPoint y: 262, endPoint x: 686, endPoint y: 267, distance: 156.4
click at [686, 267] on p "**********" at bounding box center [700, 272] width 637 height 73
copy p "**********"
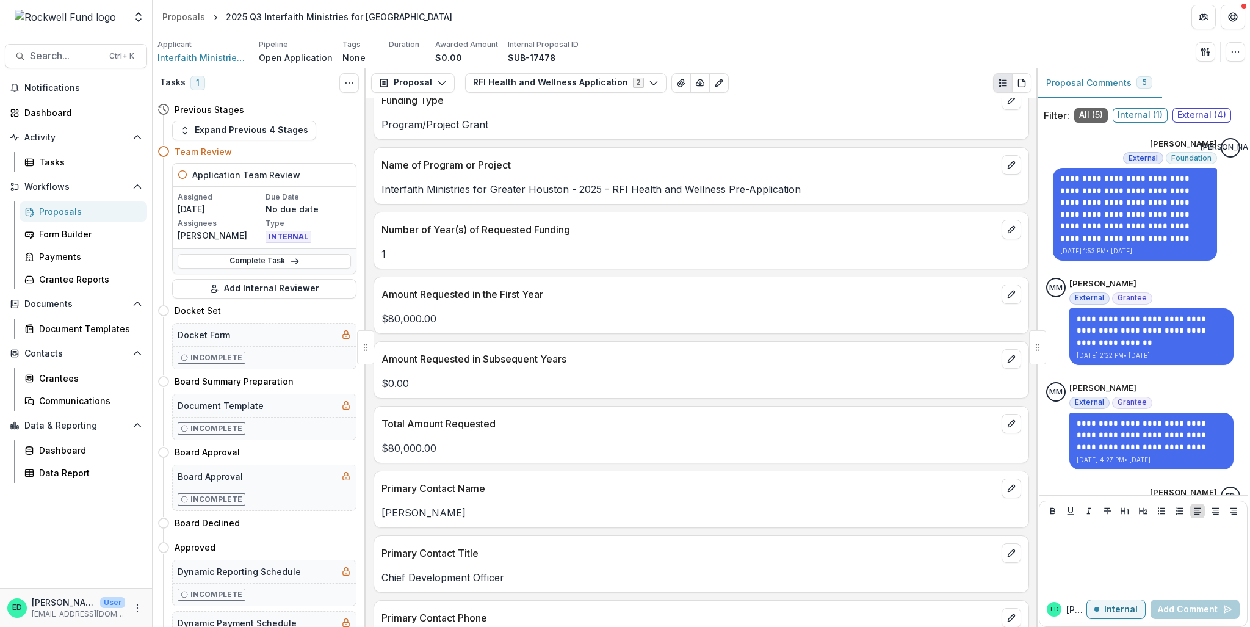
scroll to position [1526, 0]
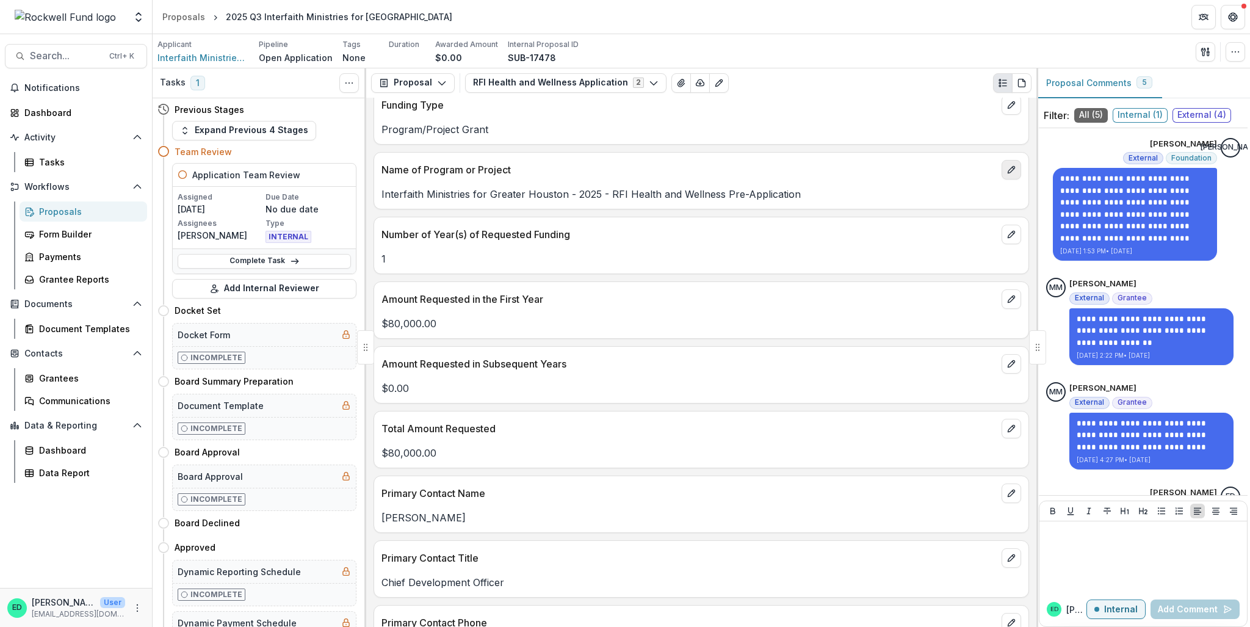
click at [1009, 175] on icon "edit" at bounding box center [1012, 170] width 10 height 10
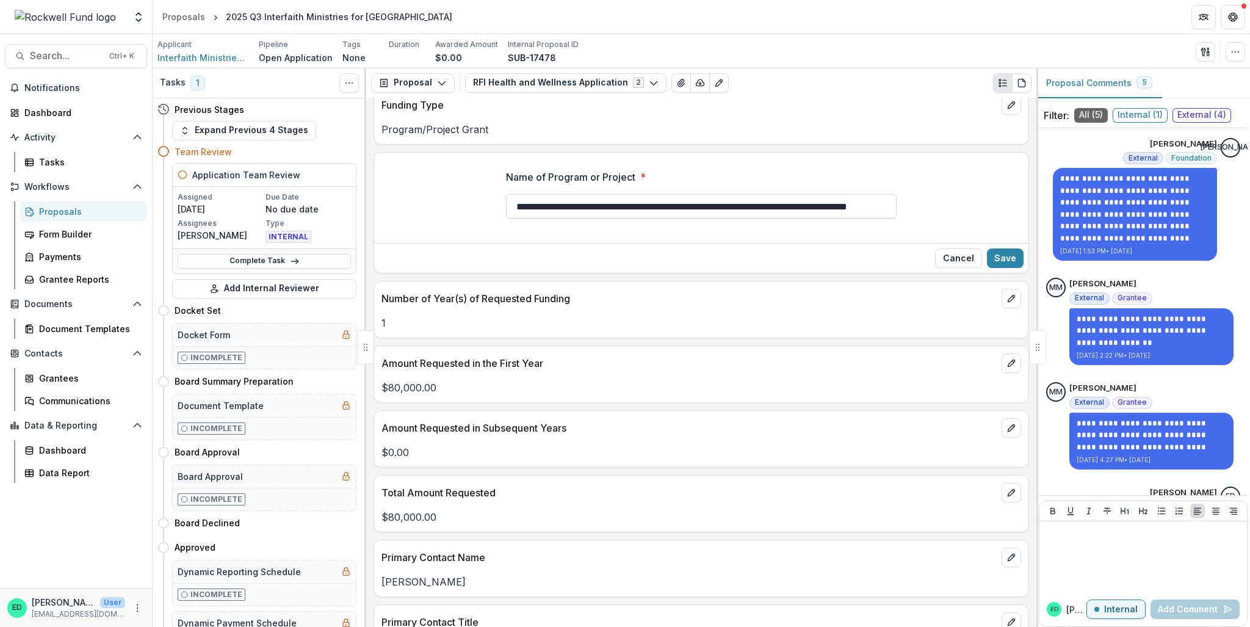
click at [645, 219] on input "**********" at bounding box center [701, 206] width 391 height 24
paste input "**********"
click at [517, 218] on input "**********" at bounding box center [701, 206] width 391 height 24
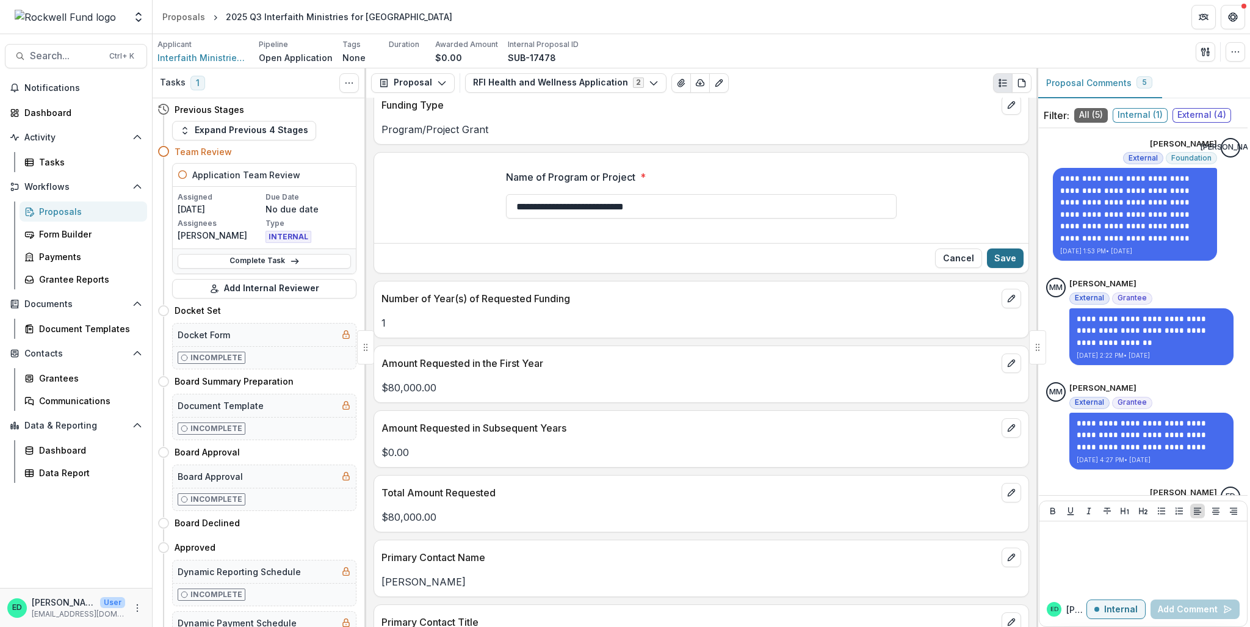
type input "**********"
click at [1001, 268] on button "Save" at bounding box center [1005, 259] width 37 height 20
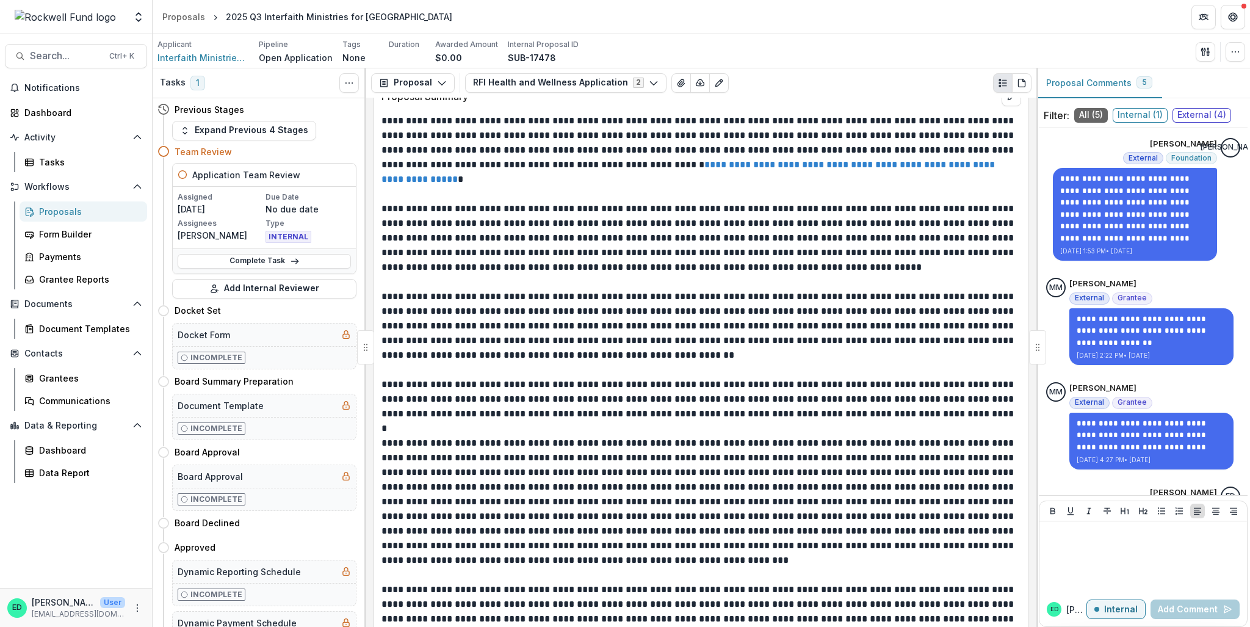
scroll to position [2503, 0]
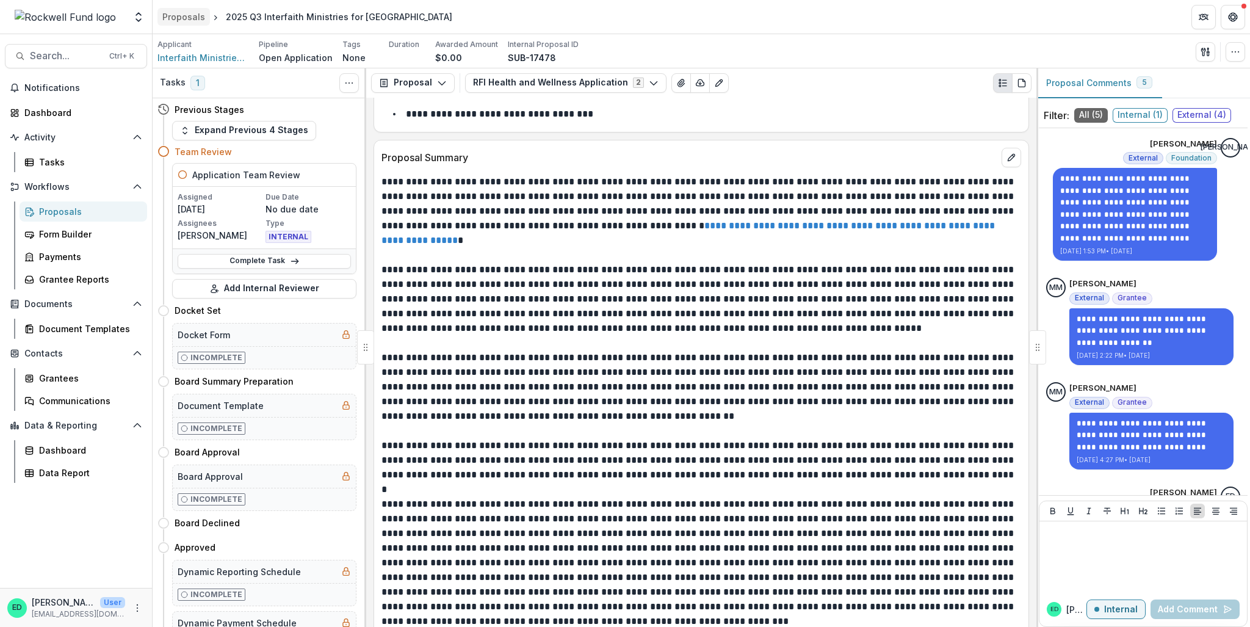
click at [176, 15] on div "Proposals" at bounding box center [183, 16] width 43 height 13
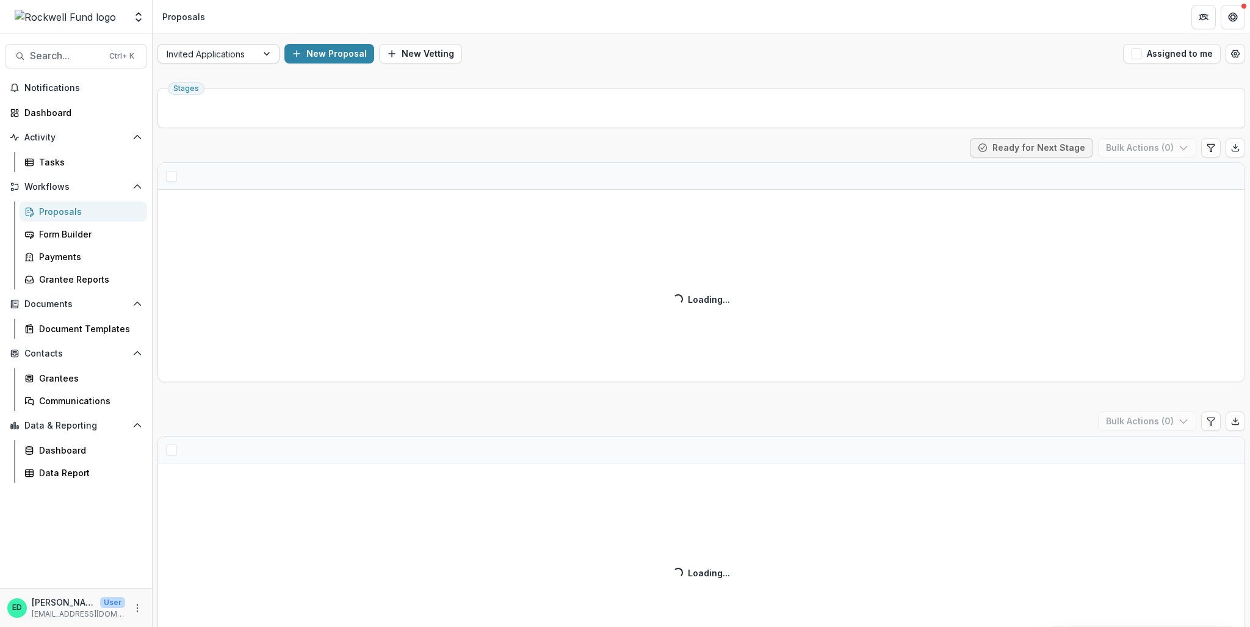
click at [203, 56] on div at bounding box center [208, 53] width 82 height 15
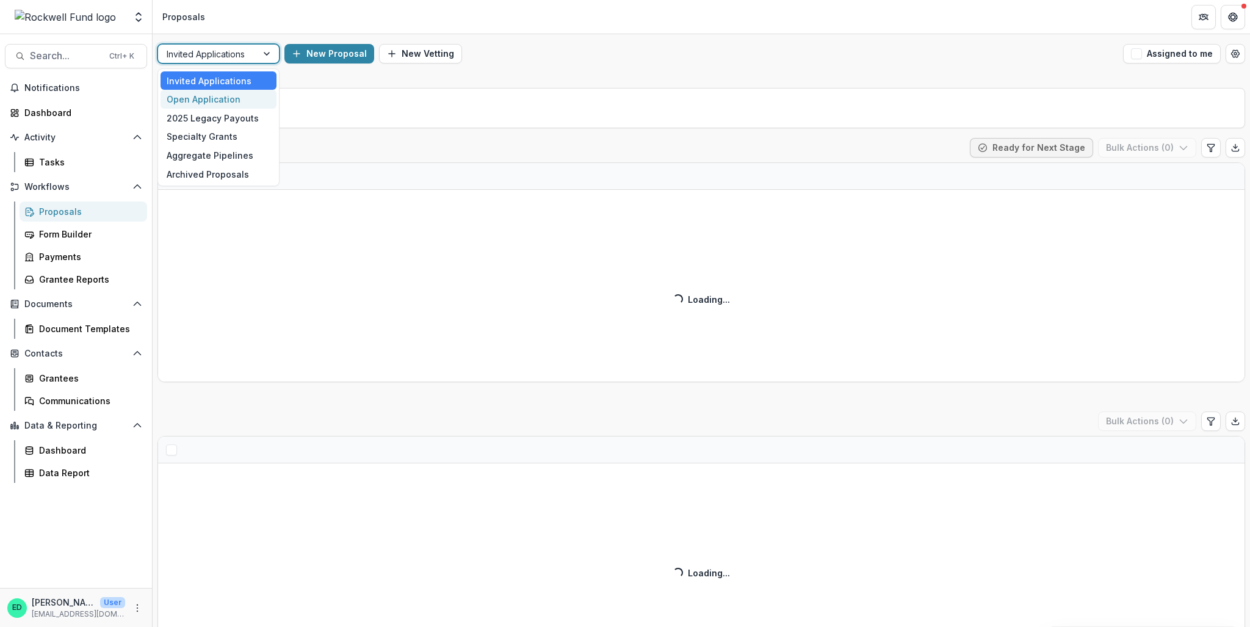
click at [202, 95] on div "Open Application" at bounding box center [219, 99] width 116 height 19
